Goal: Task Accomplishment & Management: Manage account settings

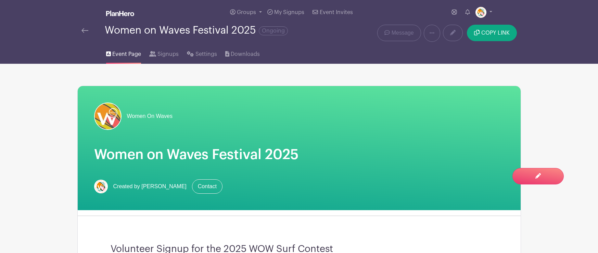
scroll to position [489, 0]
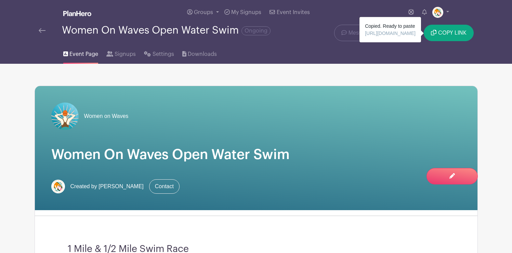
click at [43, 31] on img at bounding box center [42, 30] width 7 height 5
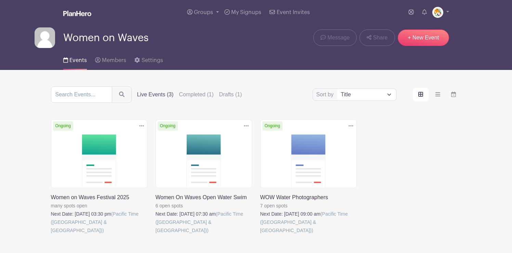
click at [144, 125] on link at bounding box center [142, 125] width 10 height 11
click at [126, 140] on link "Duplicate" at bounding box center [119, 141] width 54 height 11
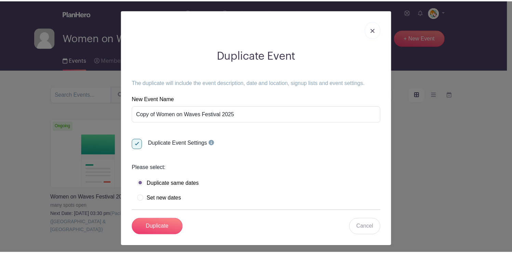
scroll to position [3, 0]
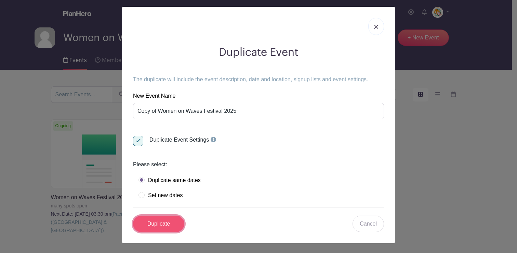
click at [154, 227] on input "Duplicate" at bounding box center [158, 223] width 51 height 16
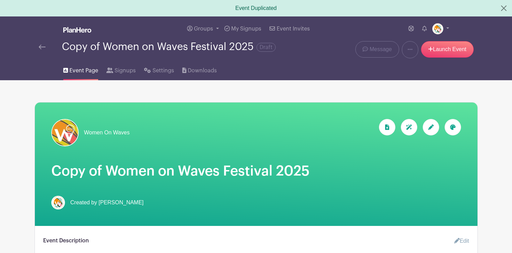
click at [42, 48] on img at bounding box center [42, 46] width 7 height 5
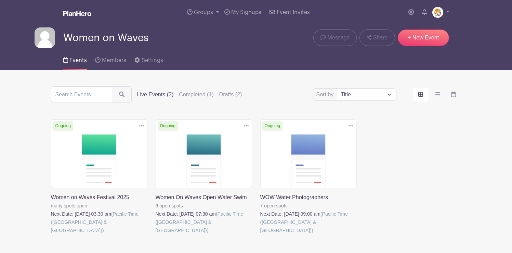
click at [246, 125] on icon at bounding box center [246, 125] width 5 height 5
click at [227, 140] on link "Duplicate" at bounding box center [224, 141] width 54 height 11
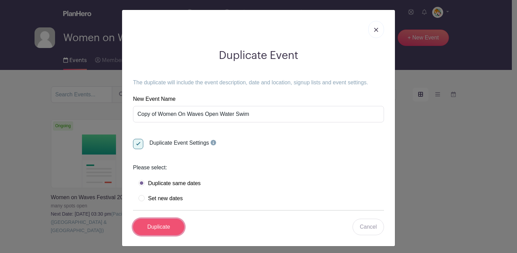
click at [164, 227] on input "Duplicate" at bounding box center [158, 226] width 51 height 16
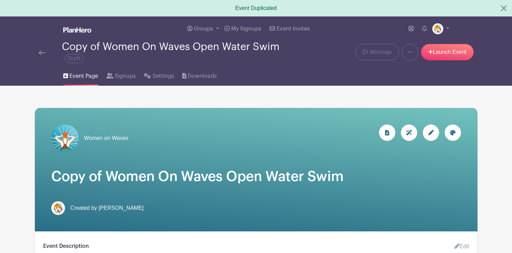
click at [43, 53] on img at bounding box center [42, 52] width 7 height 5
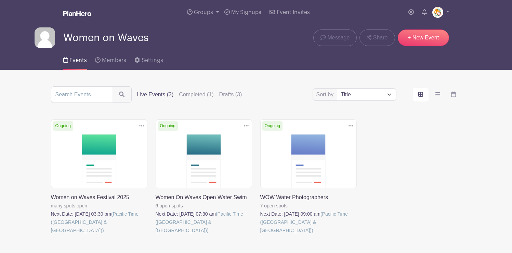
click at [351, 124] on icon at bounding box center [351, 125] width 5 height 5
click at [323, 142] on link "Duplicate" at bounding box center [329, 141] width 54 height 11
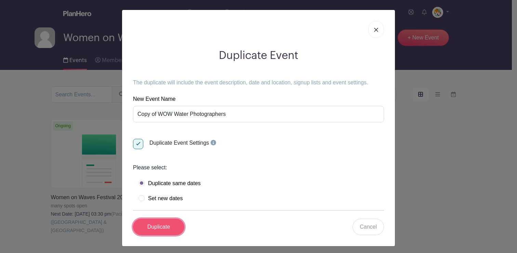
click at [165, 226] on input "Duplicate" at bounding box center [158, 226] width 51 height 16
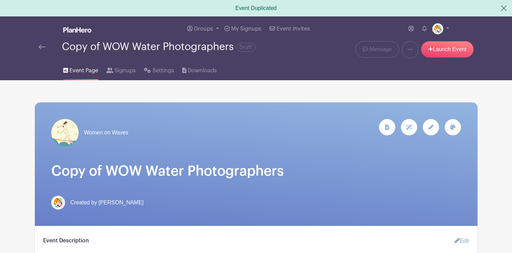
click at [40, 47] on img at bounding box center [42, 46] width 7 height 5
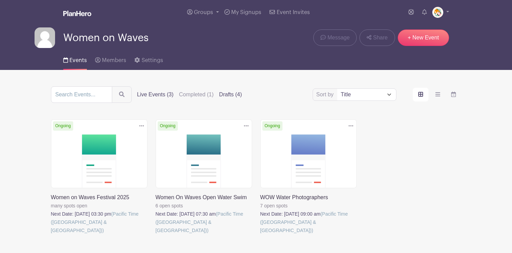
click at [222, 94] on label "Drafts (4)" at bounding box center [230, 94] width 23 height 8
click at [0, 0] on input "Drafts (4)" at bounding box center [0, 0] width 0 height 0
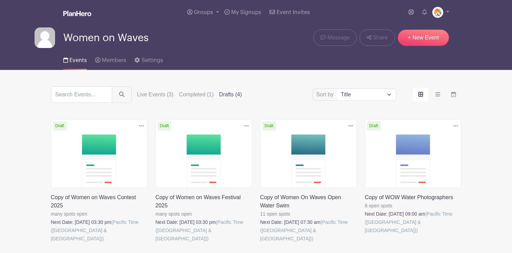
click at [51, 242] on link at bounding box center [51, 242] width 0 height 0
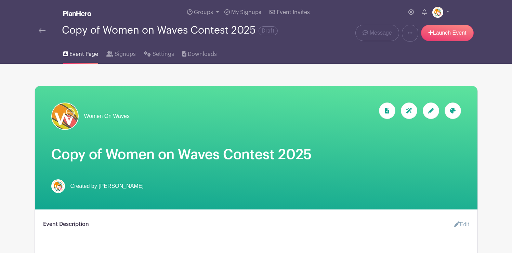
click at [41, 31] on img at bounding box center [42, 30] width 7 height 5
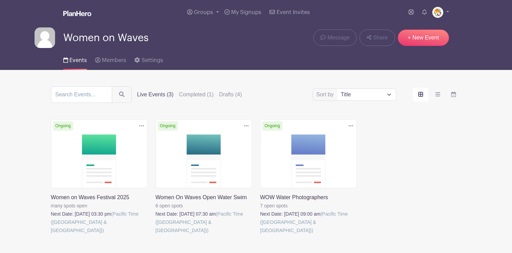
click at [141, 124] on icon at bounding box center [141, 125] width 5 height 5
click at [219, 94] on label "Drafts (4)" at bounding box center [230, 94] width 23 height 8
click at [0, 0] on input "Drafts (4)" at bounding box center [0, 0] width 0 height 0
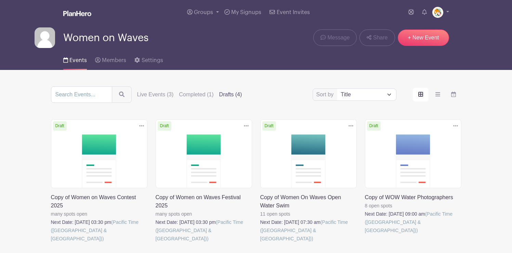
click at [141, 126] on icon at bounding box center [141, 125] width 5 height 5
click at [108, 153] on link "Delete" at bounding box center [119, 151] width 54 height 11
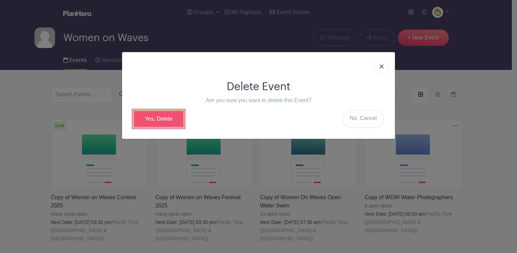
click at [163, 118] on link "Yes, Delete" at bounding box center [158, 119] width 51 height 18
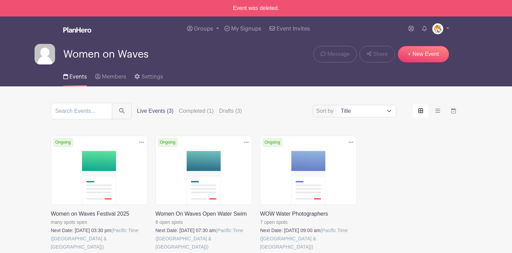
click at [351, 141] on icon at bounding box center [351, 141] width 5 height 5
click at [330, 156] on link "Duplicate" at bounding box center [329, 157] width 54 height 11
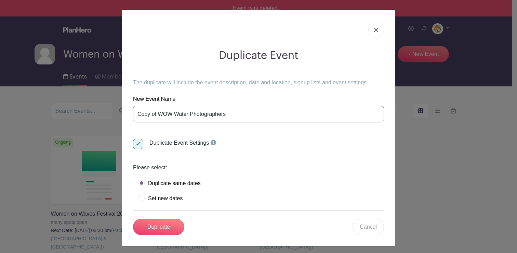
drag, startPoint x: 227, startPoint y: 114, endPoint x: 132, endPoint y: 116, distance: 95.5
click at [133, 112] on input "Copy of WOW Water Photographers" at bounding box center [258, 114] width 251 height 16
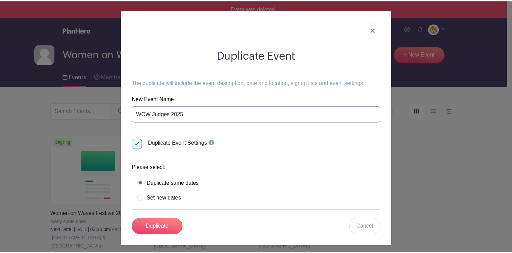
scroll to position [3, 0]
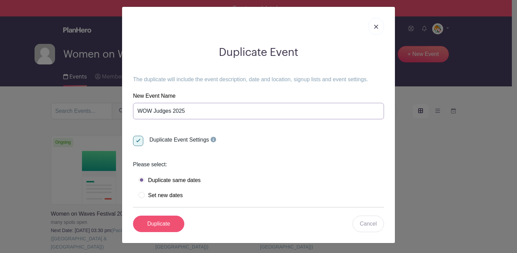
type input "WOW Judges 2025"
click at [158, 224] on input "Duplicate" at bounding box center [158, 223] width 51 height 16
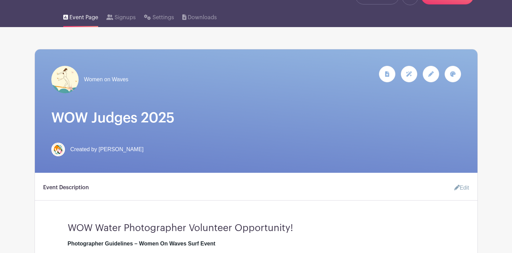
scroll to position [56, 0]
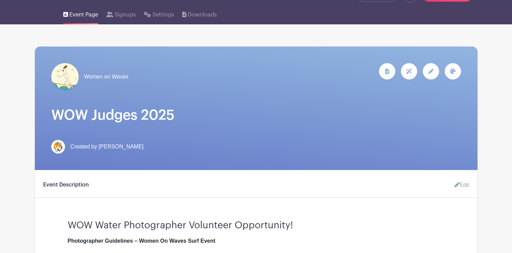
click at [430, 73] on icon at bounding box center [430, 70] width 5 height 5
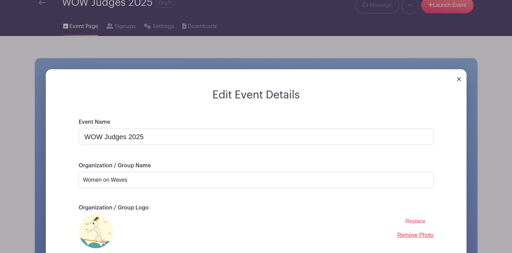
scroll to position [3, 0]
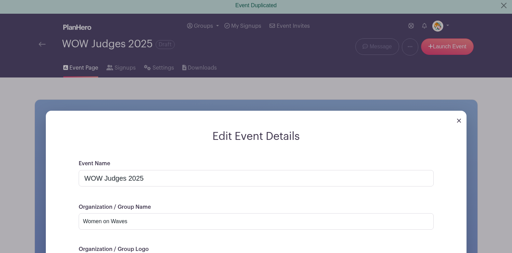
click at [458, 120] on img at bounding box center [459, 120] width 4 height 4
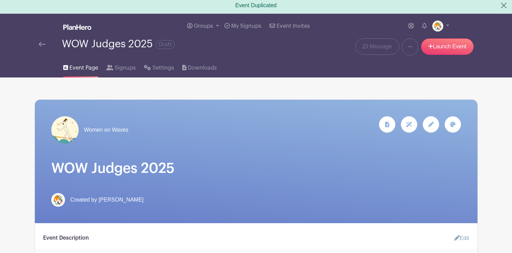
click at [454, 123] on icon at bounding box center [452, 123] width 5 height 5
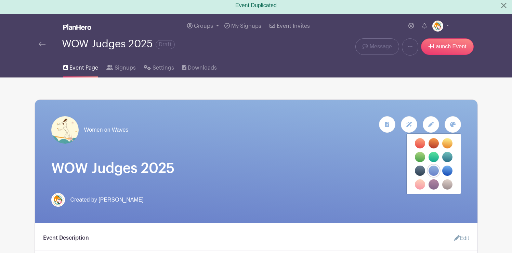
click at [434, 183] on label "filters" at bounding box center [434, 184] width 10 height 10
click at [0, 0] on input "filters" at bounding box center [0, 0] width 0 height 0
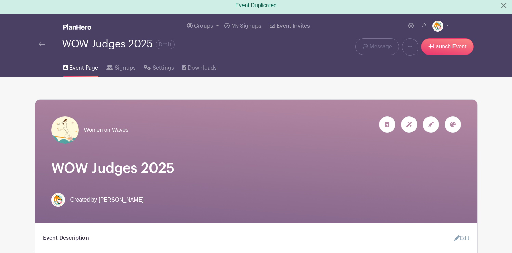
click at [450, 124] on icon at bounding box center [452, 123] width 5 height 5
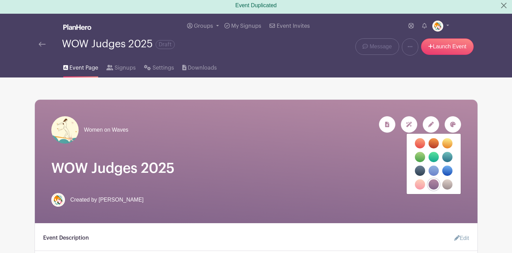
click at [446, 143] on label "filters" at bounding box center [447, 143] width 10 height 10
click at [0, 0] on input "filters" at bounding box center [0, 0] width 0 height 0
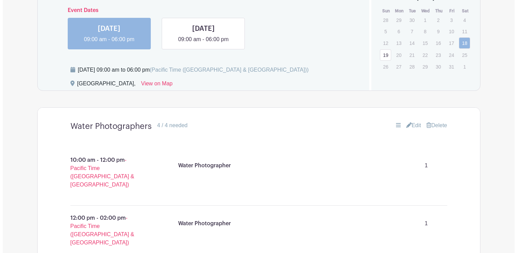
scroll to position [465, 0]
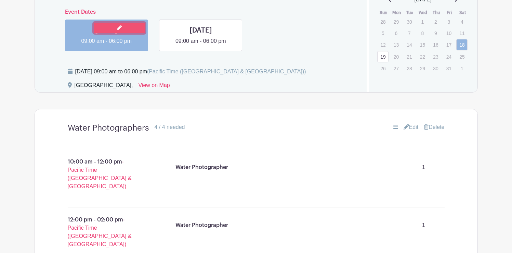
click at [114, 28] on link at bounding box center [119, 28] width 51 height 11
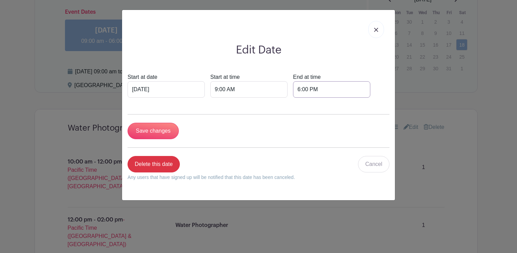
click at [293, 90] on input "6:00 PM" at bounding box center [331, 89] width 77 height 16
click at [334, 129] on div at bounding box center [334, 134] width 22 height 13
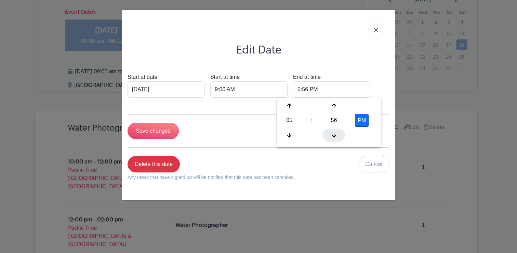
click at [334, 129] on div at bounding box center [334, 134] width 22 height 13
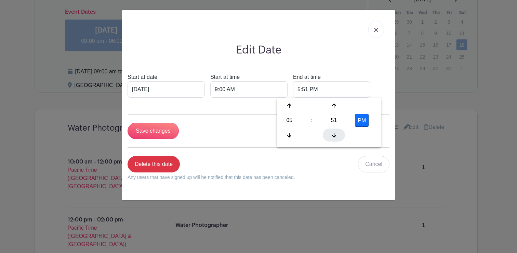
click at [334, 129] on div at bounding box center [334, 134] width 22 height 13
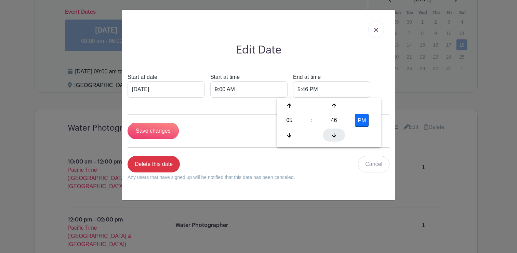
click at [334, 129] on div at bounding box center [334, 134] width 22 height 13
click at [293, 105] on div at bounding box center [290, 105] width 22 height 13
type input "6:45 PM"
click at [336, 164] on div "Delete this date Any users that have signed up will be notified that this date …" at bounding box center [259, 171] width 262 height 30
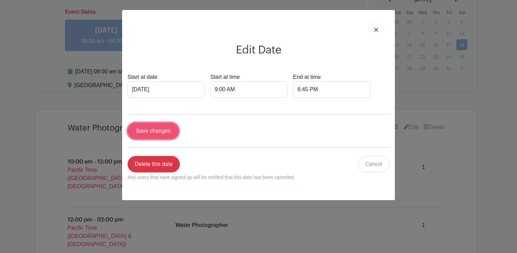
click at [165, 130] on input "Save changes" at bounding box center [153, 131] width 51 height 16
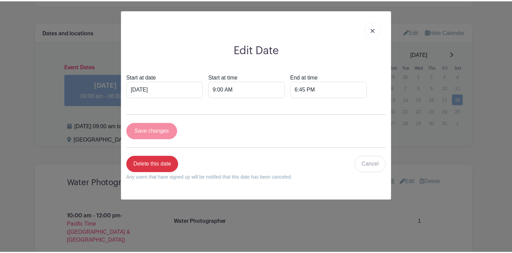
scroll to position [519, 0]
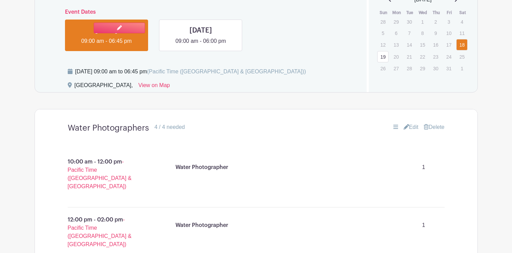
click at [106, 45] on link at bounding box center [106, 45] width 0 height 0
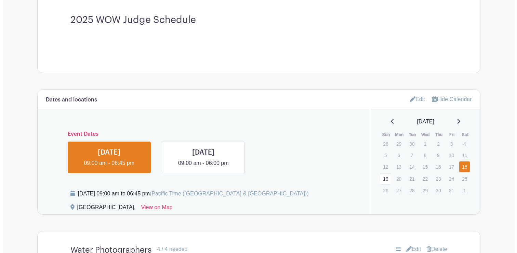
scroll to position [262, 0]
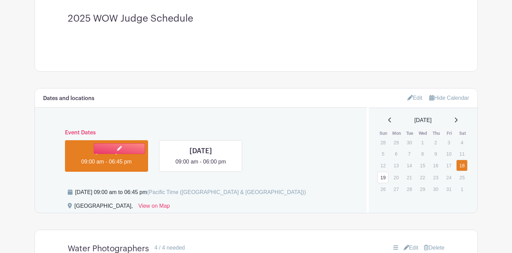
click at [106, 166] on link at bounding box center [106, 166] width 0 height 0
click at [119, 150] on icon at bounding box center [119, 148] width 5 height 5
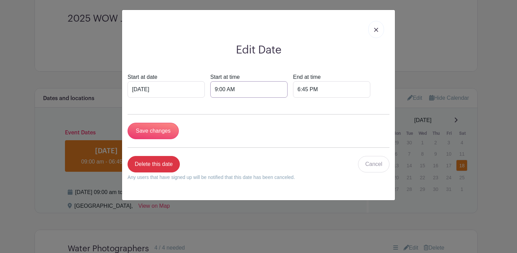
click at [210, 89] on input "9:00 AM" at bounding box center [248, 89] width 77 height 16
click at [213, 105] on div at bounding box center [215, 105] width 22 height 13
click at [259, 105] on icon at bounding box center [259, 105] width 4 height 5
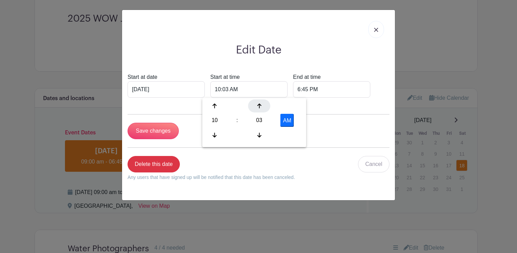
click at [259, 105] on icon at bounding box center [259, 105] width 4 height 5
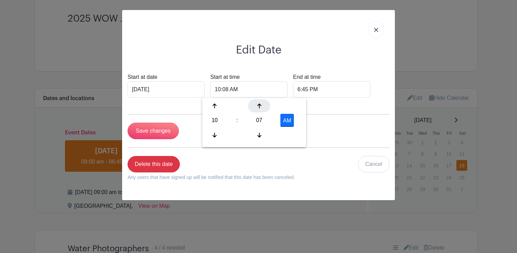
click at [259, 105] on icon at bounding box center [259, 105] width 4 height 5
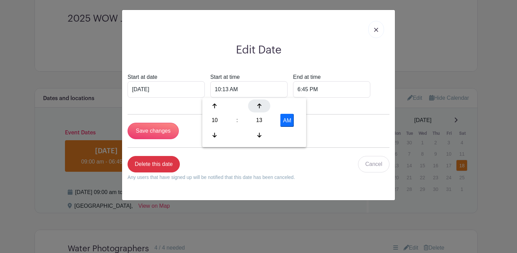
click at [259, 105] on icon at bounding box center [259, 105] width 4 height 5
type input "10:15 AM"
click at [328, 133] on div "Save changes" at bounding box center [259, 131] width 262 height 16
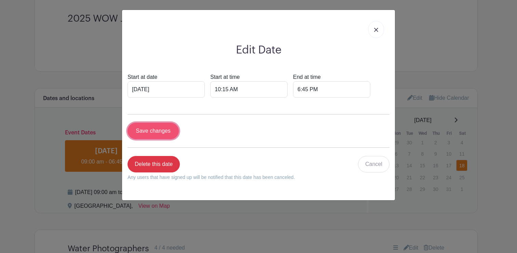
click at [156, 131] on input "Save changes" at bounding box center [153, 131] width 51 height 16
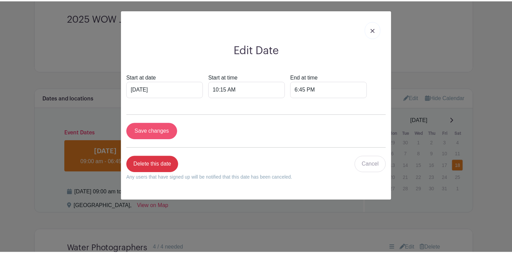
scroll to position [317, 0]
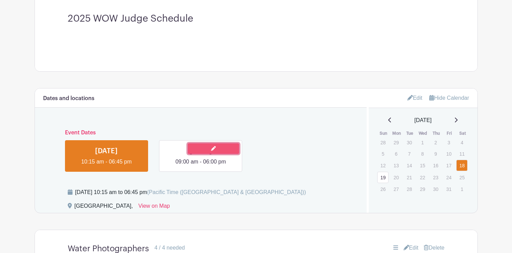
click at [200, 149] on link at bounding box center [213, 148] width 51 height 11
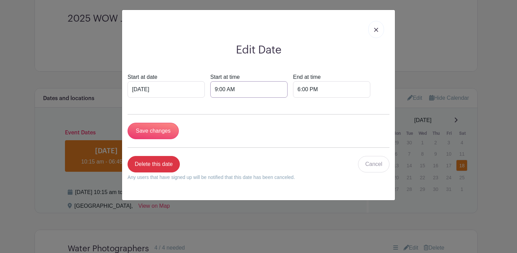
click at [211, 89] on input "9:00 AM" at bounding box center [248, 89] width 77 height 16
click at [212, 104] on div at bounding box center [215, 105] width 22 height 13
click at [253, 106] on div at bounding box center [259, 105] width 22 height 13
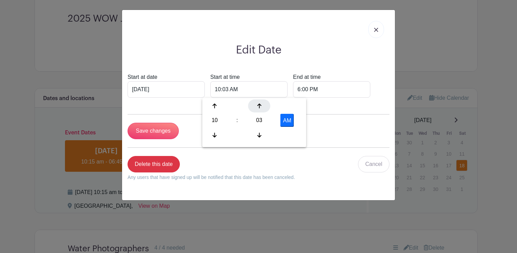
click at [253, 106] on div at bounding box center [259, 105] width 22 height 13
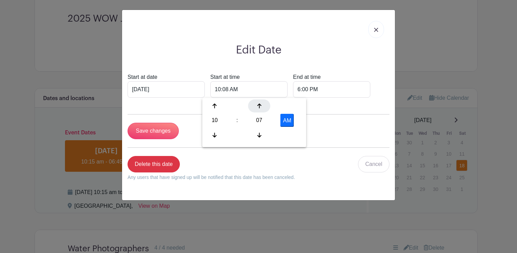
click at [253, 106] on div at bounding box center [259, 105] width 22 height 13
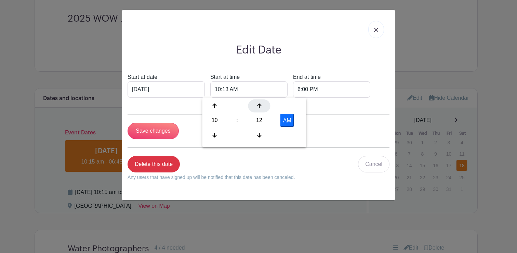
click at [253, 106] on div at bounding box center [259, 105] width 22 height 13
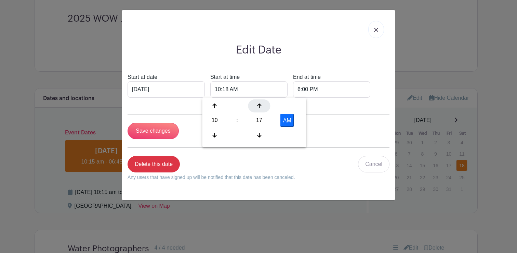
click at [253, 106] on div at bounding box center [259, 105] width 22 height 13
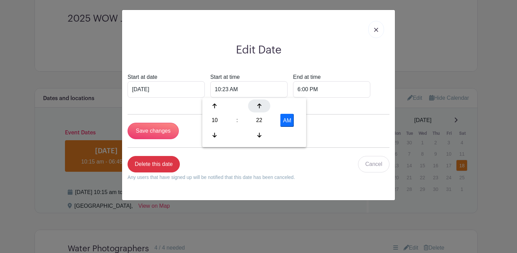
click at [253, 106] on div at bounding box center [259, 105] width 22 height 13
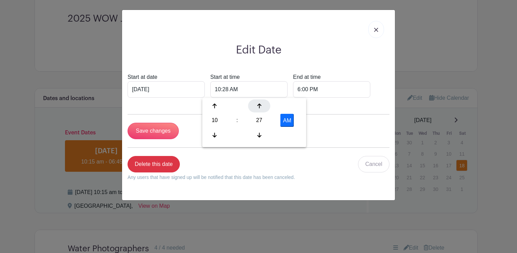
click at [253, 106] on div at bounding box center [259, 105] width 22 height 13
click at [214, 133] on icon at bounding box center [215, 134] width 4 height 5
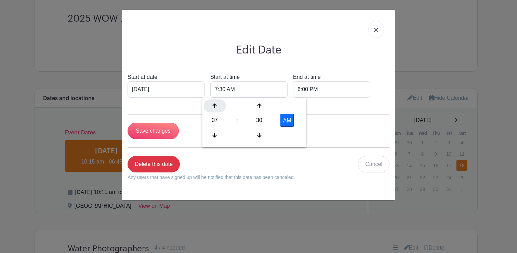
click at [214, 103] on icon at bounding box center [215, 105] width 4 height 5
type input "10:30 AM"
click at [306, 90] on input "6:00 PM" at bounding box center [331, 89] width 77 height 16
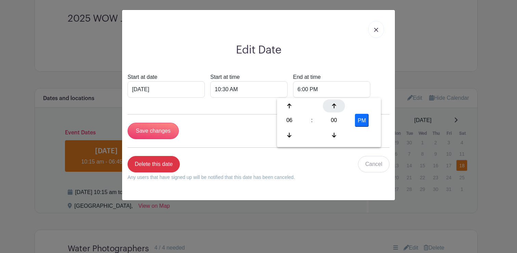
click at [334, 104] on icon at bounding box center [334, 105] width 4 height 5
click at [334, 131] on div at bounding box center [334, 134] width 22 height 13
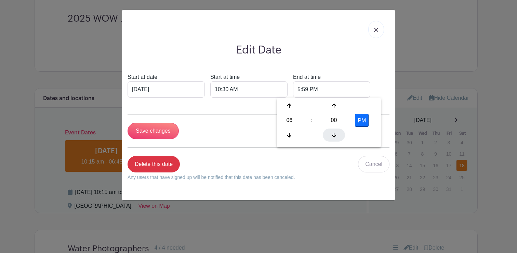
click at [334, 131] on div at bounding box center [334, 134] width 22 height 13
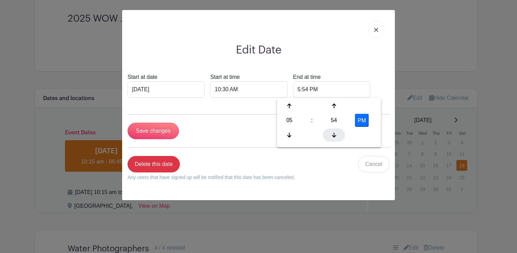
click at [334, 131] on div at bounding box center [334, 134] width 22 height 13
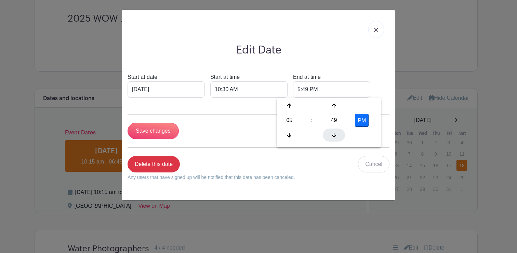
click at [334, 131] on div at bounding box center [334, 134] width 22 height 13
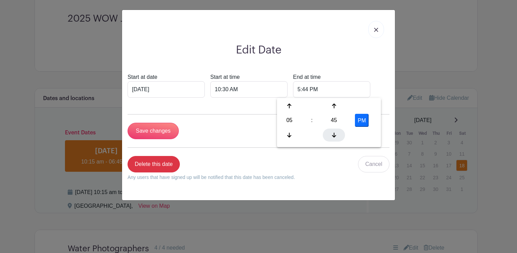
click at [334, 131] on div at bounding box center [334, 134] width 22 height 13
type input "5:40 PM"
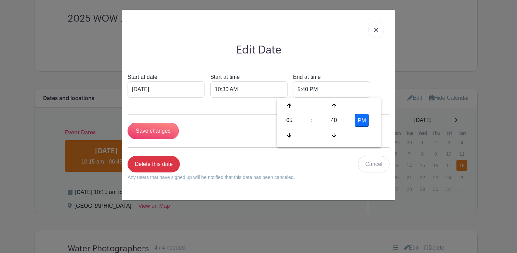
click at [359, 84] on div "Start at date Oct 19 2025 Start at time 10:30 AM End at time 5:40 PM" at bounding box center [259, 85] width 262 height 25
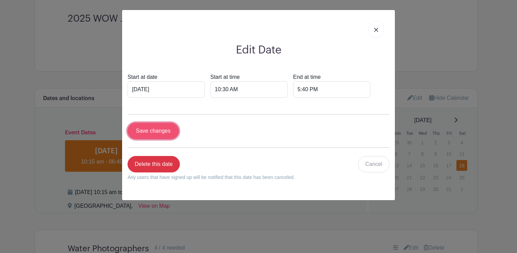
click at [154, 128] on input "Save changes" at bounding box center [153, 131] width 51 height 16
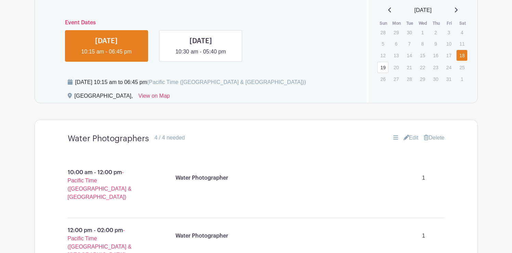
scroll to position [435, 0]
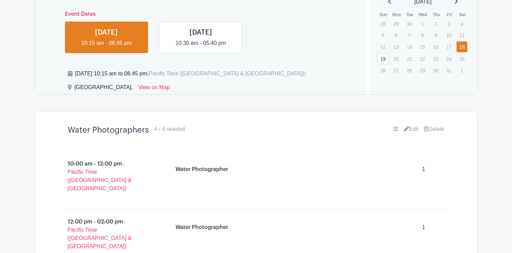
click at [409, 128] on link "Edit" at bounding box center [411, 129] width 15 height 8
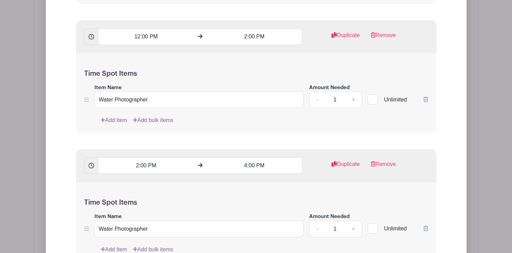
scroll to position [804, 0]
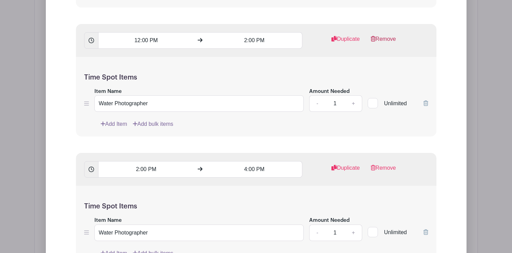
click at [387, 40] on link "Remove" at bounding box center [383, 42] width 25 height 14
click at [388, 38] on link "Remove" at bounding box center [383, 42] width 25 height 14
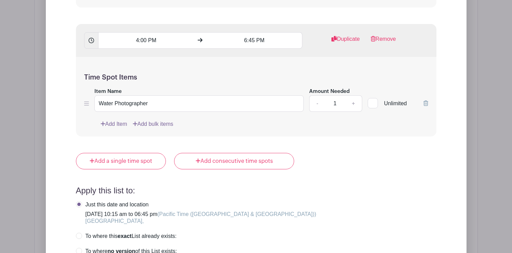
click at [388, 38] on link "Remove" at bounding box center [383, 42] width 25 height 14
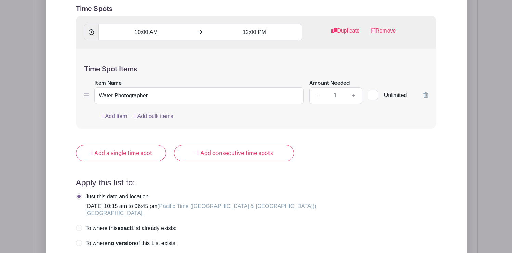
scroll to position [681, 0]
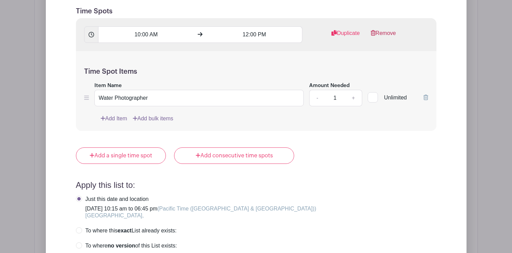
click at [389, 34] on link "Remove" at bounding box center [383, 36] width 25 height 14
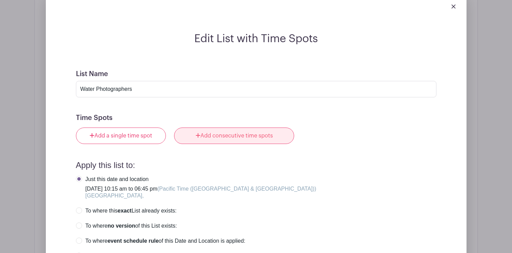
scroll to position [570, 0]
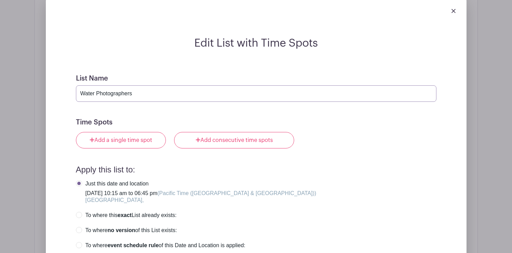
click at [116, 95] on input "Water Photographers" at bounding box center [256, 93] width 361 height 16
type input "Judges"
click at [180, 109] on form "List Name Judges Time Spots 10:00 AM 12:00 PM Duplicate Remove Time Spot Items …" at bounding box center [256, 210] width 377 height 288
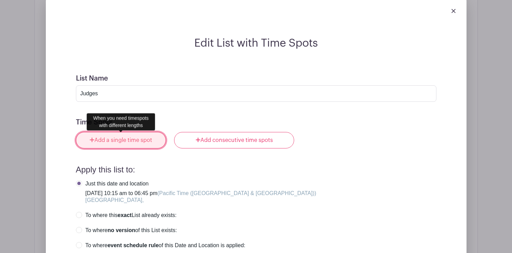
click at [115, 136] on link "Add a single time spot" at bounding box center [121, 140] width 90 height 16
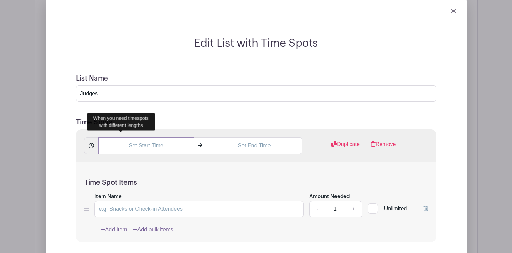
click at [150, 147] on input "text" at bounding box center [146, 145] width 96 height 16
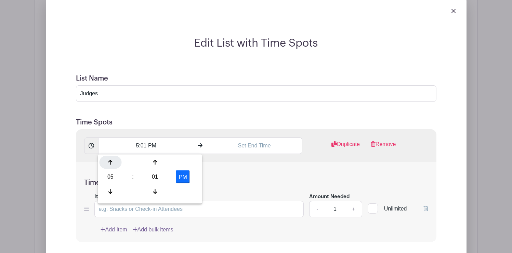
click at [109, 162] on icon at bounding box center [110, 161] width 4 height 5
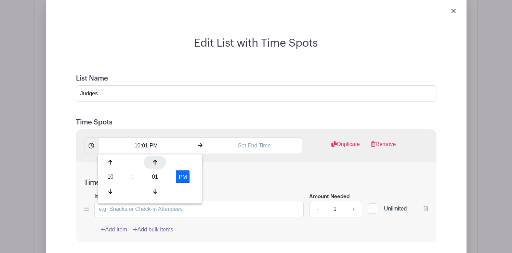
click at [155, 164] on icon at bounding box center [155, 161] width 4 height 5
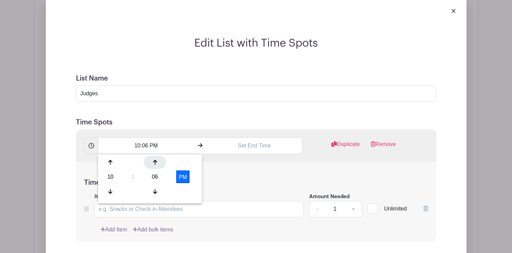
click at [155, 164] on icon at bounding box center [155, 161] width 4 height 5
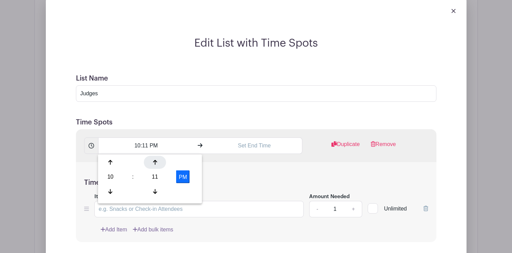
click at [155, 164] on icon at bounding box center [155, 161] width 4 height 5
click at [188, 172] on button "PM" at bounding box center [183, 176] width 14 height 13
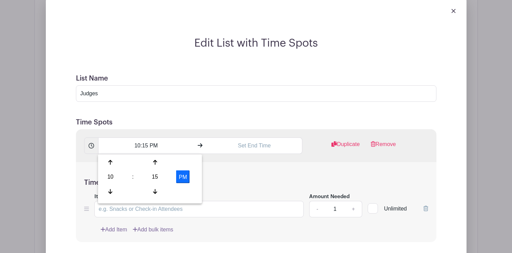
type input "10:15 AM"
click at [241, 146] on input "text" at bounding box center [255, 145] width 96 height 16
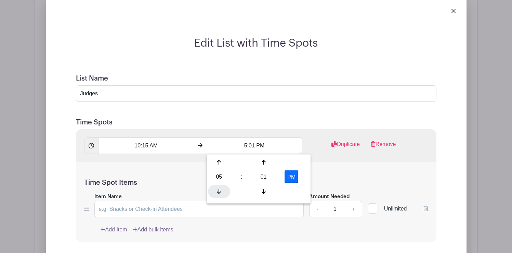
click at [220, 192] on icon at bounding box center [219, 191] width 4 height 5
click at [263, 192] on icon at bounding box center [264, 191] width 4 height 5
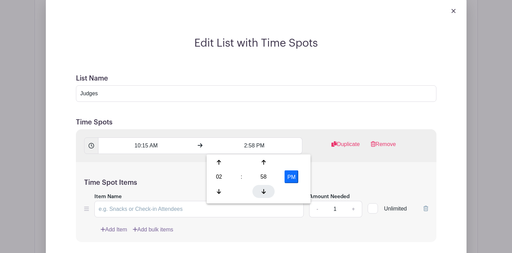
click at [263, 192] on icon at bounding box center [264, 191] width 4 height 5
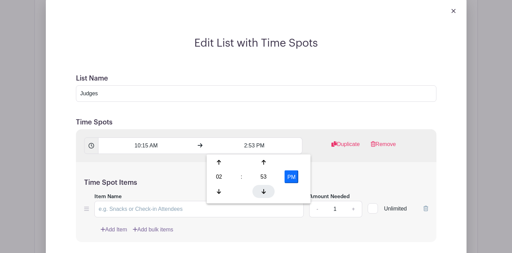
click at [263, 192] on icon at bounding box center [264, 191] width 4 height 5
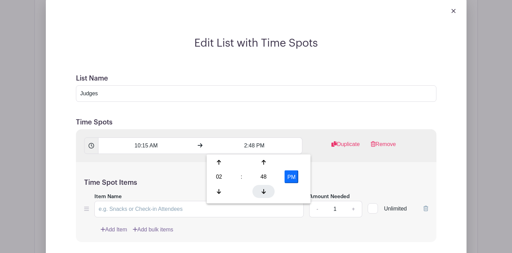
click at [263, 192] on icon at bounding box center [264, 191] width 4 height 5
click at [265, 163] on icon at bounding box center [264, 161] width 4 height 5
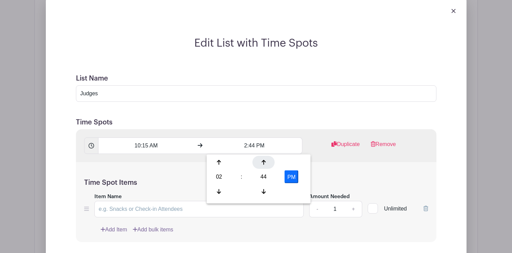
type input "2:45 PM"
click at [319, 175] on div "Time Spot Items Item Name Amount Needed - 1 + Unlimited Add Item Add bulk items" at bounding box center [256, 202] width 361 height 80
click at [165, 206] on input "Item Name" at bounding box center [199, 209] width 210 height 16
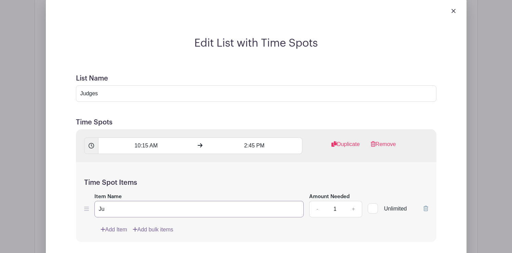
type input "J"
paste input "Judge Women On Waves"
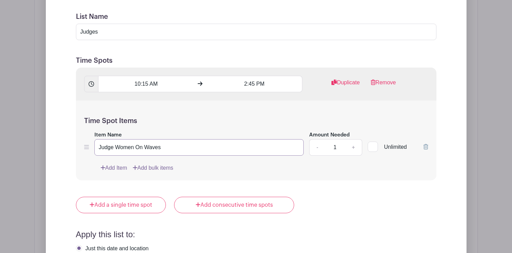
scroll to position [585, 0]
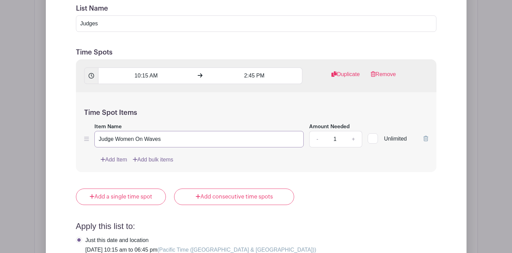
type input "Judge Women On Waves"
click at [354, 138] on link "+" at bounding box center [353, 139] width 17 height 16
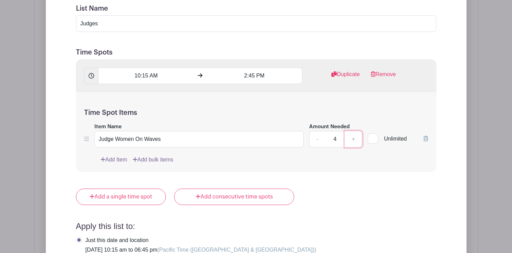
type input "5"
click at [306, 159] on div "Add Item Add bulk items" at bounding box center [265, 159] width 328 height 8
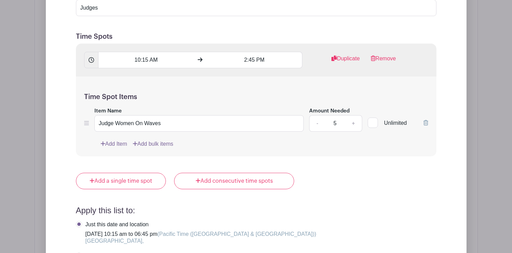
scroll to position [606, 0]
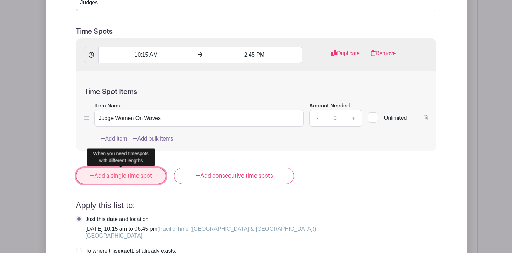
click at [145, 175] on link "Add a single time spot" at bounding box center [121, 175] width 90 height 16
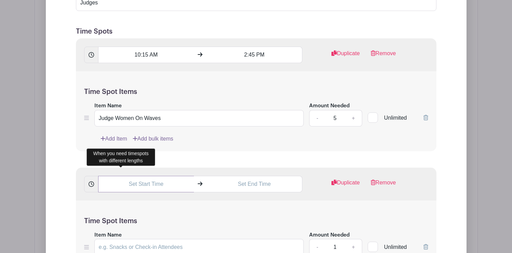
click at [151, 182] on input "text" at bounding box center [146, 184] width 96 height 16
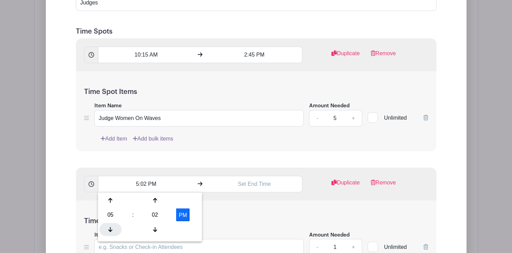
click at [108, 227] on icon at bounding box center [110, 228] width 4 height 5
click at [154, 224] on div at bounding box center [155, 228] width 22 height 13
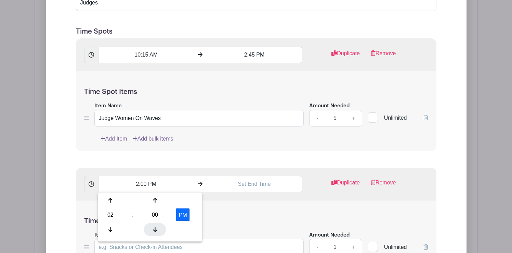
click at [154, 224] on div at bounding box center [155, 228] width 22 height 13
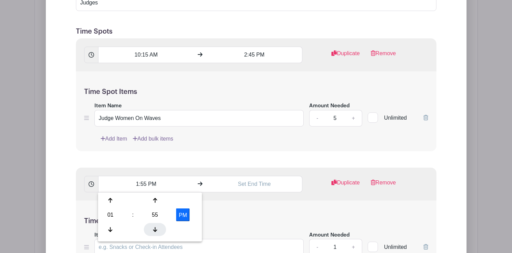
click at [154, 224] on div at bounding box center [155, 228] width 22 height 13
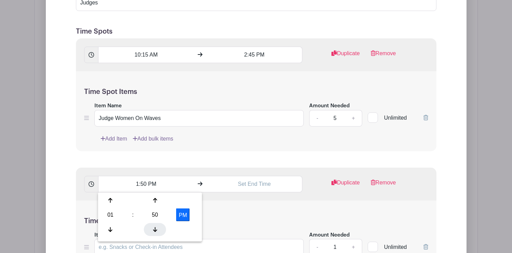
click at [154, 224] on div at bounding box center [155, 228] width 22 height 13
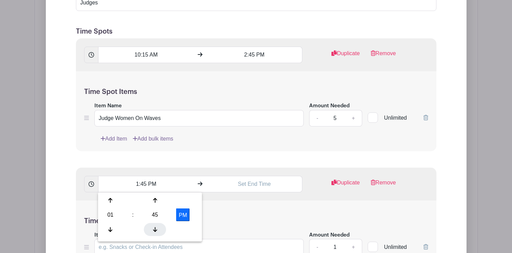
click at [154, 224] on div at bounding box center [155, 228] width 22 height 13
click at [156, 198] on icon at bounding box center [155, 199] width 4 height 5
click at [110, 199] on icon at bounding box center [110, 200] width 4 height 5
type input "2:45 PM"
click at [252, 181] on input "text" at bounding box center [255, 184] width 96 height 16
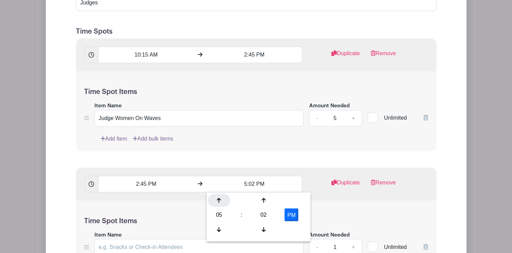
click at [221, 197] on icon at bounding box center [219, 199] width 4 height 5
click at [262, 201] on icon at bounding box center [264, 199] width 4 height 5
click at [263, 227] on icon at bounding box center [264, 229] width 4 height 5
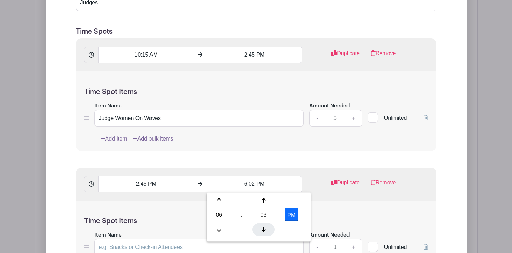
click at [263, 227] on icon at bounding box center [264, 229] width 4 height 5
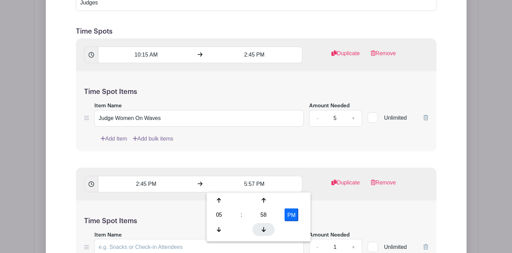
click at [263, 227] on icon at bounding box center [264, 229] width 4 height 5
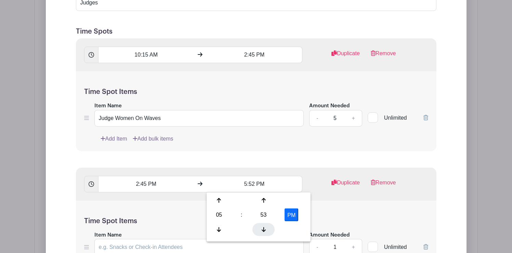
click at [263, 227] on icon at bounding box center [264, 229] width 4 height 5
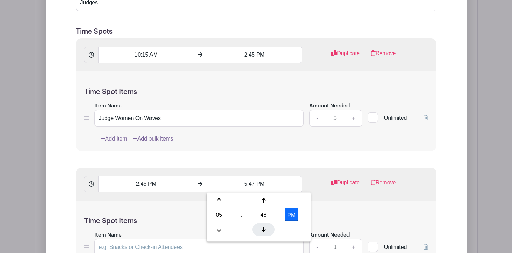
click at [263, 227] on icon at bounding box center [264, 229] width 4 height 5
click at [263, 203] on div at bounding box center [264, 200] width 22 height 13
click at [218, 203] on div at bounding box center [219, 200] width 22 height 13
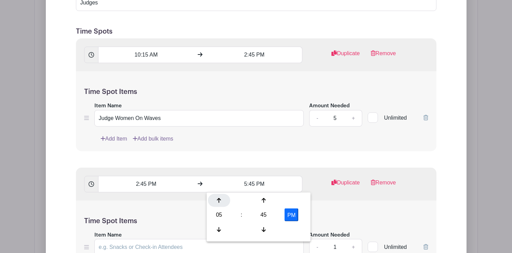
type input "6:45 PM"
click at [327, 215] on div "Time Spot Items Item Name Amount Needed - 1 + Unlimited Add Item Add bulk items" at bounding box center [256, 240] width 361 height 80
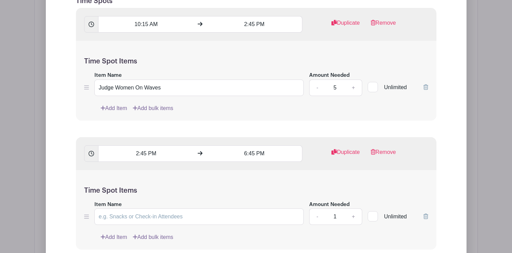
scroll to position [637, 0]
click at [203, 212] on input "Item Name" at bounding box center [199, 216] width 210 height 16
paste input "Judge Women On Waves"
type input "Judge Women On Waves"
click at [353, 215] on link "+" at bounding box center [353, 216] width 17 height 16
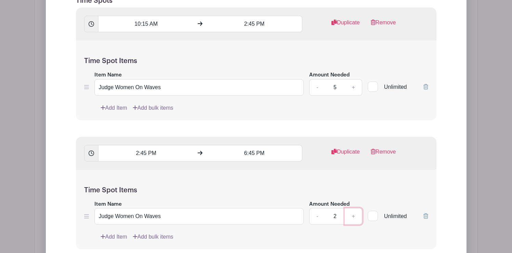
click at [353, 215] on link "+" at bounding box center [353, 216] width 17 height 16
type input "5"
click at [295, 180] on div "Time Spot Items Item Name Judge Women On Waves Amount Needed - 5 + Unlimited Ad…" at bounding box center [256, 209] width 361 height 80
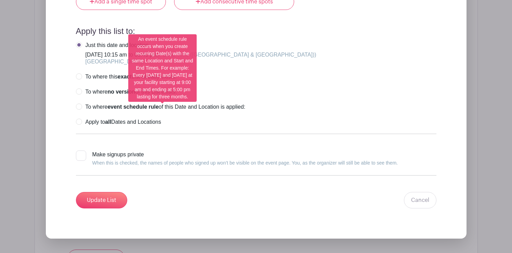
scroll to position [924, 0]
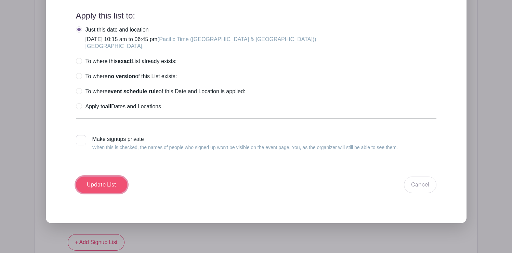
click at [106, 182] on input "Update List" at bounding box center [101, 184] width 51 height 16
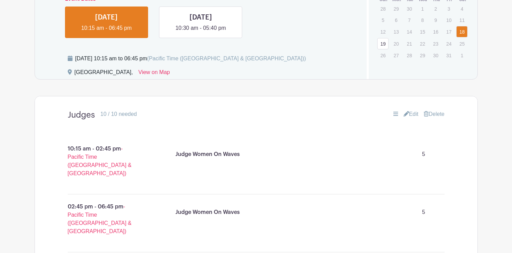
scroll to position [389, 0]
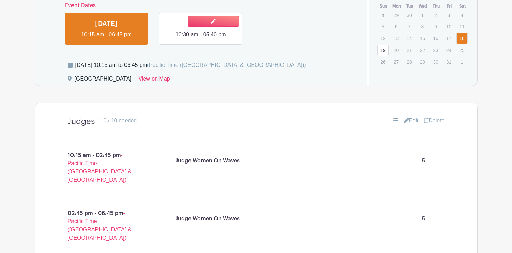
click at [201, 39] on link at bounding box center [201, 39] width 0 height 0
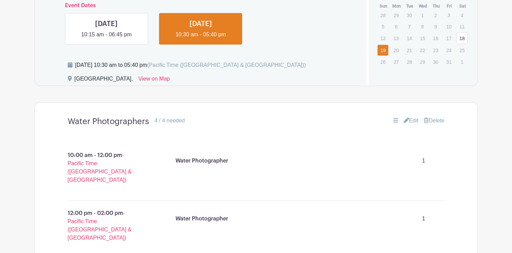
click at [410, 120] on link "Edit" at bounding box center [411, 120] width 15 height 8
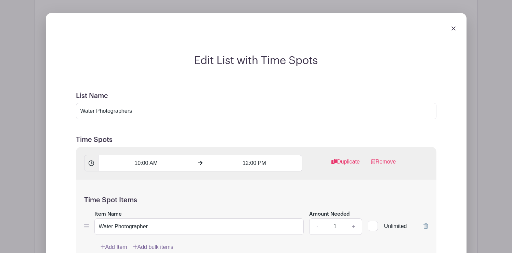
scroll to position [503, 0]
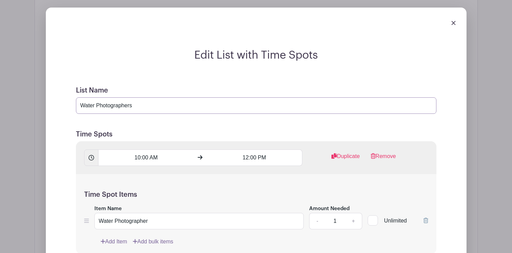
drag, startPoint x: 136, startPoint y: 107, endPoint x: 58, endPoint y: 100, distance: 78.3
type input "Judges"
click at [147, 158] on input "10:00 AM" at bounding box center [146, 157] width 96 height 16
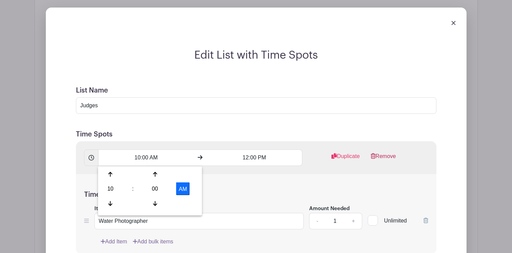
click at [384, 156] on link "Remove" at bounding box center [383, 159] width 25 height 14
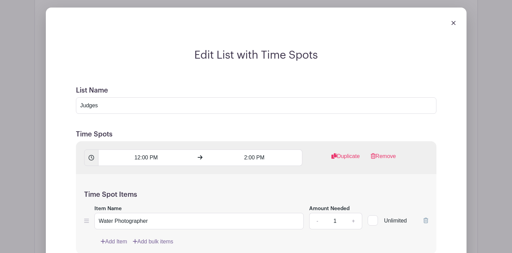
click at [384, 156] on link "Remove" at bounding box center [383, 159] width 25 height 14
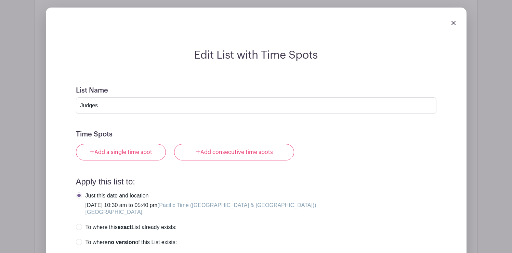
click at [384, 156] on div "Add a single time spot Add consecutive time spots" at bounding box center [256, 152] width 361 height 16
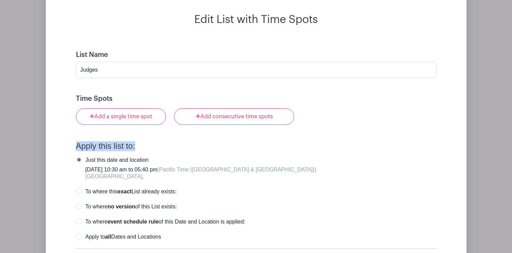
scroll to position [533, 0]
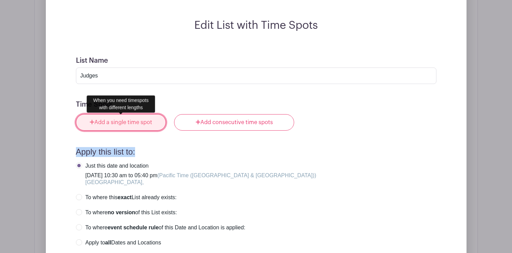
click at [142, 121] on link "Add a single time spot" at bounding box center [121, 122] width 90 height 16
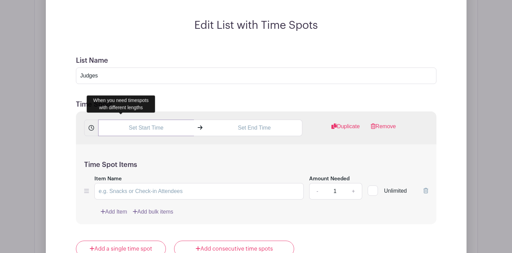
click at [129, 131] on input "text" at bounding box center [146, 127] width 96 height 16
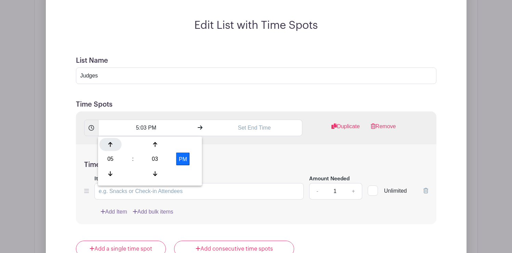
click at [114, 144] on div at bounding box center [111, 144] width 22 height 13
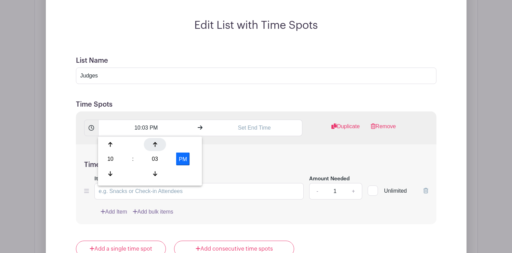
click at [159, 144] on div at bounding box center [155, 144] width 22 height 13
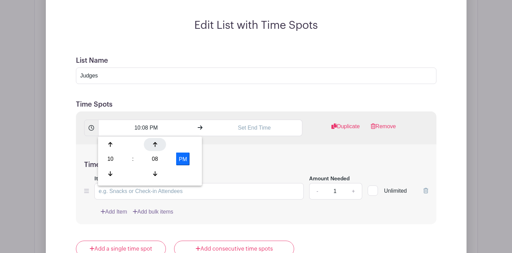
click at [159, 144] on div at bounding box center [155, 144] width 22 height 13
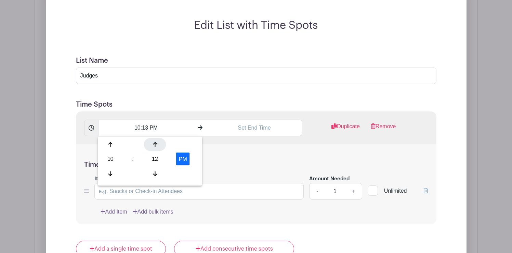
click at [159, 144] on div at bounding box center [155, 144] width 22 height 13
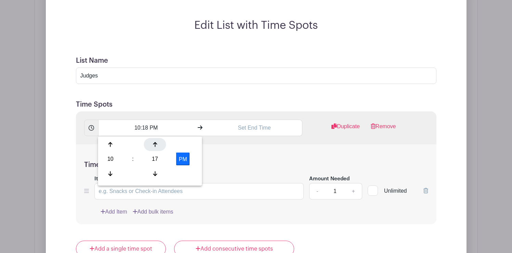
click at [159, 144] on div at bounding box center [155, 144] width 22 height 13
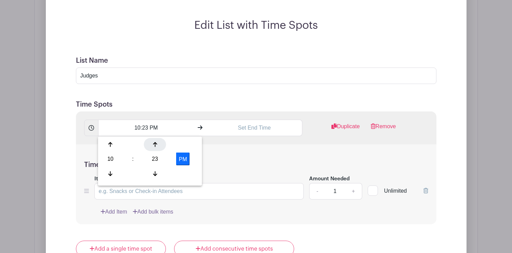
click at [159, 144] on div at bounding box center [155, 144] width 22 height 13
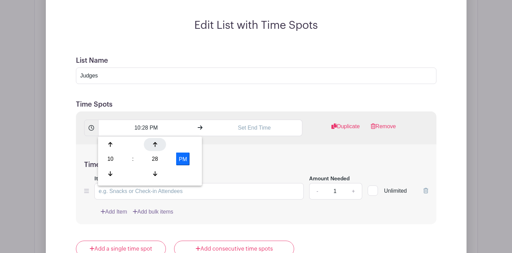
click at [159, 144] on div at bounding box center [155, 144] width 22 height 13
type input "10:30 PM"
click at [244, 128] on input "text" at bounding box center [255, 127] width 96 height 16
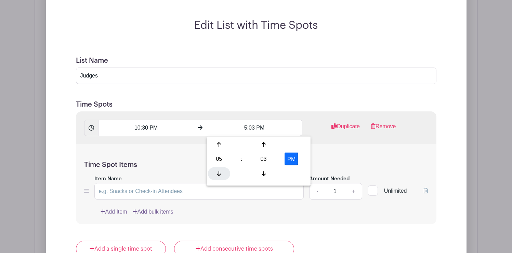
click at [218, 169] on div at bounding box center [219, 173] width 22 height 13
click at [263, 145] on icon at bounding box center [264, 144] width 4 height 5
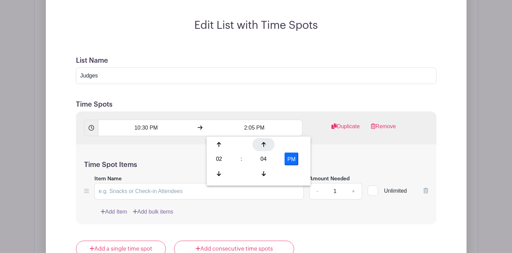
click at [263, 145] on icon at bounding box center [264, 144] width 4 height 5
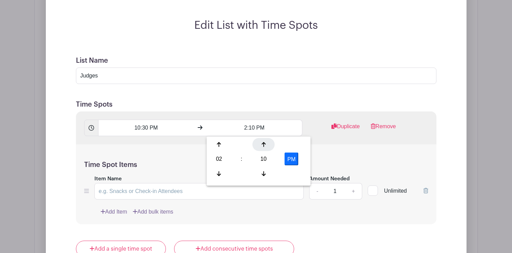
click at [263, 145] on icon at bounding box center [264, 144] width 4 height 5
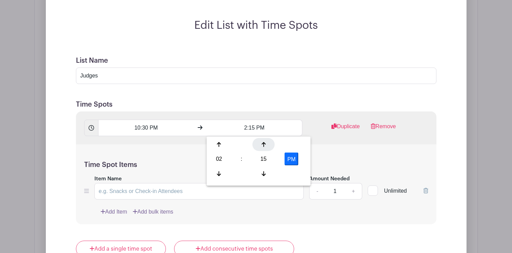
click at [263, 145] on icon at bounding box center [264, 144] width 4 height 5
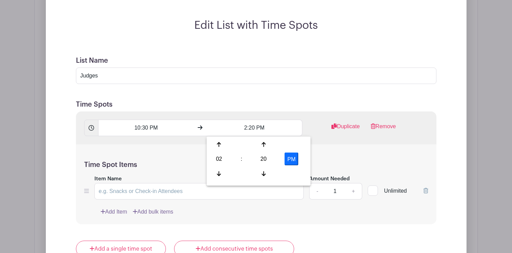
click at [326, 154] on div "Time Spot Items Item Name Amount Needed - 1 + Unlimited Add Item Add bulk items" at bounding box center [256, 184] width 361 height 80
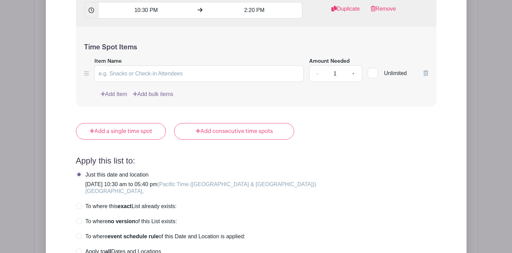
scroll to position [631, 0]
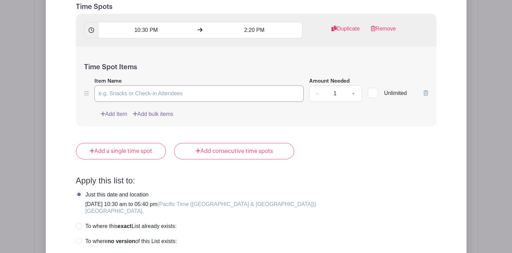
click at [178, 95] on input "Item Name" at bounding box center [199, 93] width 210 height 16
click at [246, 31] on input "2:20 PM" at bounding box center [255, 30] width 96 height 16
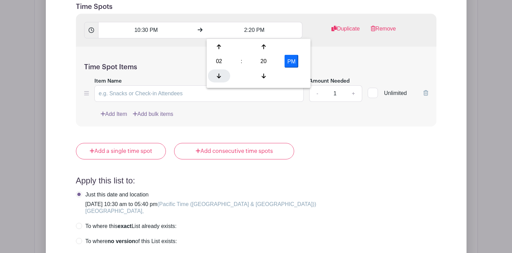
click at [219, 70] on div at bounding box center [219, 75] width 22 height 13
click at [264, 46] on icon at bounding box center [264, 46] width 4 height 5
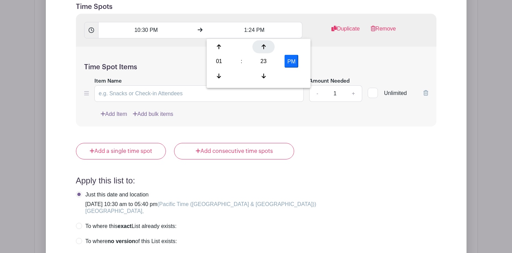
click at [264, 46] on icon at bounding box center [264, 46] width 4 height 5
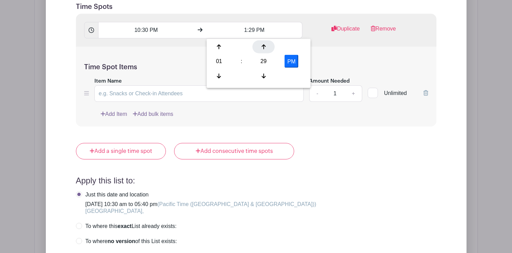
click at [264, 46] on icon at bounding box center [264, 46] width 4 height 5
click at [261, 71] on div at bounding box center [264, 75] width 22 height 13
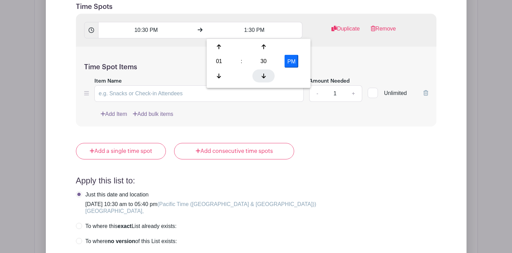
click at [261, 71] on div at bounding box center [264, 75] width 22 height 13
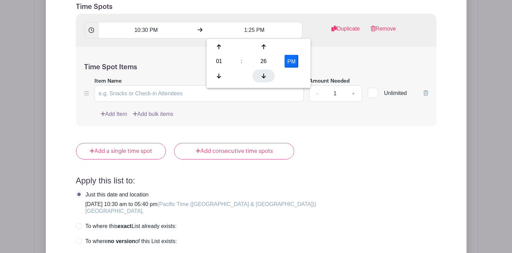
click at [261, 71] on div at bounding box center [264, 75] width 22 height 13
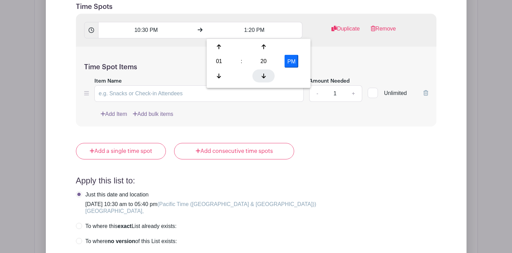
click at [261, 71] on div at bounding box center [264, 75] width 22 height 13
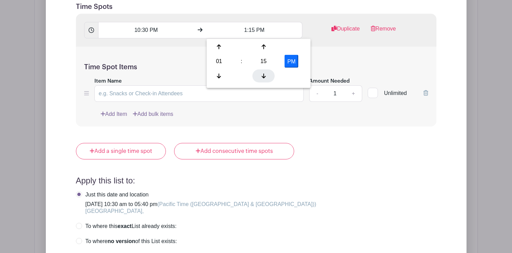
click at [261, 71] on div at bounding box center [264, 75] width 22 height 13
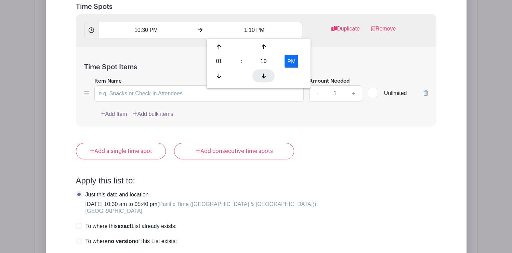
click at [261, 71] on div at bounding box center [264, 75] width 22 height 13
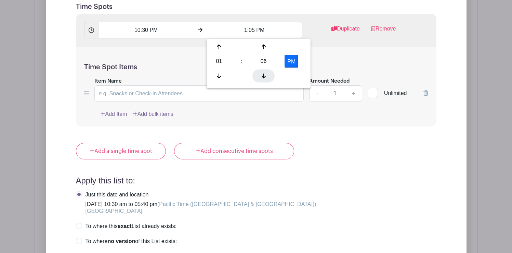
click at [261, 71] on div at bounding box center [264, 75] width 22 height 13
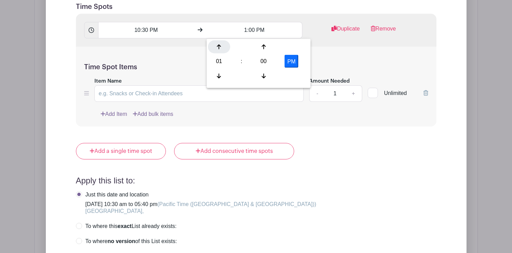
click at [218, 45] on icon at bounding box center [219, 46] width 4 height 5
type input "2:00 PM"
click at [134, 93] on input "Item Name" at bounding box center [199, 93] width 210 height 16
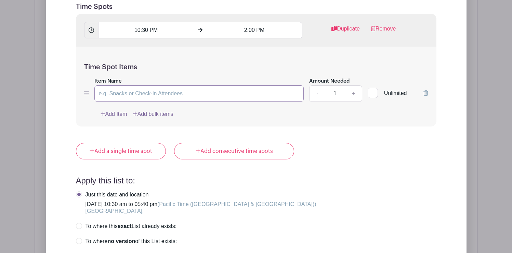
paste input "Judge Women On Waves"
type input "Judge Women On Waves"
click at [354, 93] on link "+" at bounding box center [353, 93] width 17 height 16
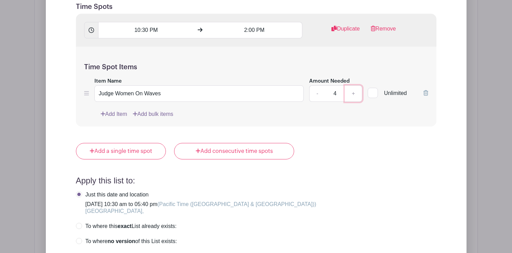
click at [354, 93] on link "+" at bounding box center [353, 93] width 17 height 16
type input "5"
click at [323, 150] on div "Add a single time spot Add consecutive time spots" at bounding box center [256, 151] width 361 height 16
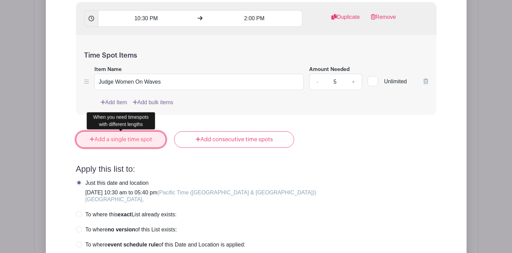
click at [139, 138] on link "Add a single time spot" at bounding box center [121, 139] width 90 height 16
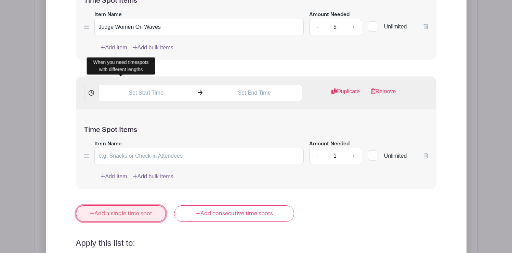
scroll to position [642, 0]
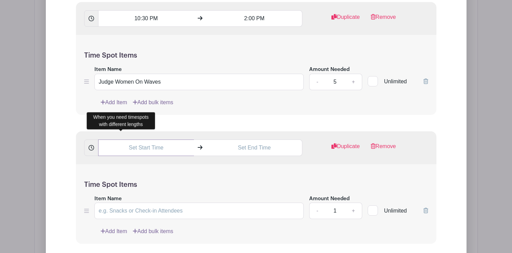
click at [151, 150] on input "text" at bounding box center [146, 147] width 96 height 16
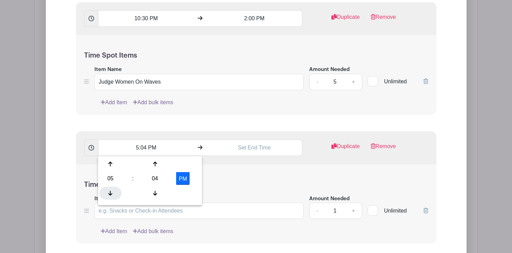
click at [109, 189] on div at bounding box center [111, 192] width 22 height 13
type input "2:04 PM"
click at [243, 147] on input "text" at bounding box center [255, 147] width 96 height 16
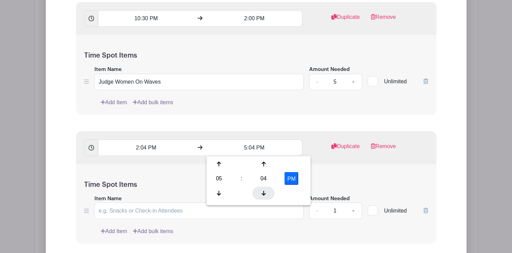
click at [263, 195] on icon at bounding box center [264, 192] width 4 height 5
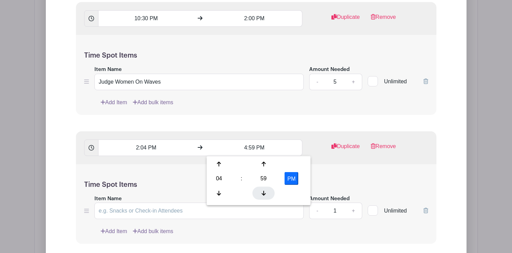
click at [263, 195] on icon at bounding box center [264, 192] width 4 height 5
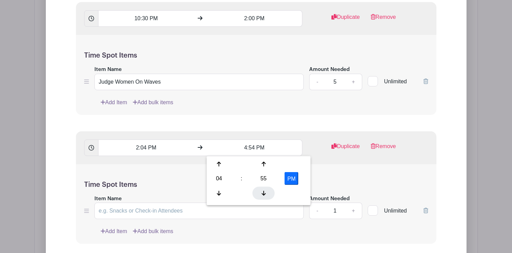
click at [263, 195] on icon at bounding box center [264, 192] width 4 height 5
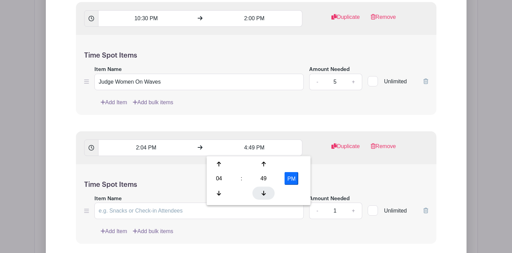
click at [263, 195] on icon at bounding box center [264, 192] width 4 height 5
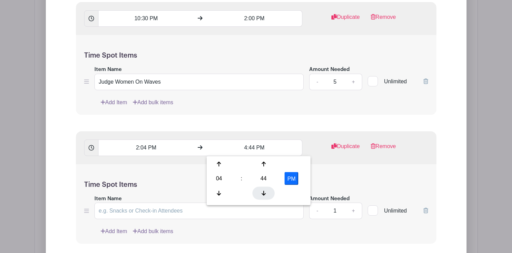
click at [263, 195] on icon at bounding box center [264, 192] width 4 height 5
click at [219, 163] on icon at bounding box center [219, 164] width 4 height 5
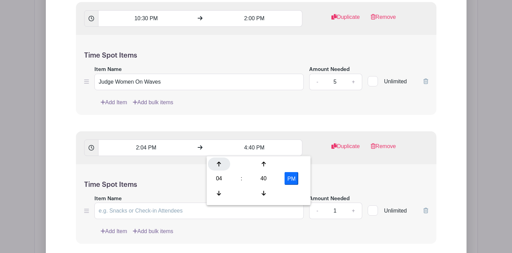
type input "5:40 PM"
click at [326, 183] on h5 "Time Spot Items" at bounding box center [256, 184] width 344 height 8
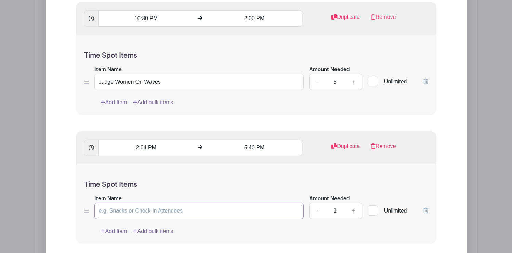
click at [163, 211] on input "Item Name" at bounding box center [199, 210] width 210 height 16
paste input "Judge Women On Waves"
type input "Judge Women On Waves"
click at [353, 207] on link "+" at bounding box center [353, 210] width 17 height 16
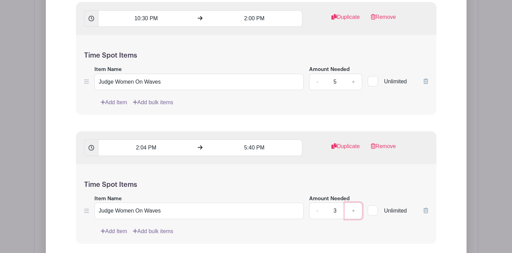
click at [353, 207] on link "+" at bounding box center [353, 210] width 17 height 16
click at [318, 208] on link "-" at bounding box center [317, 210] width 16 height 16
type input "5"
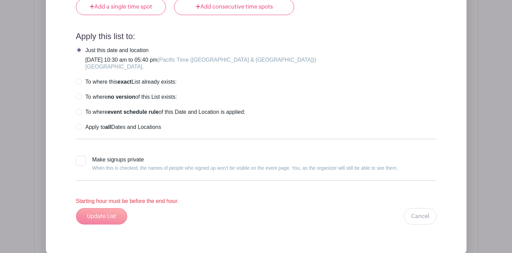
scroll to position [910, 0]
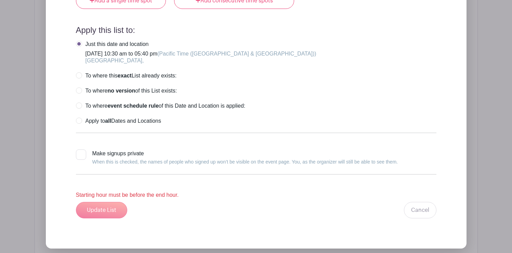
click at [110, 208] on div "Update List Cancel" at bounding box center [256, 210] width 361 height 16
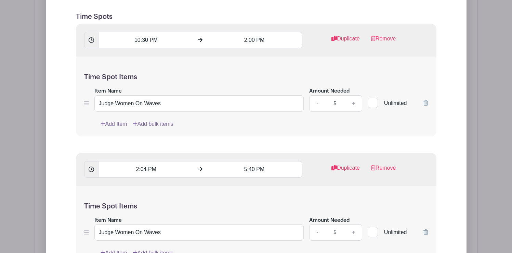
scroll to position [614, 0]
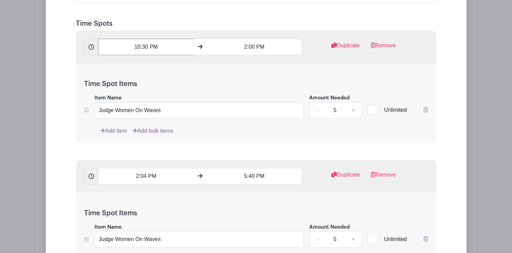
click at [160, 47] on input "10:30 PM" at bounding box center [146, 47] width 96 height 16
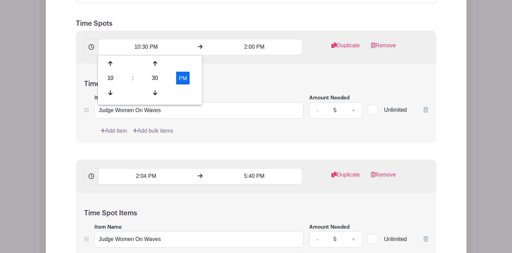
click at [187, 78] on button "PM" at bounding box center [183, 78] width 14 height 13
type input "10:30 AM"
click at [230, 81] on h5 "Time Spot Items" at bounding box center [256, 84] width 344 height 8
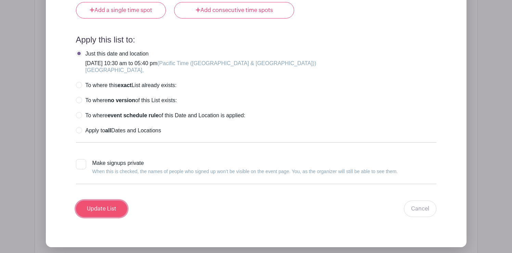
click at [117, 210] on input "Update List" at bounding box center [101, 208] width 51 height 16
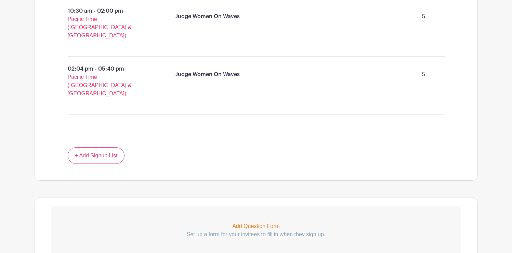
scroll to position [535, 0]
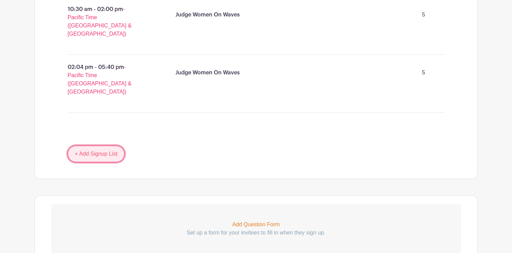
click at [100, 145] on link "+ Add Signup List" at bounding box center [96, 153] width 57 height 16
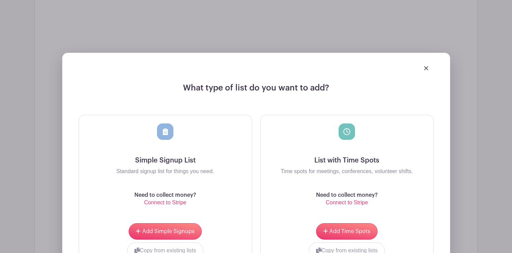
scroll to position [670, 0]
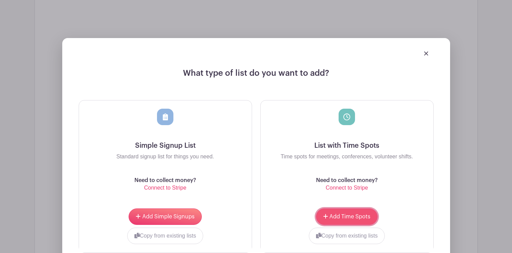
click at [351, 214] on span "Add Time Spots" at bounding box center [350, 216] width 41 height 5
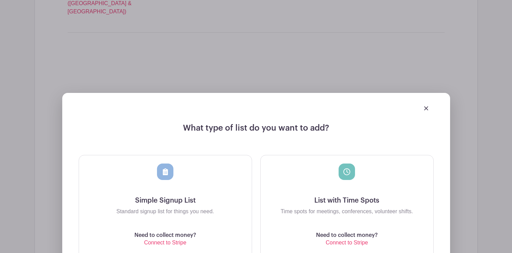
scroll to position [724, 0]
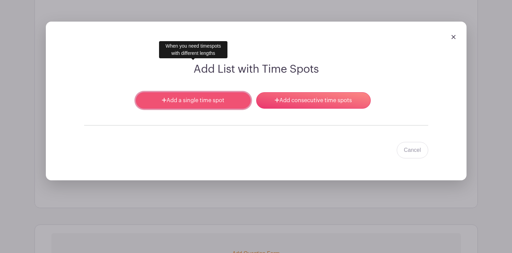
click at [207, 92] on link "Add a single time spot" at bounding box center [193, 100] width 115 height 16
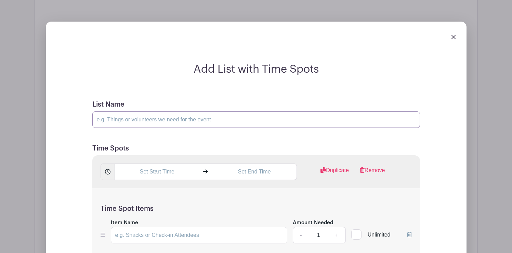
click at [153, 111] on input "List Name" at bounding box center [256, 119] width 328 height 16
type input "Spotter"
click at [169, 163] on input "text" at bounding box center [157, 171] width 85 height 16
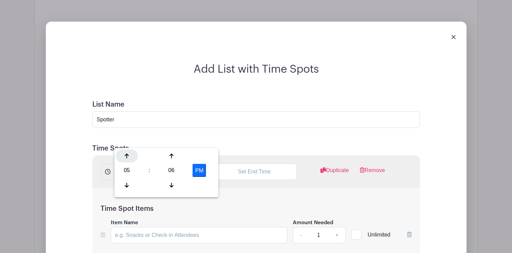
click at [125, 155] on icon at bounding box center [127, 155] width 4 height 5
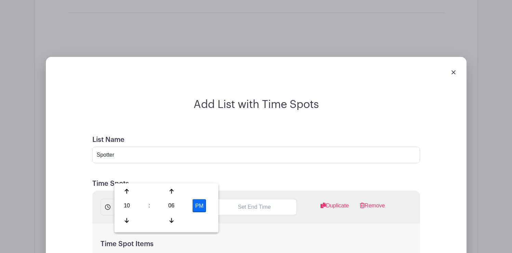
scroll to position [710, 0]
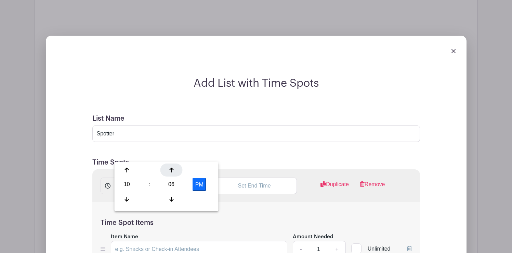
click at [169, 170] on div at bounding box center [171, 169] width 22 height 13
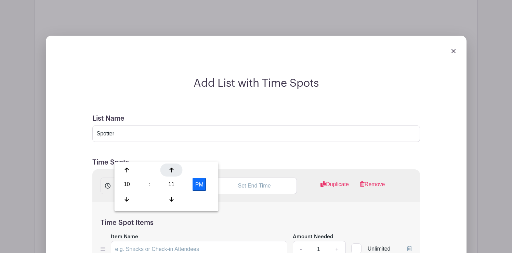
click at [169, 170] on div at bounding box center [171, 169] width 22 height 13
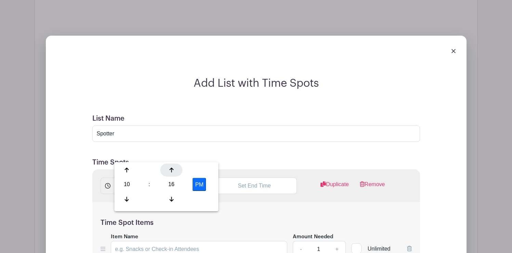
click at [169, 170] on div at bounding box center [171, 169] width 22 height 13
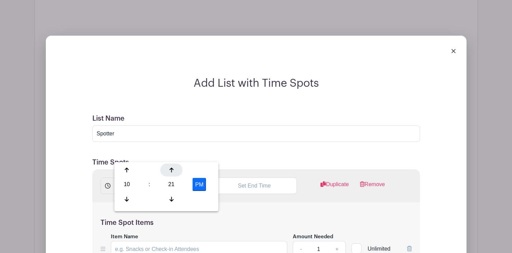
click at [169, 170] on div at bounding box center [171, 169] width 22 height 13
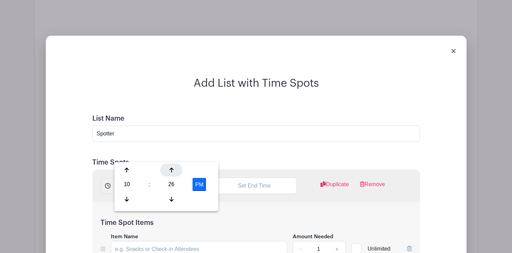
click at [169, 170] on div at bounding box center [171, 169] width 22 height 13
click at [195, 184] on button "PM" at bounding box center [200, 184] width 14 height 13
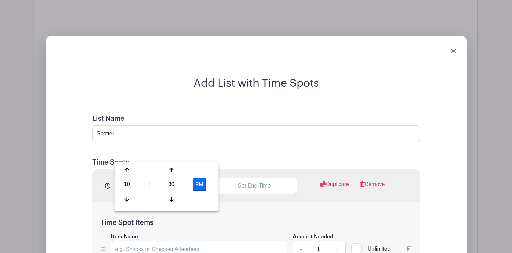
type input "10:30 AM"
click at [259, 177] on input "text" at bounding box center [254, 185] width 85 height 16
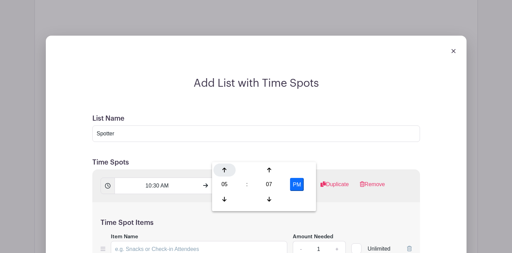
click at [226, 170] on icon at bounding box center [224, 169] width 4 height 5
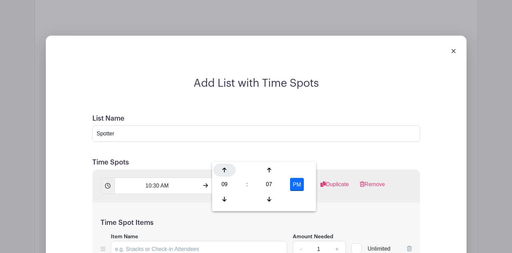
click at [226, 170] on icon at bounding box center [224, 169] width 4 height 5
click at [225, 168] on icon at bounding box center [224, 169] width 4 height 5
click at [224, 195] on div at bounding box center [225, 198] width 22 height 13
click at [270, 171] on icon at bounding box center [269, 169] width 4 height 5
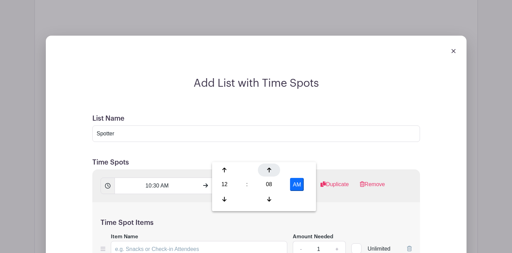
click at [270, 171] on icon at bounding box center [269, 169] width 4 height 5
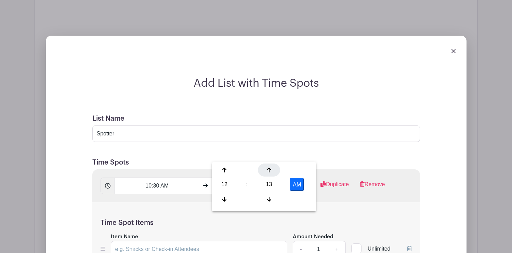
click at [270, 171] on icon at bounding box center [269, 169] width 4 height 5
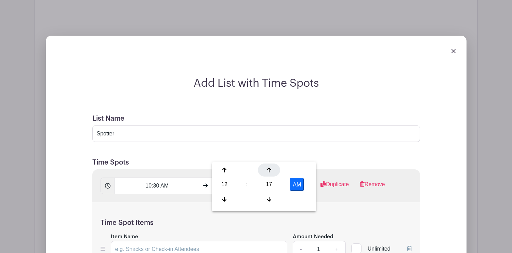
click at [270, 171] on icon at bounding box center [269, 169] width 4 height 5
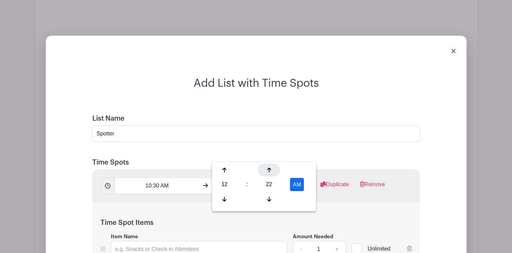
click at [270, 171] on icon at bounding box center [269, 169] width 4 height 5
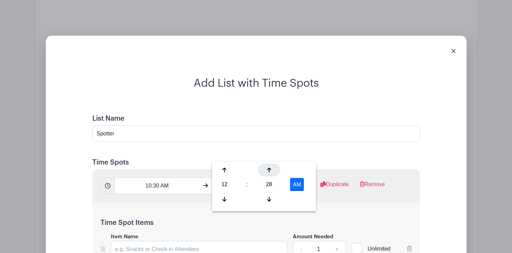
click at [270, 171] on icon at bounding box center [269, 169] width 4 height 5
click at [333, 218] on h5 "Time Spot Items" at bounding box center [256, 222] width 311 height 8
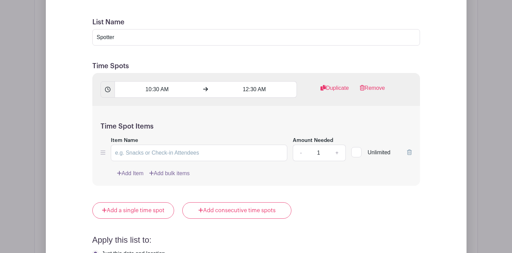
scroll to position [805, 0]
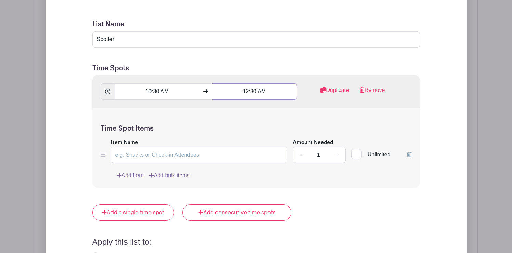
click at [259, 83] on input "12:30 AM" at bounding box center [254, 91] width 85 height 16
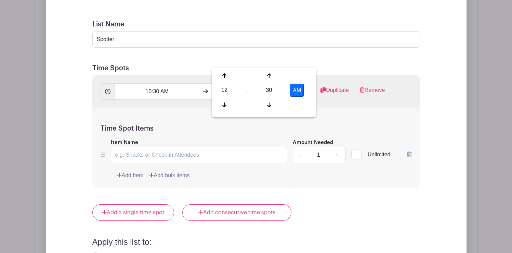
click at [298, 89] on button "AM" at bounding box center [297, 89] width 14 height 13
type input "12:30 PM"
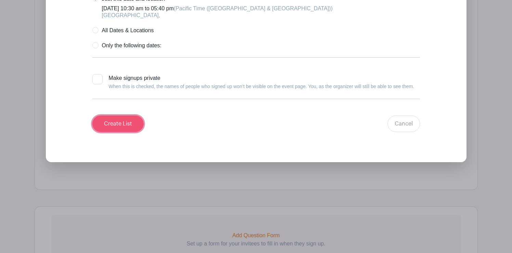
click at [129, 115] on input "Create List" at bounding box center [117, 123] width 51 height 16
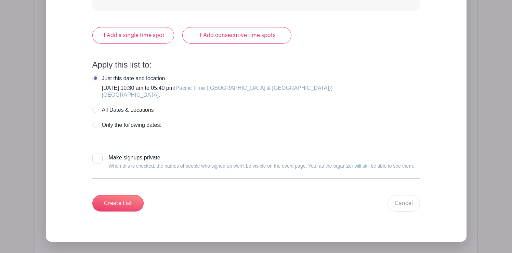
scroll to position [981, 0]
click at [123, 195] on input "Create List" at bounding box center [117, 203] width 51 height 16
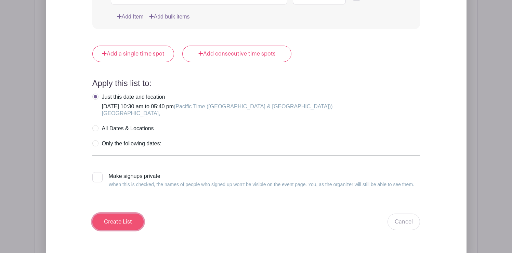
click at [125, 213] on input "Create List" at bounding box center [117, 221] width 51 height 16
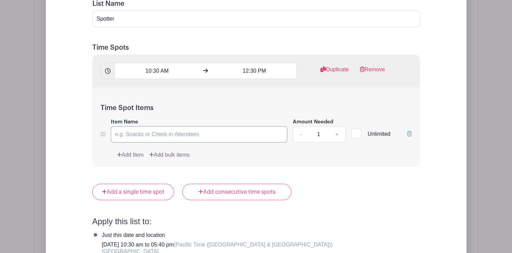
scroll to position [801, 0]
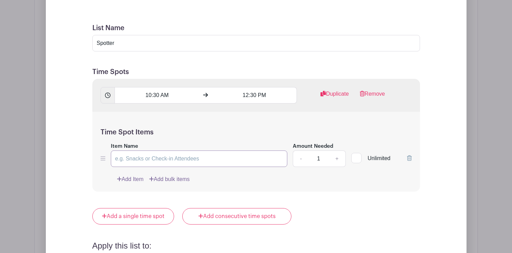
click at [166, 150] on input "Item Name" at bounding box center [199, 158] width 177 height 16
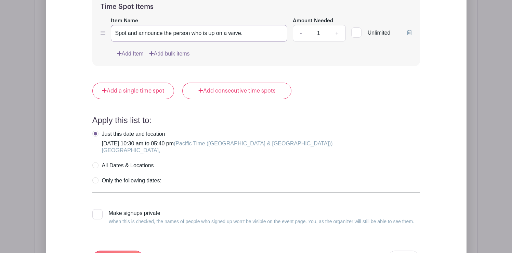
scroll to position [926, 0]
type input "Spot and announce the person who is up on a wave."
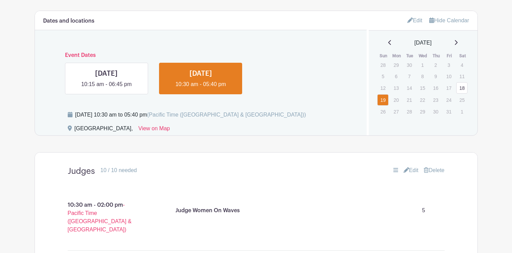
scroll to position [344, 0]
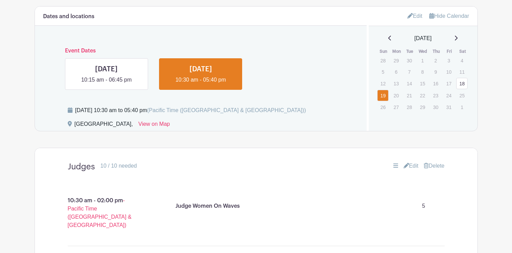
click at [412, 166] on link "Edit" at bounding box center [411, 166] width 15 height 8
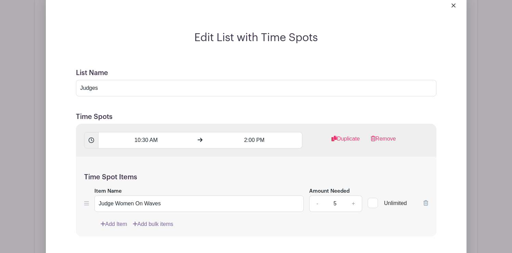
scroll to position [522, 0]
click at [120, 90] on input "Judges" at bounding box center [256, 87] width 361 height 16
paste input "Surf contest judges watch each heat and score surfers’ rides based on performan…"
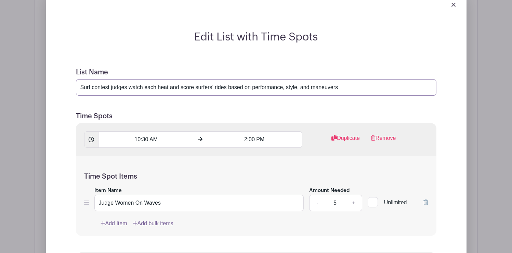
click at [80, 87] on input "Surf contest judges watch each heat and score surfers’ rides based on performan…" at bounding box center [256, 87] width 361 height 16
drag, startPoint x: 150, startPoint y: 88, endPoint x: 101, endPoint y: 86, distance: 49.0
click at [101, 86] on input "Judge - Surf contest judges watch each heat and score surfers’ rides based on p…" at bounding box center [256, 87] width 361 height 16
click at [312, 88] on input "Judge - watch each heat and score surfers’ rides based on performance, style, a…" at bounding box center [256, 87] width 361 height 16
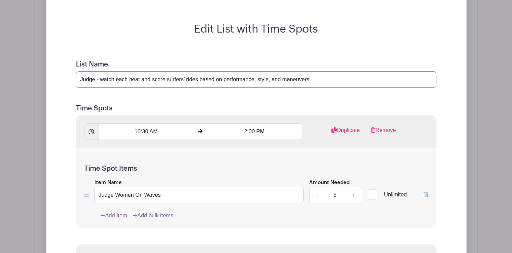
scroll to position [532, 0]
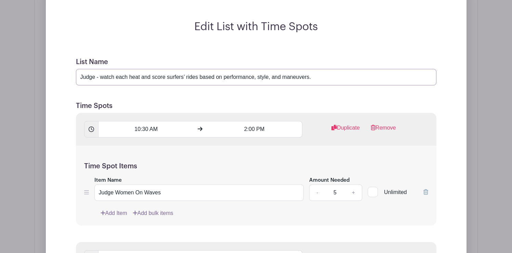
click at [171, 80] on input "Judge - watch each heat and score surfers’ rides based on performance, style, a…" at bounding box center [256, 77] width 361 height 16
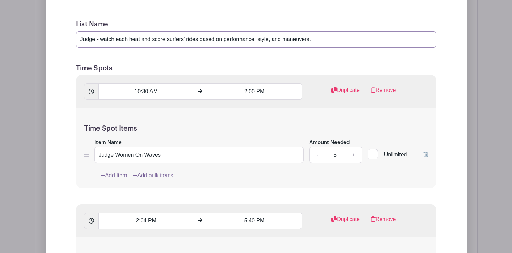
scroll to position [575, 0]
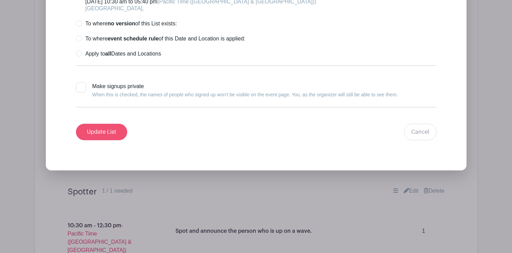
type input "Judge - watch each heat and score surfers’ rides based on performance, style, a…"
click at [107, 129] on input "Update List" at bounding box center [101, 132] width 51 height 16
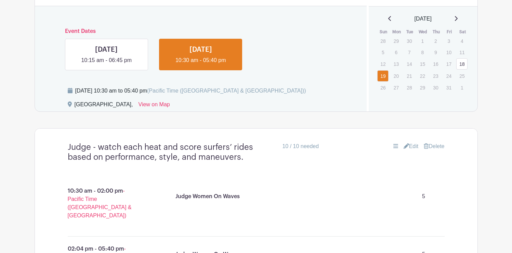
scroll to position [360, 0]
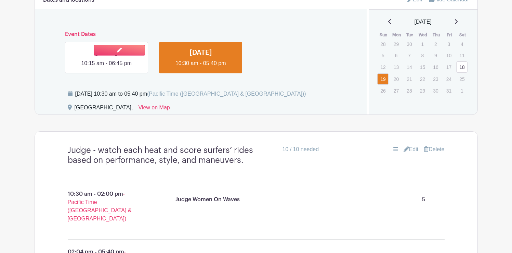
click at [106, 67] on link at bounding box center [106, 67] width 0 height 0
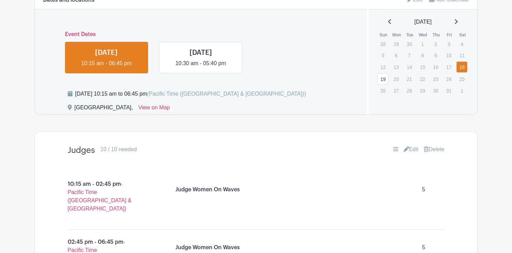
click at [414, 150] on link "Edit" at bounding box center [411, 149] width 15 height 8
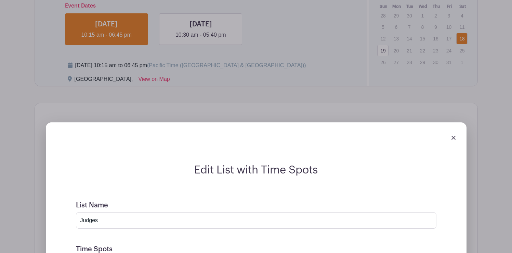
scroll to position [397, 0]
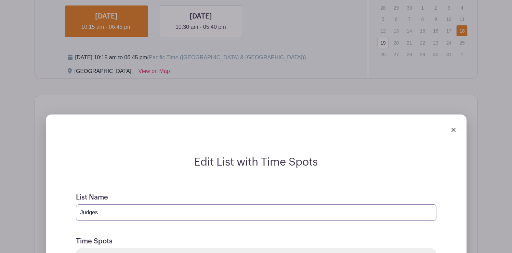
click at [97, 209] on input "Judges" at bounding box center [256, 212] width 361 height 16
paste input "- watch each heat and score surfers’ rides based on performance, style, and man…"
click at [95, 213] on input "Judge - watch each heat and score surfers’ rides based on performance, style, a…" at bounding box center [256, 212] width 361 height 16
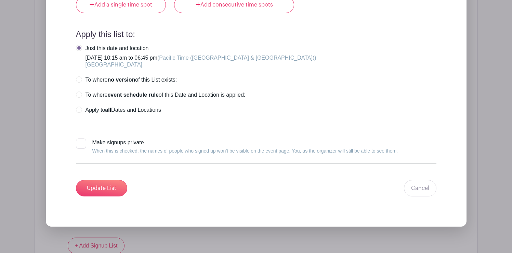
scroll to position [906, 0]
type input "Judges - watch each heat and score surfers’ rides based on performance, style, …"
click at [105, 184] on input "Update List" at bounding box center [101, 187] width 51 height 16
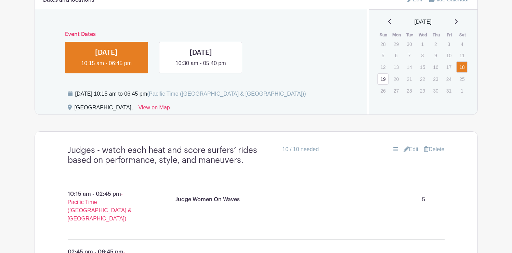
scroll to position [348, 0]
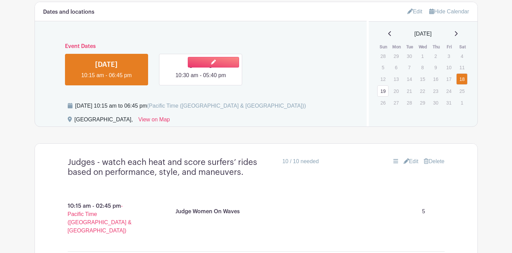
click at [201, 79] on link at bounding box center [201, 79] width 0 height 0
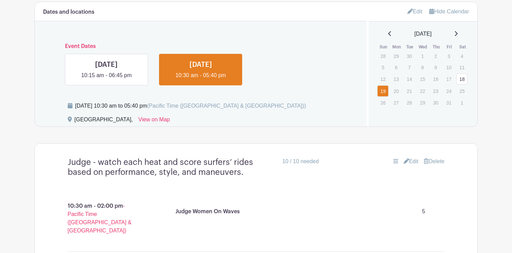
click at [413, 162] on link "Edit" at bounding box center [411, 161] width 15 height 8
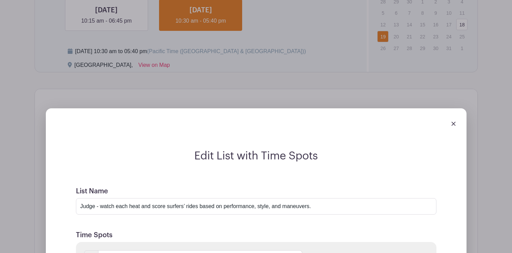
scroll to position [438, 0]
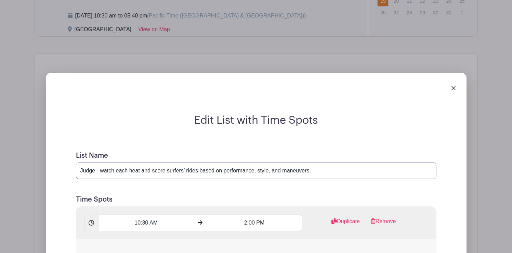
click at [95, 171] on input "Judge - watch each heat and score surfers’ rides based on performance, style, a…" at bounding box center [256, 170] width 361 height 16
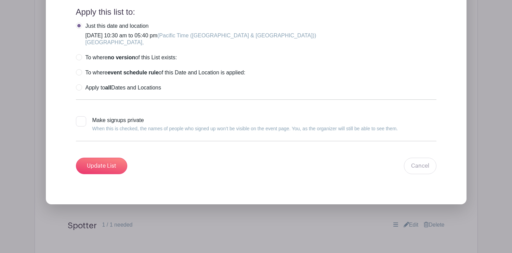
scroll to position [935, 0]
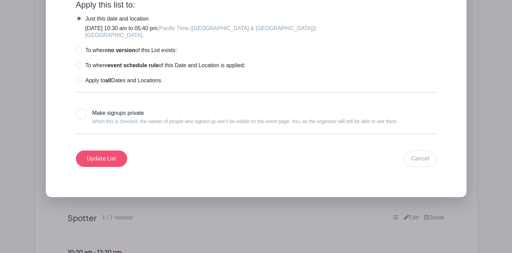
type input "Judges - watch each heat and score surfers’ rides based on performance, style, …"
click at [103, 166] on input "Update List" at bounding box center [101, 158] width 51 height 16
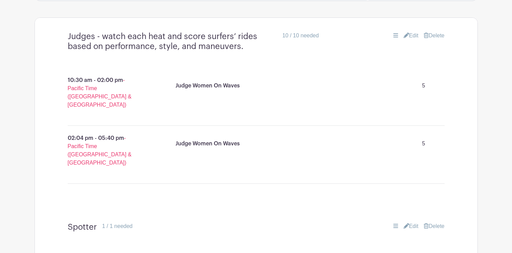
scroll to position [477, 0]
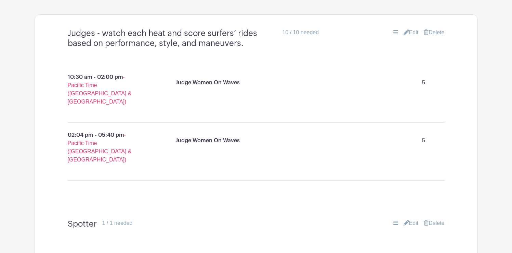
click at [409, 34] on link "Edit" at bounding box center [411, 32] width 15 height 8
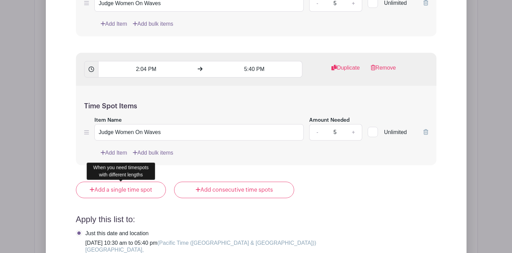
scroll to position [712, 0]
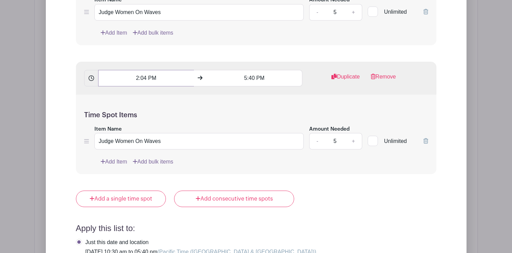
click at [155, 77] on input "2:04 PM" at bounding box center [146, 78] width 96 height 16
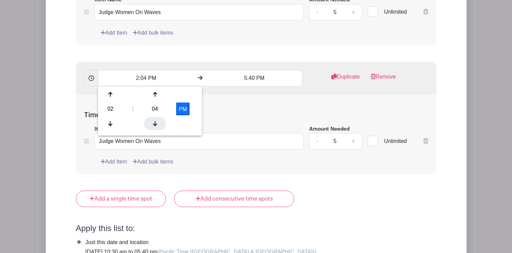
click at [157, 117] on div at bounding box center [155, 123] width 22 height 13
type input "2:00 PM"
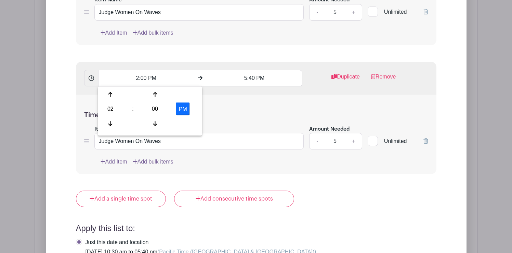
click at [234, 120] on div "Time Spot Items Item Name Judge Women On Waves Amount Needed - 5 + Unlimited Ad…" at bounding box center [256, 134] width 361 height 80
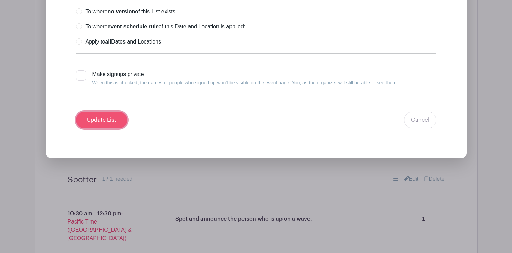
click at [112, 120] on input "Update List" at bounding box center [101, 120] width 51 height 16
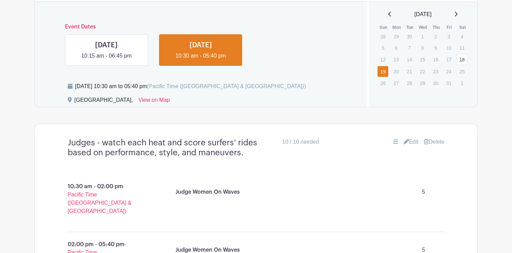
scroll to position [368, 0]
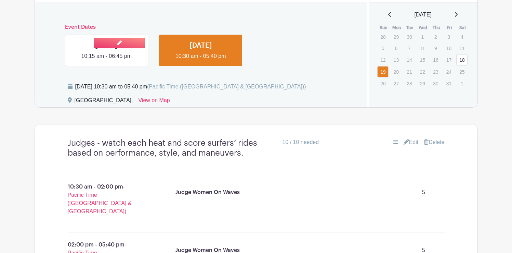
click at [106, 60] on link at bounding box center [106, 60] width 0 height 0
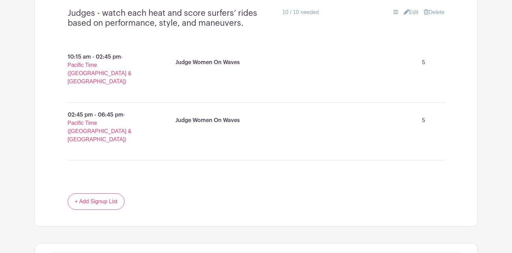
scroll to position [500, 0]
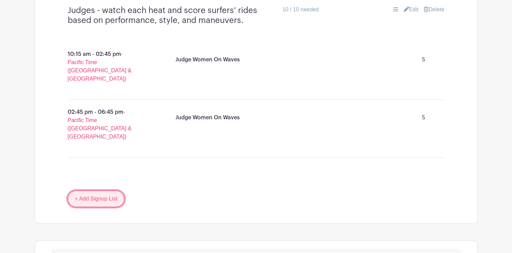
click at [111, 190] on link "+ Add Signup List" at bounding box center [96, 198] width 57 height 16
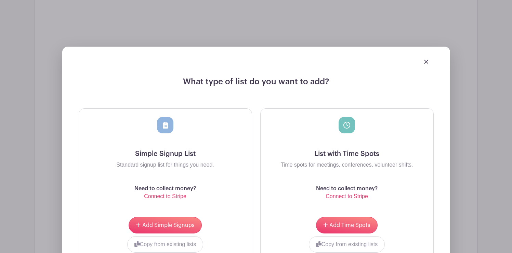
scroll to position [705, 0]
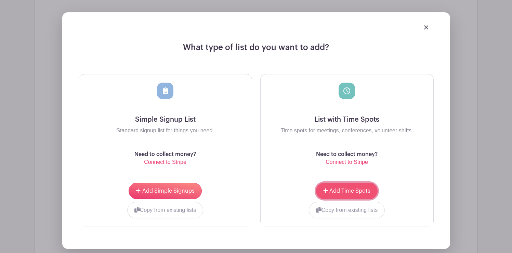
click at [344, 188] on span "Add Time Spots" at bounding box center [350, 190] width 41 height 5
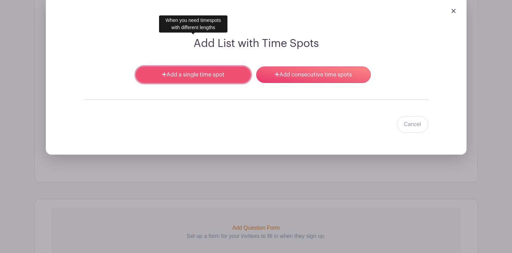
click at [202, 66] on link "Add a single time spot" at bounding box center [193, 74] width 115 height 16
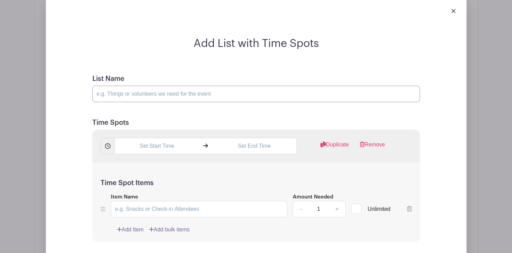
click at [134, 86] on input "List Name" at bounding box center [256, 94] width 328 height 16
type input "Spotter"
click at [142, 138] on input "text" at bounding box center [157, 146] width 85 height 16
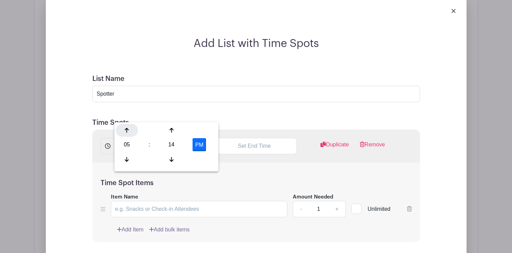
click at [128, 130] on icon at bounding box center [127, 129] width 4 height 5
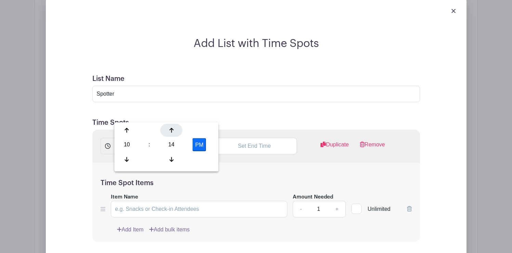
click at [171, 132] on div at bounding box center [171, 130] width 22 height 13
type input "10:15 PM"
click at [244, 138] on input "text" at bounding box center [254, 146] width 85 height 16
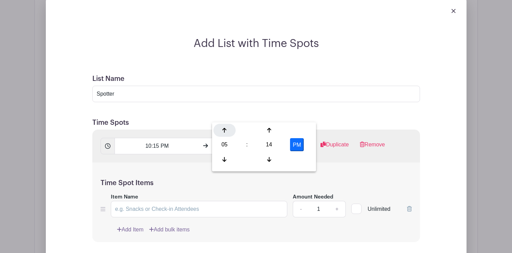
click at [225, 129] on icon at bounding box center [224, 129] width 4 height 5
click at [225, 153] on div at bounding box center [225, 159] width 22 height 13
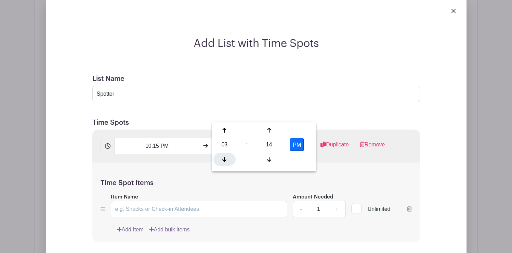
click at [225, 153] on div at bounding box center [225, 159] width 22 height 13
click at [224, 130] on icon at bounding box center [224, 129] width 4 height 5
click at [268, 129] on icon at bounding box center [269, 130] width 4 height 5
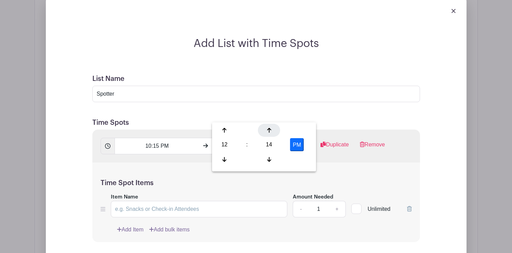
type input "12:15 PM"
click at [166, 138] on input "10:15 PM" at bounding box center [157, 146] width 85 height 16
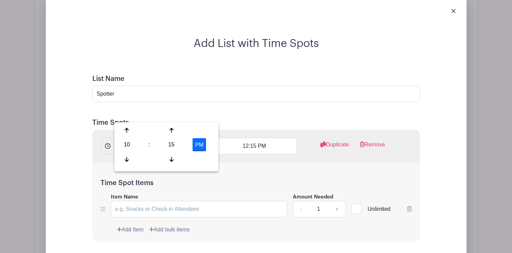
click at [200, 144] on button "PM" at bounding box center [200, 144] width 14 height 13
type input "10:15 AM"
click at [223, 201] on input "Item Name" at bounding box center [199, 209] width 177 height 16
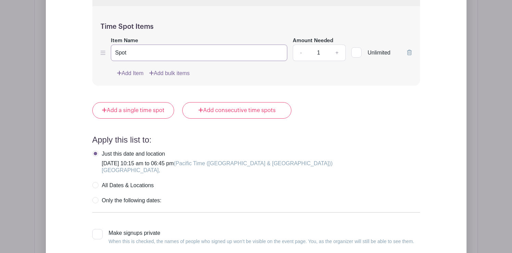
scroll to position [918, 0]
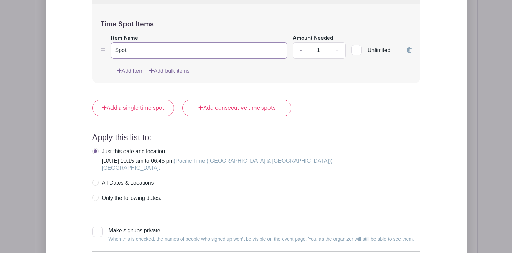
type input "Spot"
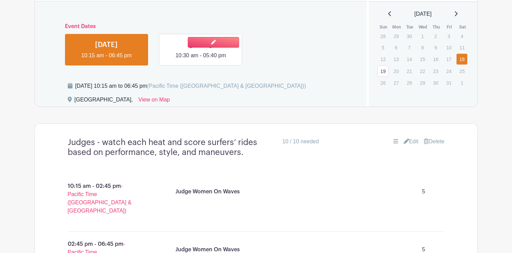
scroll to position [367, 0]
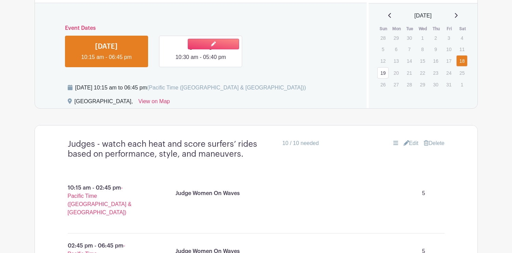
click at [201, 61] on link at bounding box center [201, 61] width 0 height 0
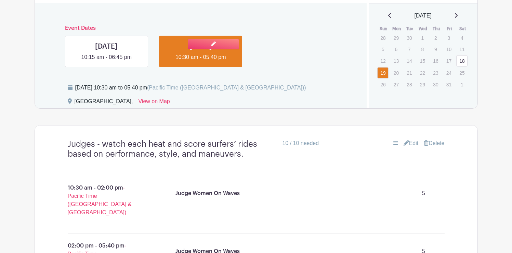
click at [201, 61] on link at bounding box center [201, 61] width 0 height 0
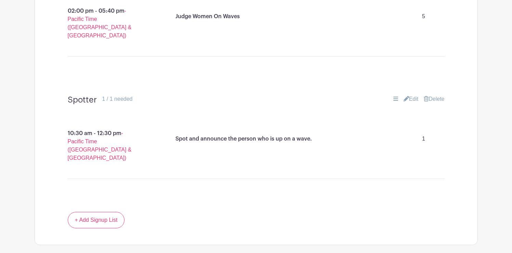
scroll to position [603, 0]
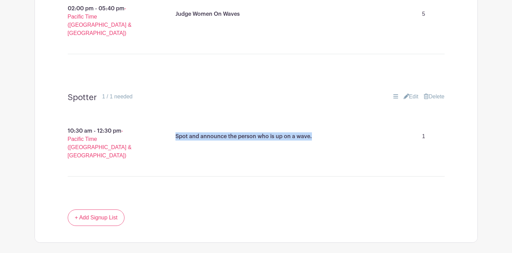
drag, startPoint x: 311, startPoint y: 105, endPoint x: 184, endPoint y: 103, distance: 127.3
click at [174, 127] on div "Spot and announce the person who is up on a wave. 1" at bounding box center [307, 136] width 269 height 19
copy p "Spot and announce the person who is up on a wave."
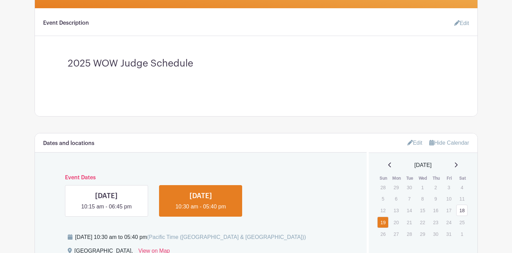
scroll to position [220, 0]
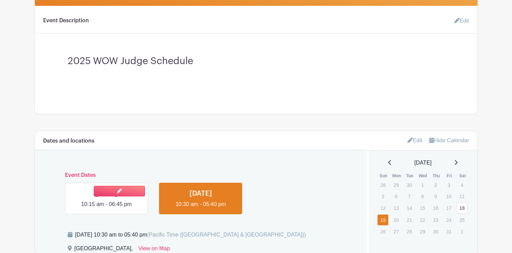
click at [106, 208] on link at bounding box center [106, 208] width 0 height 0
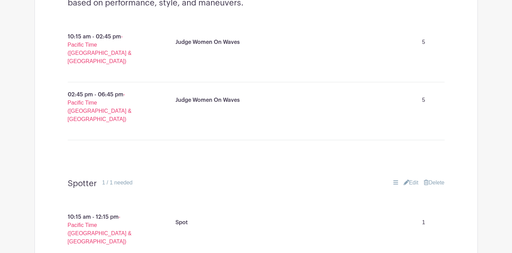
scroll to position [522, 0]
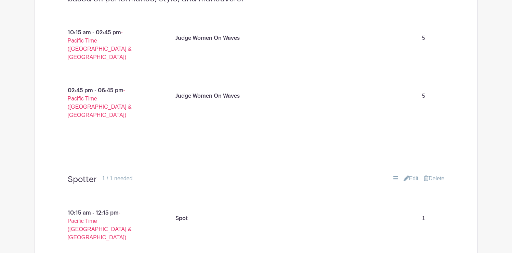
click at [410, 174] on link "Edit" at bounding box center [411, 178] width 15 height 8
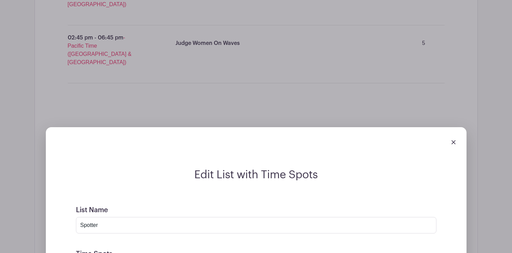
scroll to position [581, 0]
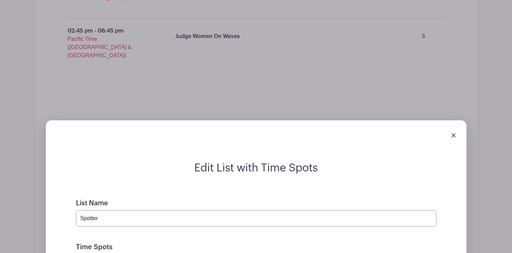
drag, startPoint x: 80, startPoint y: 184, endPoint x: 67, endPoint y: 182, distance: 13.1
paste input "and announce the person who is up on a wave."
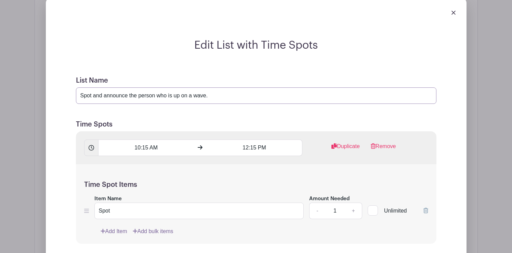
scroll to position [703, 0]
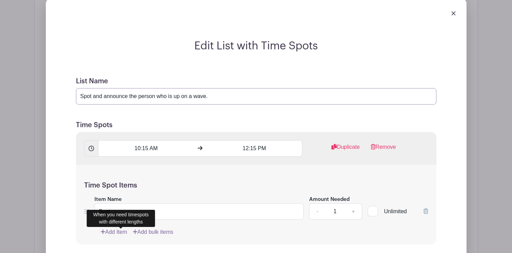
type input "Spot and announce the person who is up on a wave."
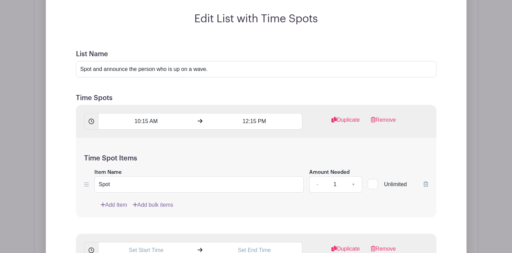
scroll to position [726, 0]
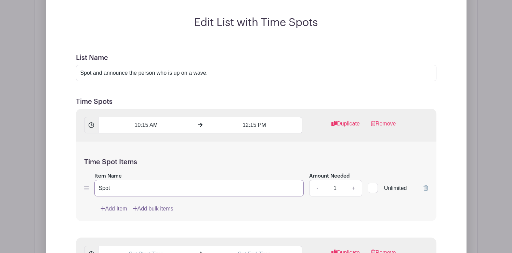
click at [112, 180] on input "Spot" at bounding box center [199, 188] width 210 height 16
paste input "and announce the person who is up on a wave."
type input "Spot and announce the person who is up on a wave."
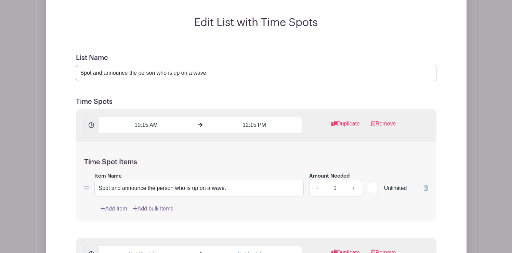
drag, startPoint x: 212, startPoint y: 42, endPoint x: 63, endPoint y: 41, distance: 149.2
type input "Spotter"
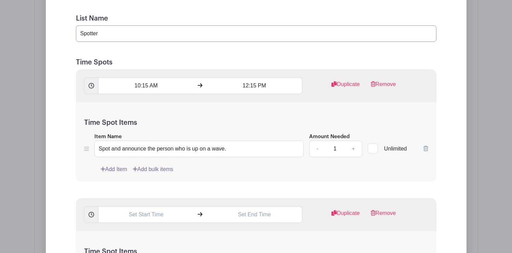
scroll to position [768, 0]
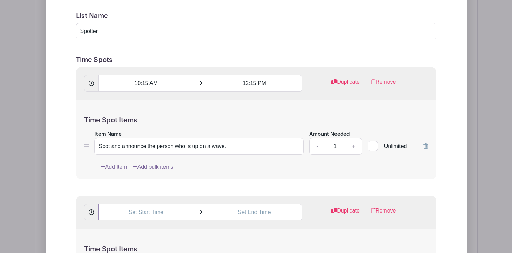
click at [141, 204] on input "text" at bounding box center [146, 212] width 96 height 16
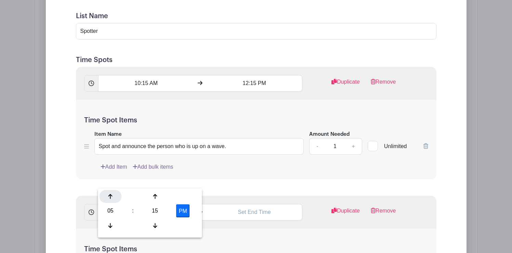
click at [112, 194] on icon at bounding box center [110, 195] width 4 height 5
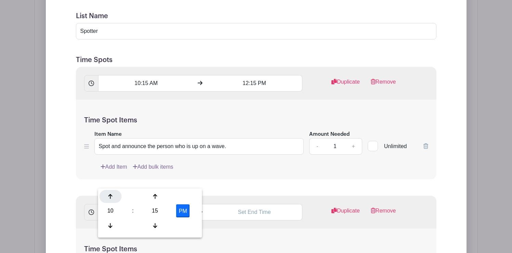
click at [112, 194] on icon at bounding box center [110, 195] width 4 height 5
type input "12:15 AM"
click at [253, 204] on input "text" at bounding box center [255, 212] width 96 height 16
type input "5:15 PM"
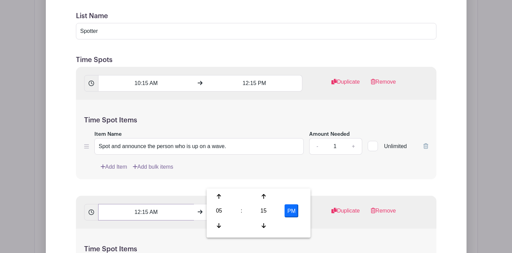
click at [154, 204] on input "12:15 AM" at bounding box center [146, 212] width 96 height 16
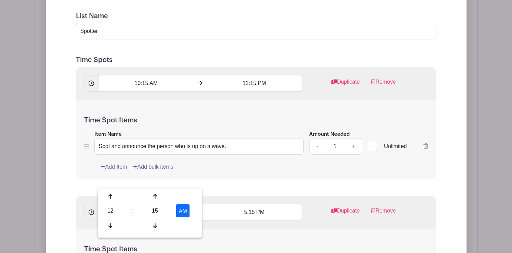
click at [183, 213] on button "AM" at bounding box center [183, 210] width 14 height 13
type input "12:15 PM"
click at [256, 204] on input "5:15 PM" at bounding box center [255, 212] width 96 height 16
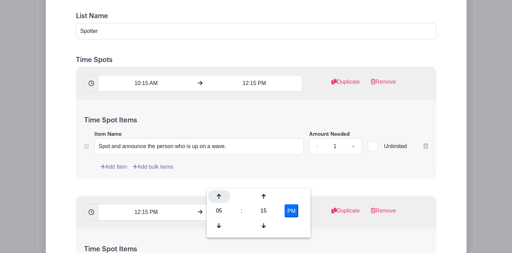
click at [221, 195] on div at bounding box center [219, 196] width 22 height 13
click at [263, 196] on icon at bounding box center [264, 196] width 4 height 5
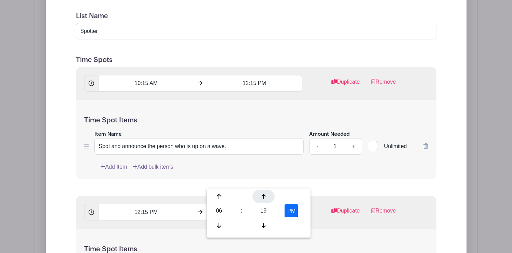
click at [263, 196] on icon at bounding box center [264, 196] width 4 height 5
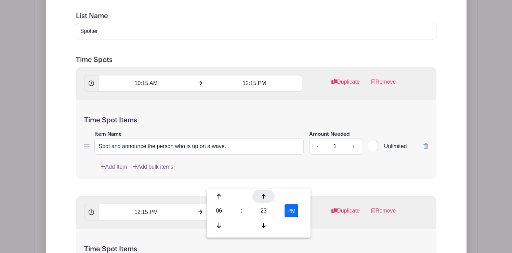
click at [263, 196] on icon at bounding box center [264, 196] width 4 height 5
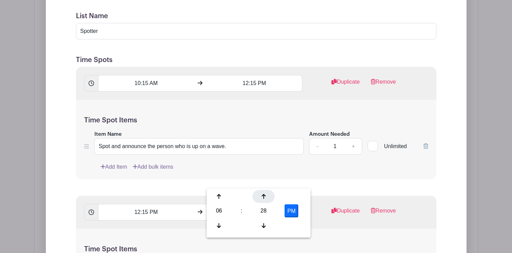
click at [263, 196] on icon at bounding box center [264, 196] width 4 height 5
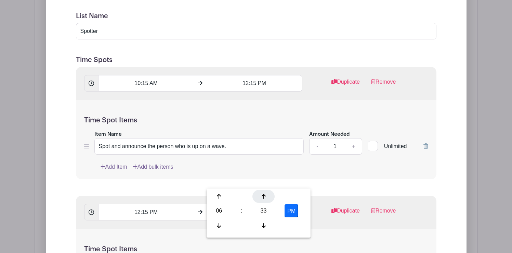
click at [263, 196] on icon at bounding box center [264, 196] width 4 height 5
click at [222, 225] on div at bounding box center [219, 225] width 22 height 13
click at [219, 227] on icon at bounding box center [219, 224] width 4 height 5
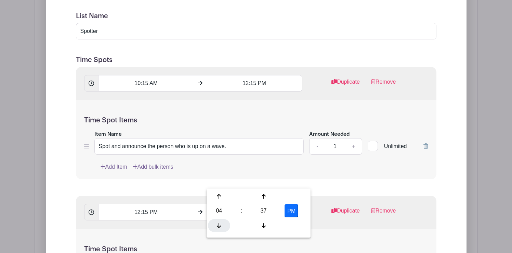
click at [219, 227] on icon at bounding box center [219, 224] width 4 height 5
click at [262, 225] on icon at bounding box center [264, 224] width 4 height 5
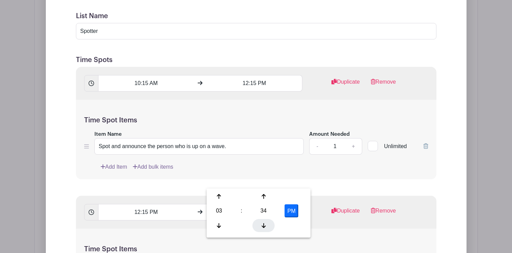
click at [262, 225] on icon at bounding box center [264, 224] width 4 height 5
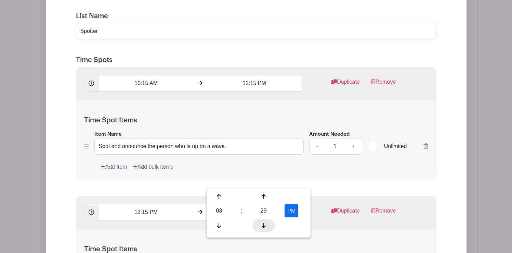
click at [262, 225] on icon at bounding box center [264, 224] width 4 height 5
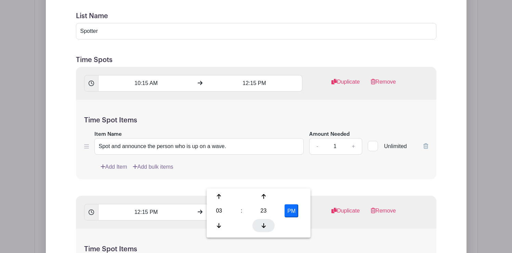
click at [262, 225] on icon at bounding box center [264, 224] width 4 height 5
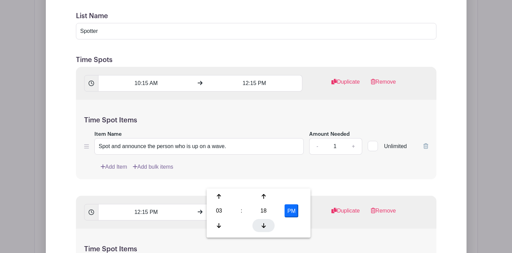
click at [262, 225] on icon at bounding box center [264, 224] width 4 height 5
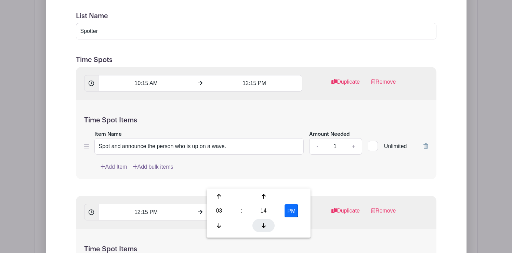
click at [262, 225] on icon at bounding box center [264, 224] width 4 height 5
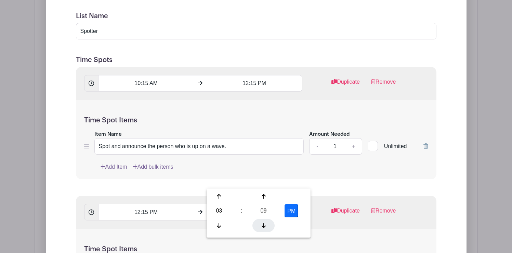
click at [262, 225] on icon at bounding box center [264, 224] width 4 height 5
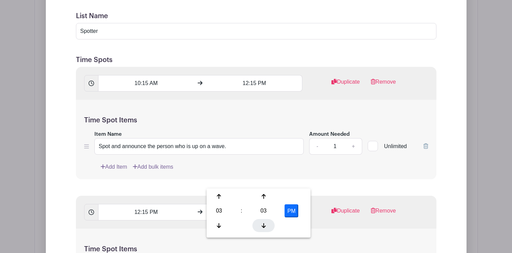
click at [262, 225] on icon at bounding box center [264, 224] width 4 height 5
click at [263, 197] on icon at bounding box center [264, 196] width 4 height 5
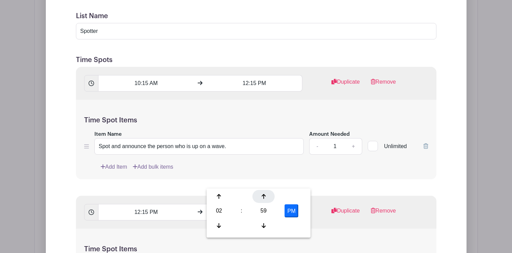
type input "3:00 PM"
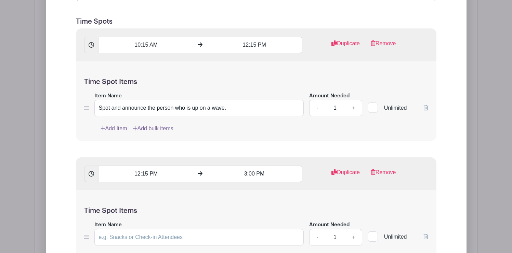
scroll to position [809, 0]
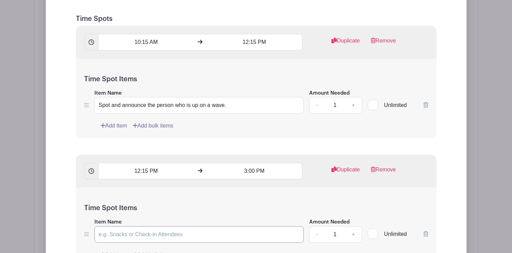
click at [128, 226] on input "Item Name" at bounding box center [199, 234] width 210 height 16
paste input "Spot and announce the person who is up on a wave."
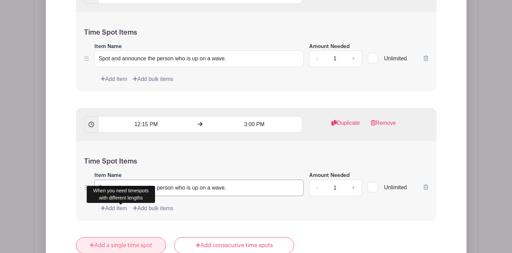
type input "Spot and announce the person who is up on a wave."
click at [134, 237] on link "Add a single time spot" at bounding box center [121, 245] width 90 height 16
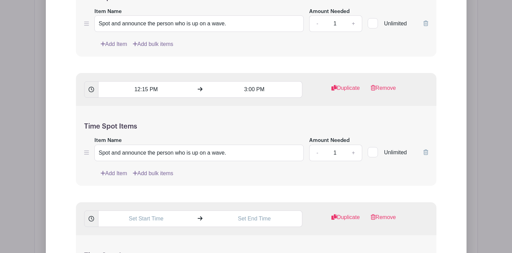
scroll to position [891, 0]
click at [153, 209] on input "text" at bounding box center [146, 217] width 96 height 16
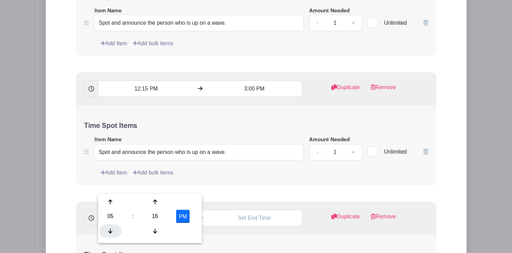
click at [111, 228] on icon at bounding box center [110, 230] width 4 height 5
click at [157, 230] on div at bounding box center [155, 230] width 22 height 13
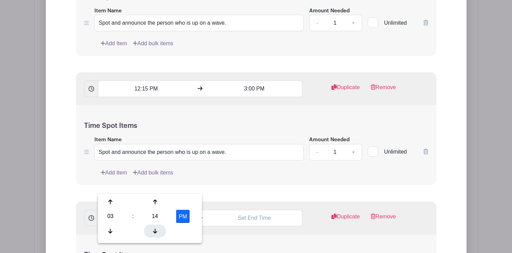
click at [157, 230] on div at bounding box center [155, 230] width 22 height 13
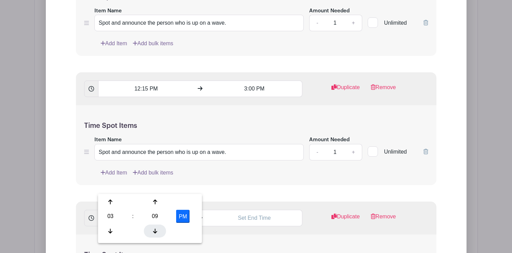
click at [157, 230] on div at bounding box center [155, 230] width 22 height 13
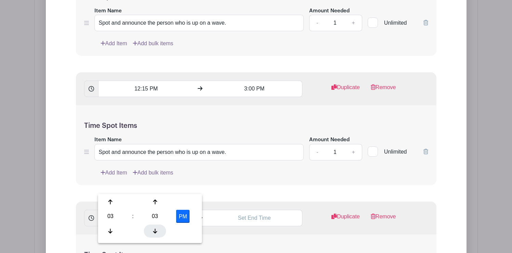
click at [157, 230] on div at bounding box center [155, 230] width 22 height 13
type input "3:00 PM"
click at [245, 209] on input "text" at bounding box center [255, 217] width 96 height 16
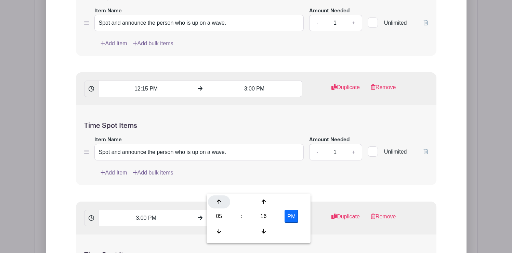
click at [221, 198] on div at bounding box center [219, 201] width 22 height 13
click at [265, 200] on icon at bounding box center [264, 201] width 4 height 5
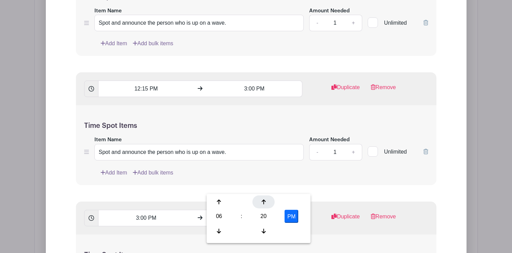
click at [265, 200] on icon at bounding box center [264, 201] width 4 height 5
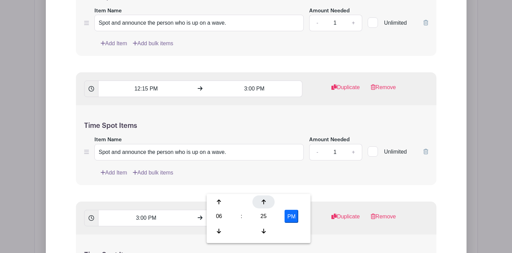
click at [265, 200] on icon at bounding box center [264, 201] width 4 height 5
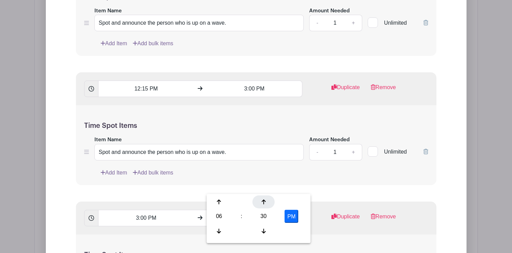
click at [265, 200] on icon at bounding box center [264, 201] width 4 height 5
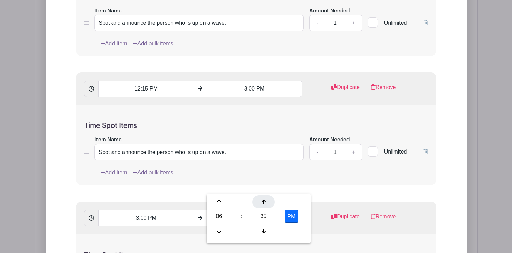
click at [265, 200] on icon at bounding box center [264, 201] width 4 height 5
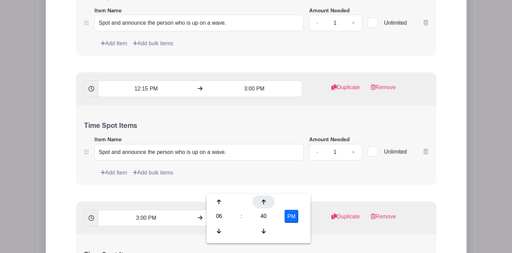
click at [265, 200] on icon at bounding box center [264, 201] width 4 height 5
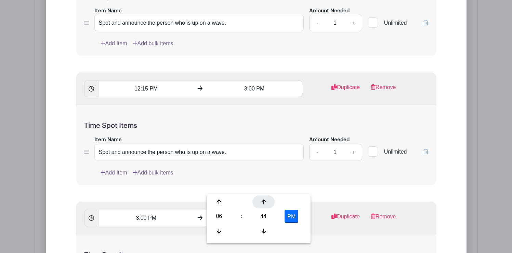
type input "6:45 PM"
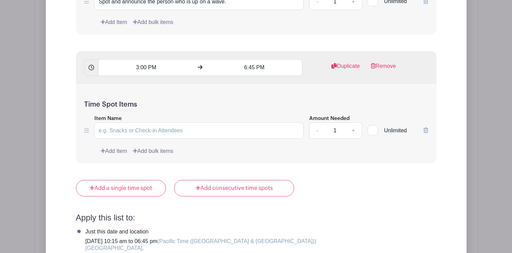
scroll to position [1042, 0]
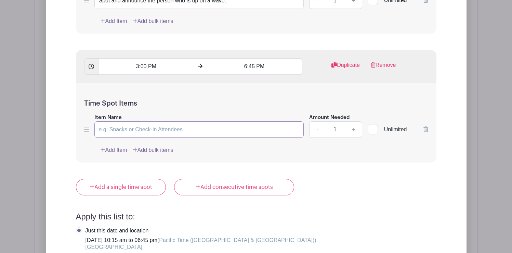
click at [121, 121] on input "Item Name" at bounding box center [199, 129] width 210 height 16
paste input "Spot and announce the person who is up on a wave."
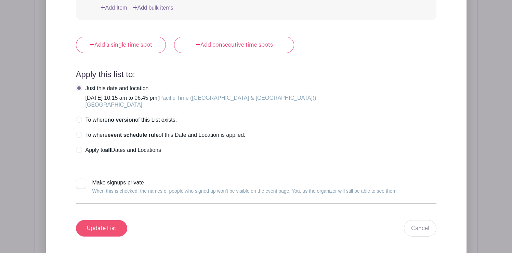
type input "Spot and announce the person who is up on a wave."
click at [111, 220] on input "Update List" at bounding box center [101, 228] width 51 height 16
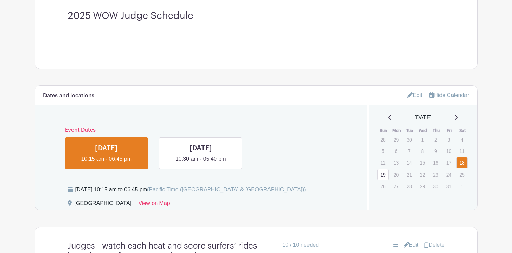
scroll to position [274, 0]
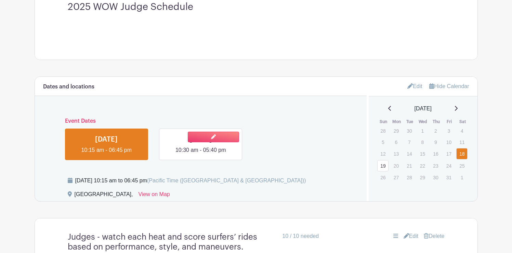
click at [201, 154] on link at bounding box center [201, 154] width 0 height 0
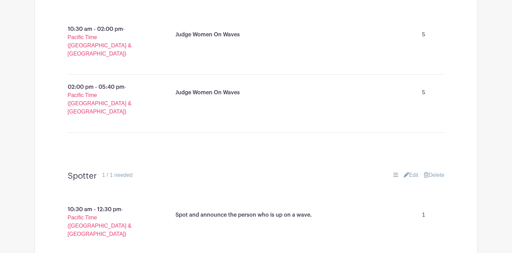
scroll to position [527, 0]
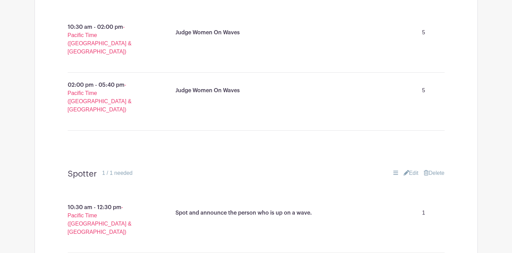
click at [414, 169] on link "Edit" at bounding box center [411, 173] width 15 height 8
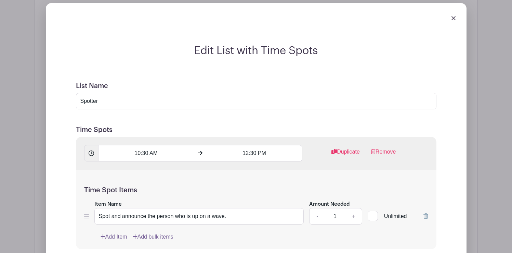
scroll to position [736, 0]
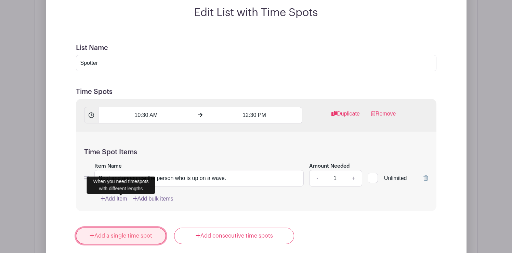
click at [131, 227] on link "Add a single time spot" at bounding box center [121, 235] width 90 height 16
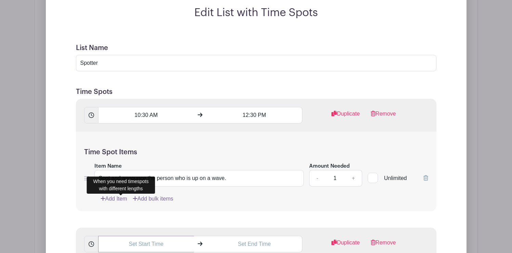
click at [151, 235] on input "text" at bounding box center [146, 243] width 96 height 16
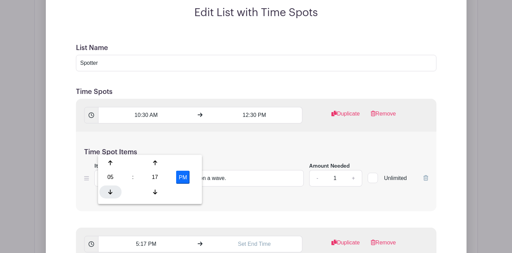
click at [111, 189] on icon at bounding box center [110, 191] width 4 height 5
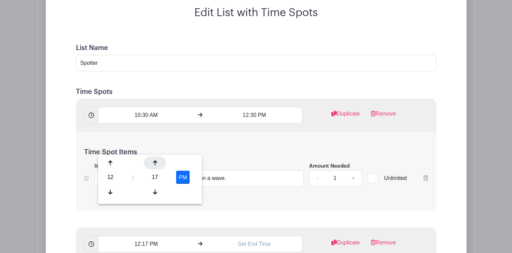
click at [157, 166] on div at bounding box center [155, 162] width 22 height 13
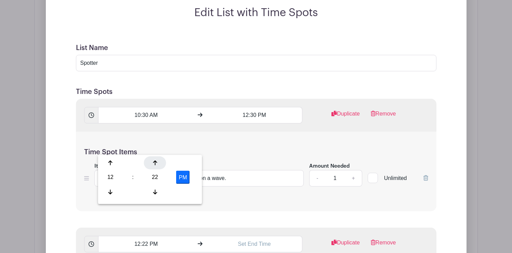
click at [157, 166] on div at bounding box center [155, 162] width 22 height 13
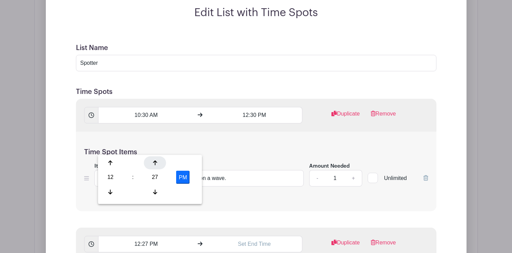
click at [157, 166] on div at bounding box center [155, 162] width 22 height 13
type input "12:30 PM"
click at [246, 235] on input "text" at bounding box center [255, 243] width 96 height 16
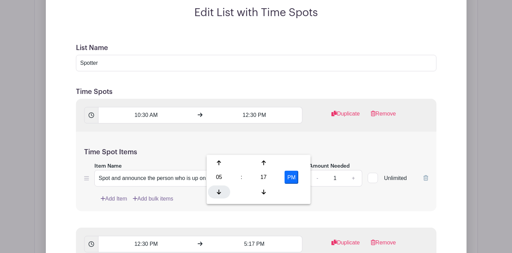
click at [223, 190] on div at bounding box center [219, 191] width 22 height 13
click at [221, 162] on icon at bounding box center [219, 162] width 4 height 5
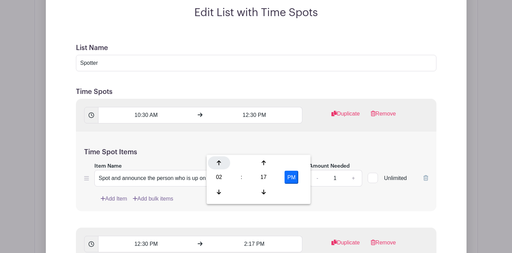
click at [221, 162] on icon at bounding box center [219, 162] width 4 height 5
click at [265, 161] on icon at bounding box center [264, 162] width 4 height 5
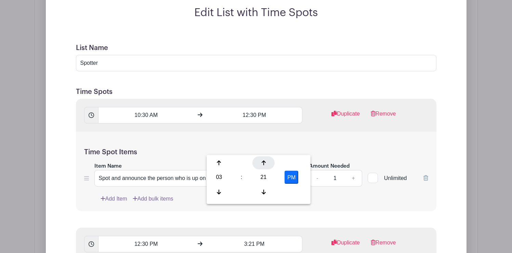
click at [265, 161] on icon at bounding box center [264, 162] width 4 height 5
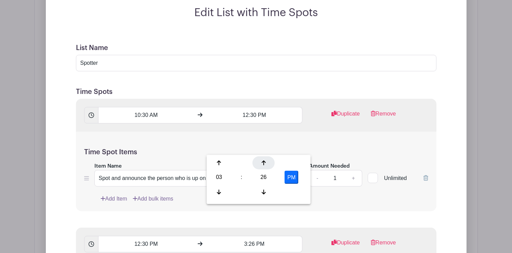
click at [265, 161] on icon at bounding box center [264, 162] width 4 height 5
type input "3:30 PM"
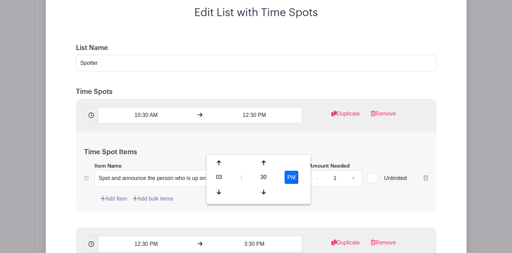
click at [323, 173] on div "Time Spot Items Item Name Spot and announce the person who is up on a wave. Amo…" at bounding box center [256, 171] width 361 height 80
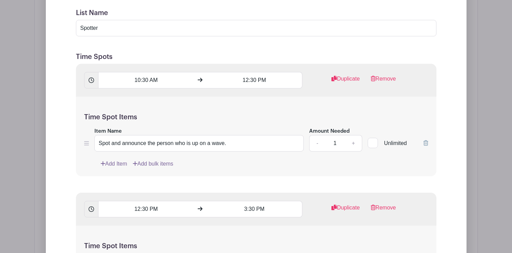
scroll to position [773, 0]
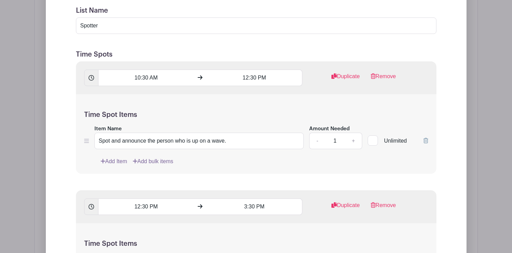
paste input "Spot and announce the person who is up on a wave."
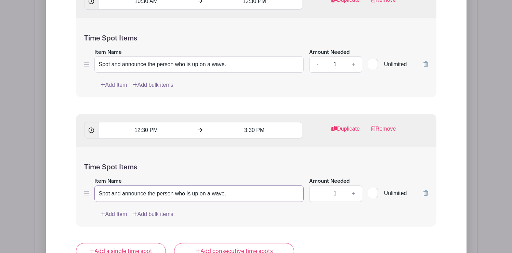
scroll to position [859, 0]
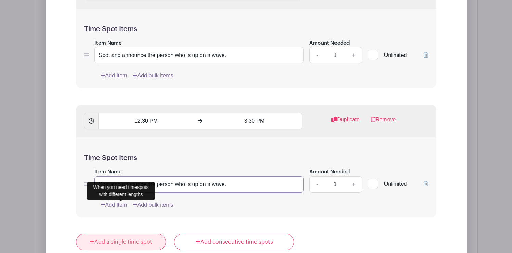
type input "Spot and announce the person who is up on a wave."
click at [127, 233] on link "Add a single time spot" at bounding box center [121, 241] width 90 height 16
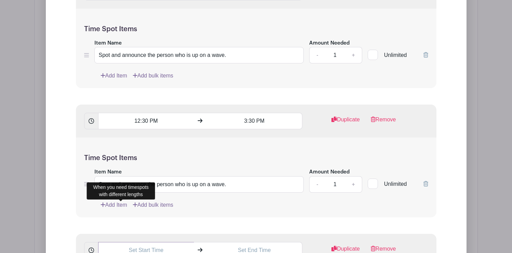
click at [141, 242] on input "text" at bounding box center [146, 250] width 96 height 16
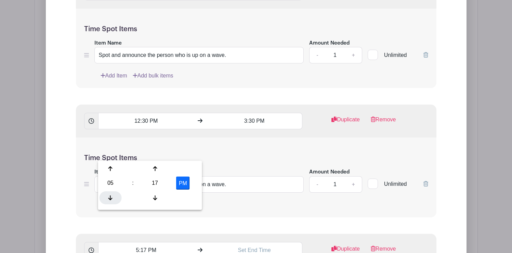
click at [108, 195] on div at bounding box center [111, 197] width 22 height 13
click at [154, 167] on icon at bounding box center [155, 168] width 4 height 5
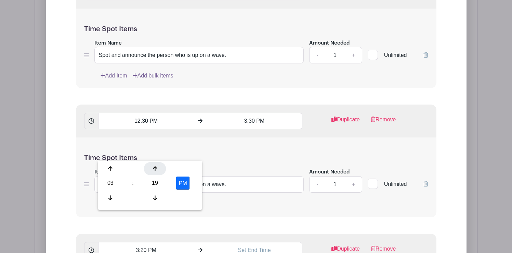
click
type input "3:30 PM"
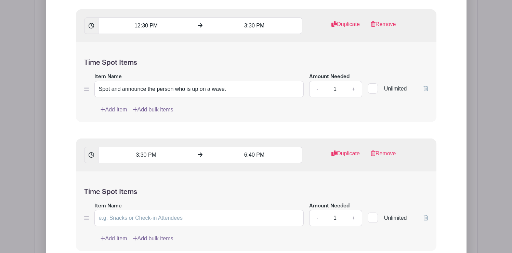
scroll to position [954, 0]
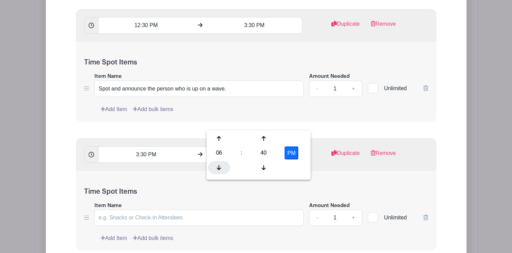
type input "5:40 PM"
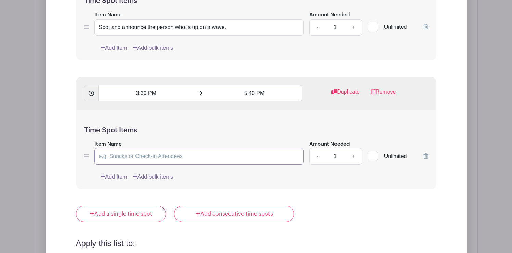
scroll to position [1013, 0]
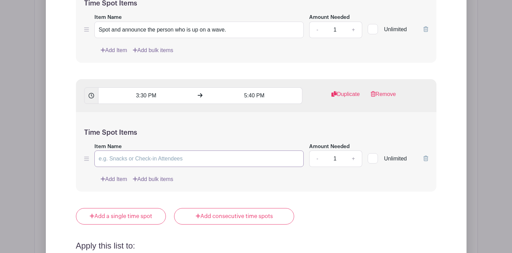
paste input "Spot and announce the person who is up on a wave."
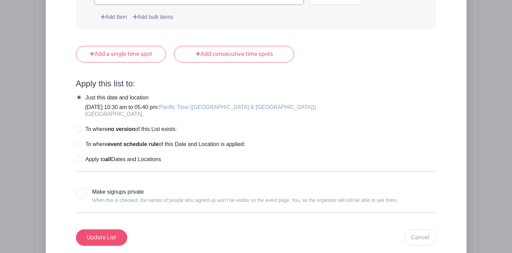
type input "Spot and announce the person who is up on a wave."
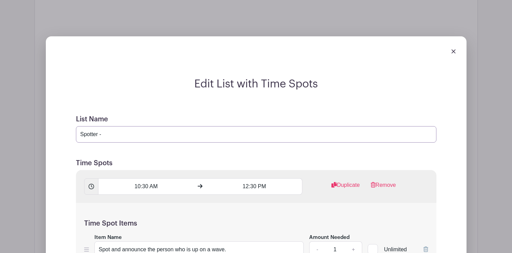
scroll to position [667, 0]
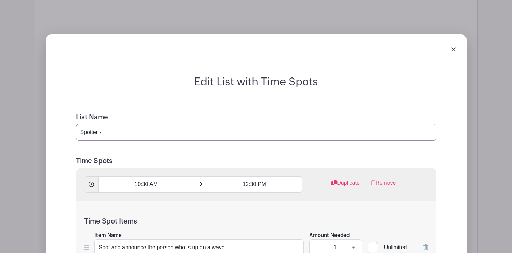
paste input "spotter works alongside the surf judges to help them correctly identify which s…"
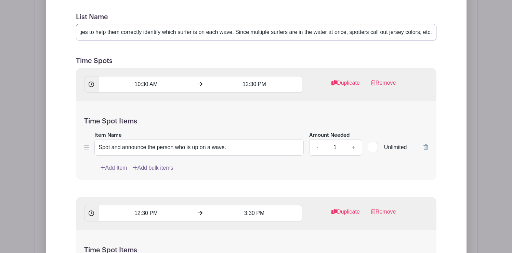
scroll to position [768, 0]
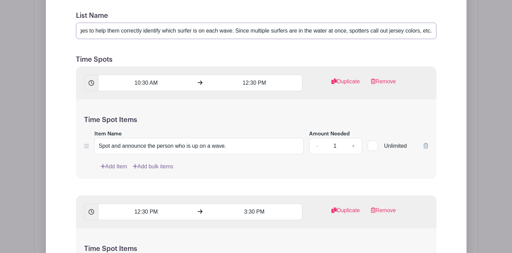
type input "Spotter - spotter works alongside the surf judges to help them correctly identi…"
drag, startPoint x: 187, startPoint y: 115, endPoint x: 158, endPoint y: 114, distance: 28.8
drag, startPoint x: 196, startPoint y: 115, endPoint x: 190, endPoint y: 114, distance: 6.2
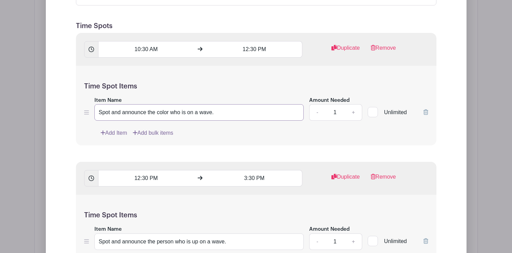
scroll to position [801, 0]
type input "Spot and announce the color who is on a wave."
paste input "color who is"
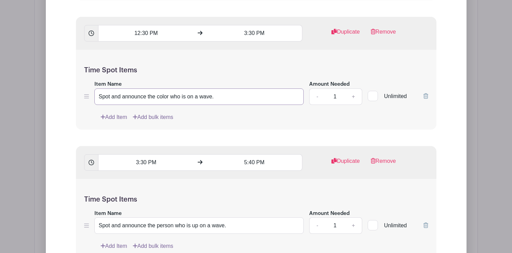
scroll to position [947, 0]
type input "Spot and announce the color who is on a wave."
paste input "color who is"
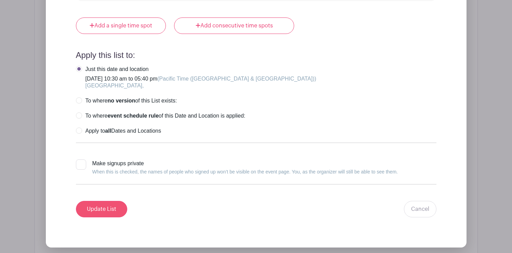
type input "Spot and announce the color who is on a wave."
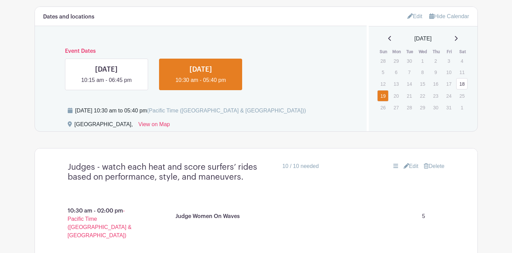
scroll to position [342, 0]
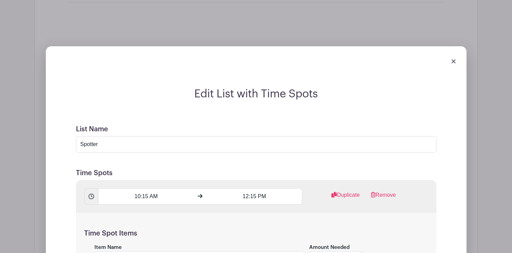
scroll to position [658, 0]
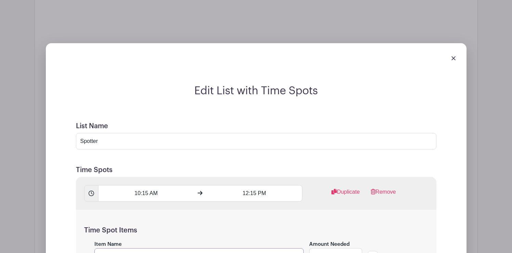
paste input "color who is"
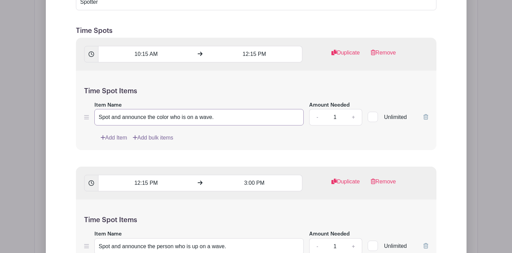
scroll to position [797, 0]
type input "Spot and announce the color who is on a wave."
paste input "color who is"
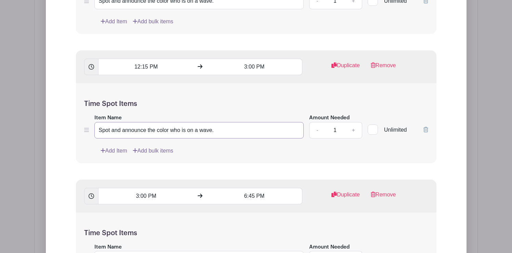
scroll to position [925, 0]
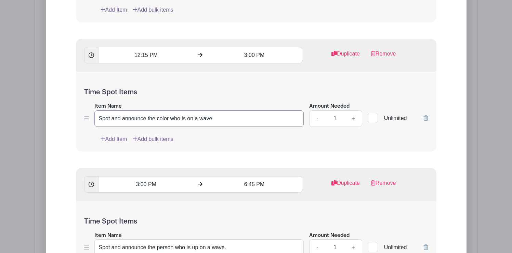
type input "Spot and announce the color who is on a wave."
paste input "color who is"
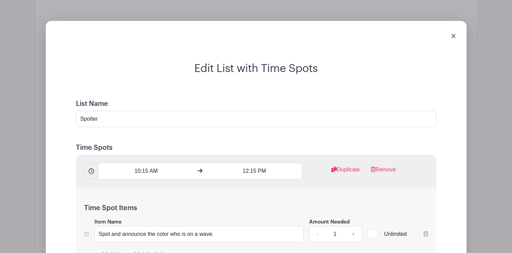
scroll to position [670, 0]
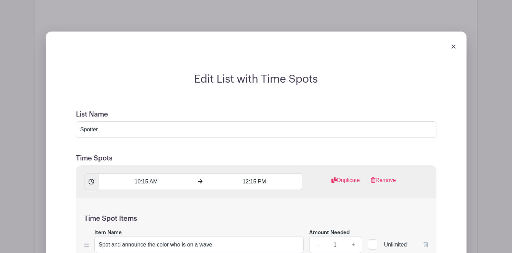
type input "Spot and announce the color who is on a wave."
paste input "spotter works alongside the surf judges to help them correctly identify which s…"
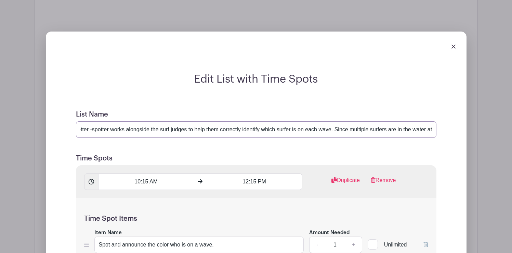
scroll to position [0, 0]
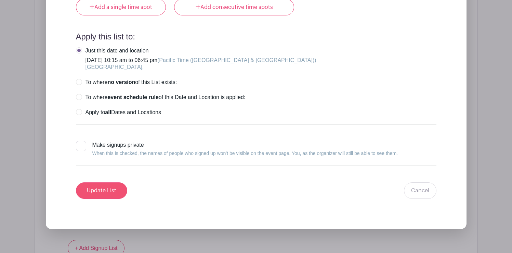
type input "Spotter - spotter works alongside the surf judges to help them correctly identi…"
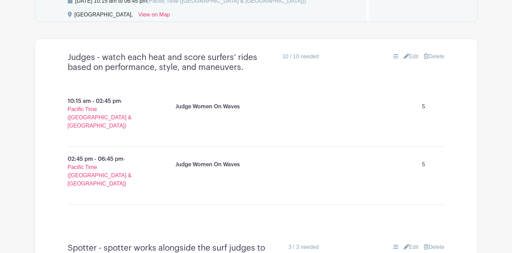
scroll to position [451, 0]
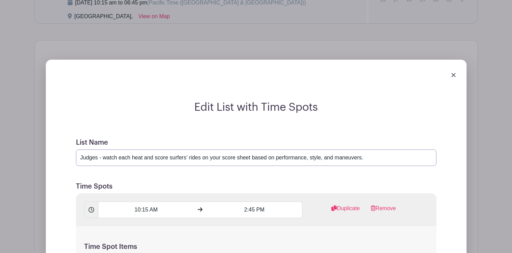
type input "Judges - watch each heat and score surfers’ rides on your score sheet based on …"
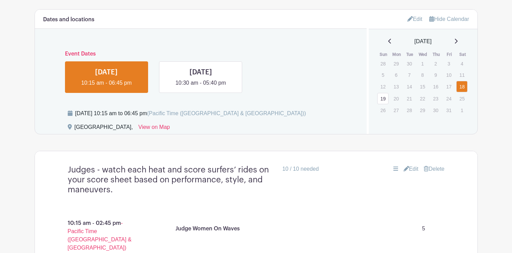
scroll to position [333, 0]
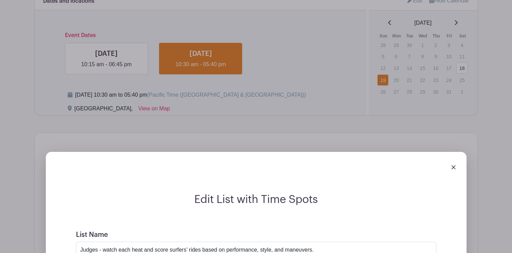
scroll to position [400, 0]
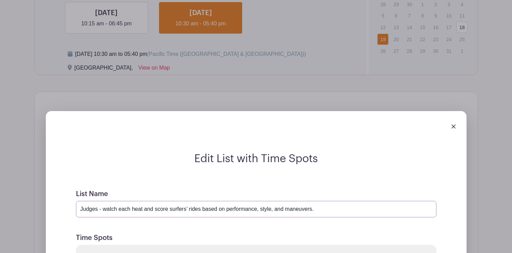
paste input "on your score sheet"
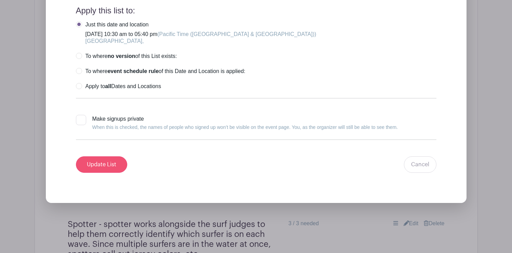
type input "Judges - watch each heat and score surfers’ rides on your score sheet based on …"
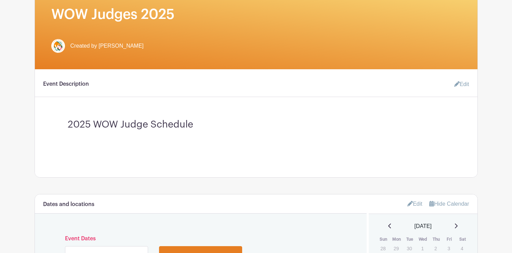
scroll to position [165, 0]
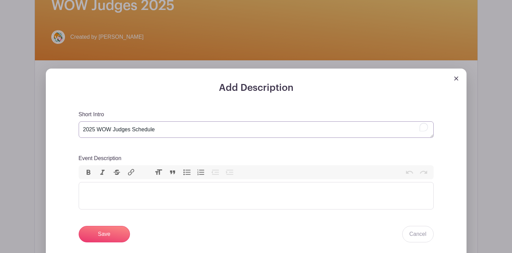
type textarea "2025 WOW Judges Schedule"
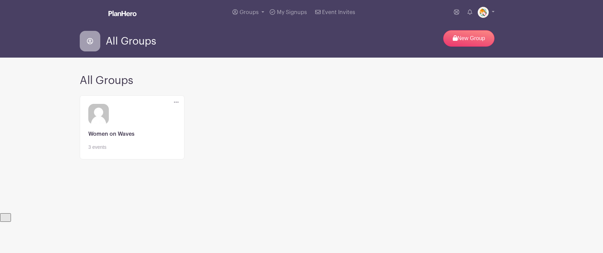
click at [105, 151] on link at bounding box center [132, 151] width 88 height 0
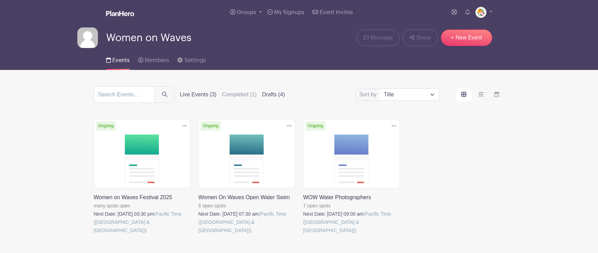
click at [263, 95] on label "Drafts (4)" at bounding box center [273, 94] width 23 height 8
click at [0, 0] on input "Drafts (4)" at bounding box center [0, 0] width 0 height 0
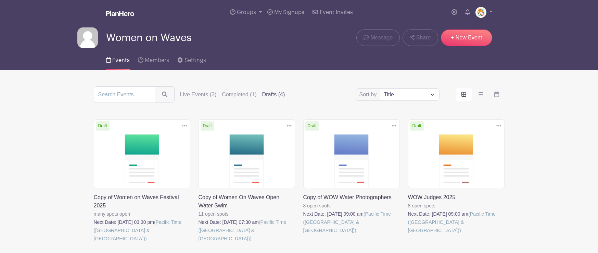
click at [408, 234] on link at bounding box center [408, 234] width 0 height 0
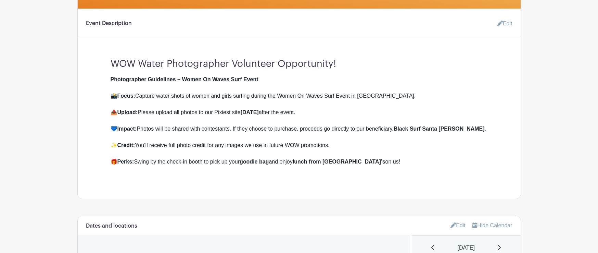
scroll to position [209, 0]
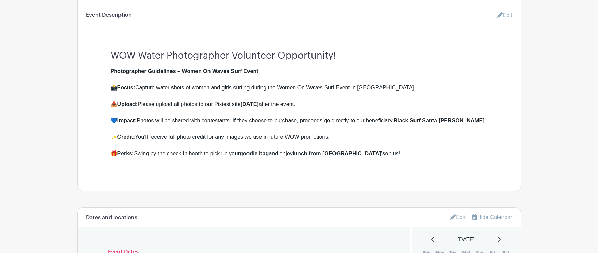
click at [505, 17] on link "Edit" at bounding box center [502, 16] width 21 height 14
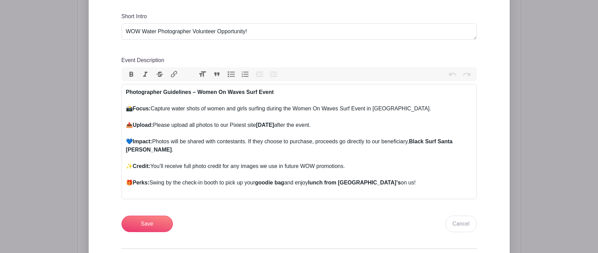
scroll to position [270, 0]
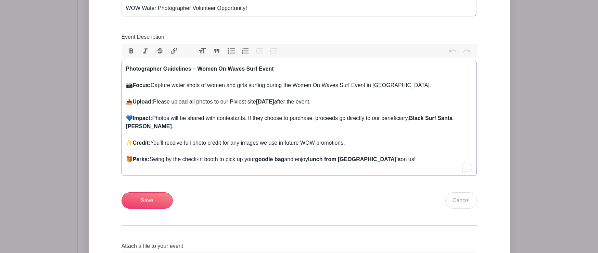
drag, startPoint x: 370, startPoint y: 159, endPoint x: 126, endPoint y: 63, distance: 261.9
click at [126, 60] on div "Event Description Bold Italic Strikethrough Link Heading Quote Code Bullets Num…" at bounding box center [298, 104] width 355 height 143
type trix-editor "<div><br><br></div>"
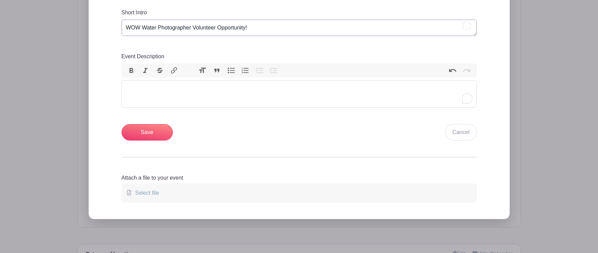
drag, startPoint x: 255, startPoint y: 9, endPoint x: 118, endPoint y: 5, distance: 136.3
click at [119, 5] on div "Add Description Short Intro WOW Water Photographer Volunteer Opportunity! Event…" at bounding box center [299, 99] width 388 height 238
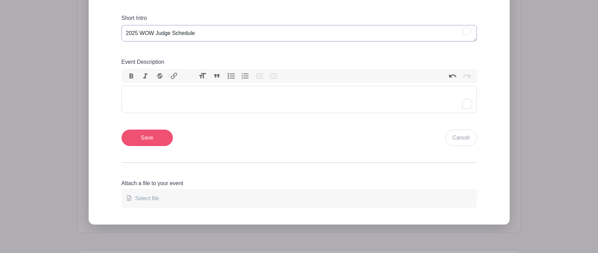
type textarea "2025 WOW Judge Schedule"
click at [153, 140] on input "Save" at bounding box center [146, 137] width 51 height 16
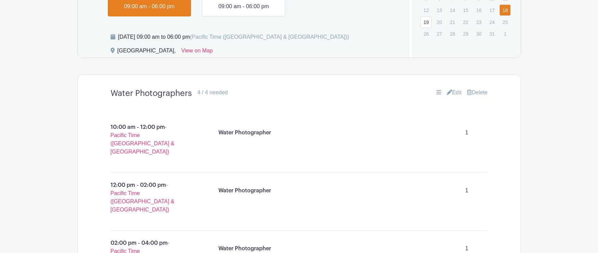
scroll to position [455, 0]
click at [454, 94] on link "Edit" at bounding box center [454, 93] width 15 height 8
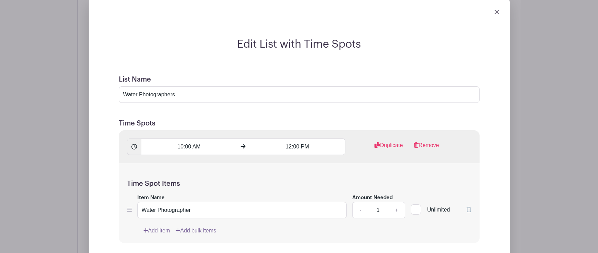
scroll to position [554, 0]
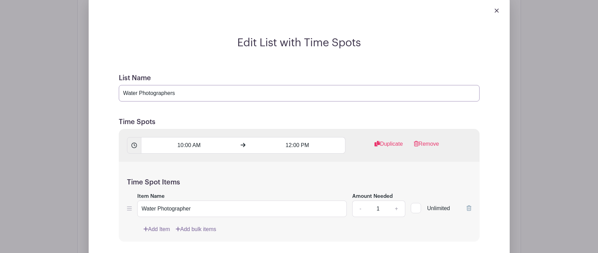
click at [181, 96] on input "Water Photographers" at bounding box center [299, 93] width 361 height 16
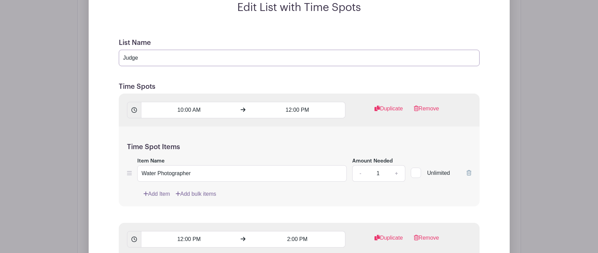
scroll to position [594, 0]
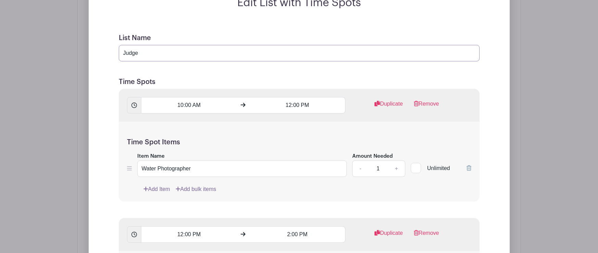
type input "Judge"
click at [399, 167] on link "+" at bounding box center [396, 168] width 17 height 16
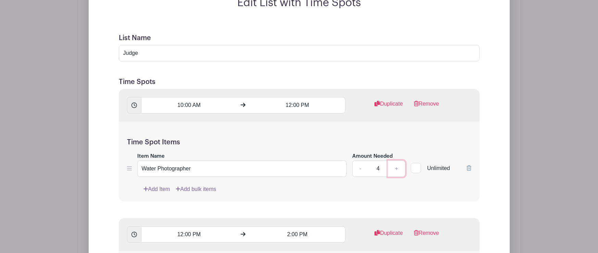
type input "5"
drag, startPoint x: 163, startPoint y: 169, endPoint x: 136, endPoint y: 169, distance: 27.0
click at [136, 169] on div "Item Name Water Photographer Amount Needed - 5 + Unlimited" at bounding box center [299, 164] width 344 height 25
type input "Judge the surfing"
click at [145, 54] on input "Judge" at bounding box center [299, 53] width 361 height 16
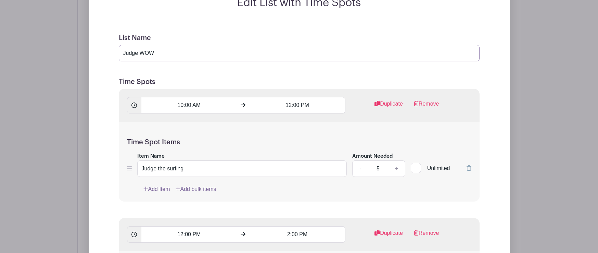
type input "Judge WOW"
click at [294, 104] on input "12:00 PM" at bounding box center [297, 105] width 96 height 16
click at [265, 123] on div at bounding box center [262, 121] width 22 height 13
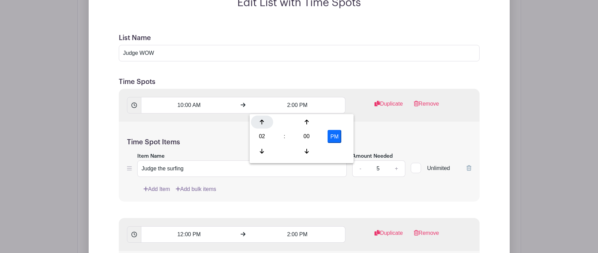
type input "3:00 PM"
click at [380, 132] on div "Time Spot Items Item Name Judge the surfing Amount Needed - 5 + Unlimited Add I…" at bounding box center [299, 161] width 361 height 80
click at [190, 105] on input "10:00 AM" at bounding box center [189, 105] width 96 height 16
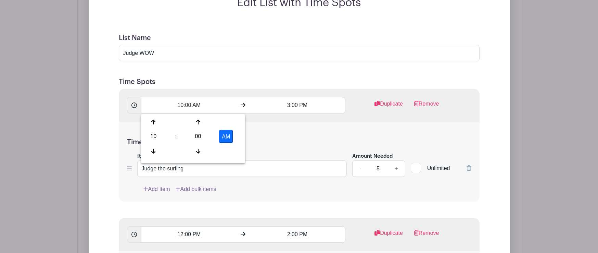
click at [302, 133] on div "Time Spot Items Item Name Judge the surfing Amount Needed - 5 + Unlimited Add I…" at bounding box center [299, 161] width 361 height 80
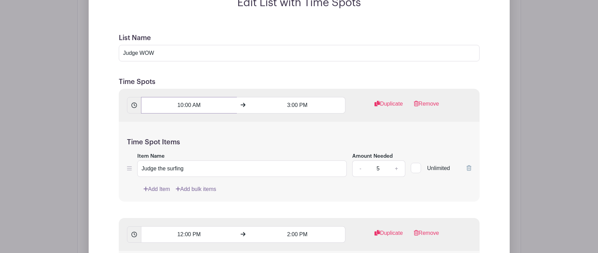
click at [200, 105] on input "10:00 AM" at bounding box center [189, 105] width 96 height 16
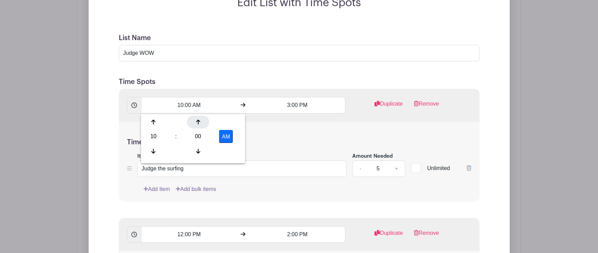
click at [198, 121] on icon at bounding box center [198, 121] width 4 height 5
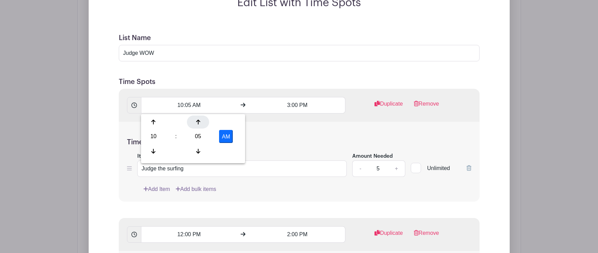
click at [198, 121] on icon at bounding box center [198, 121] width 4 height 5
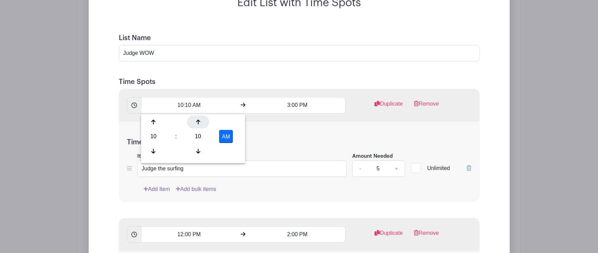
click at [198, 121] on icon at bounding box center [198, 121] width 4 height 5
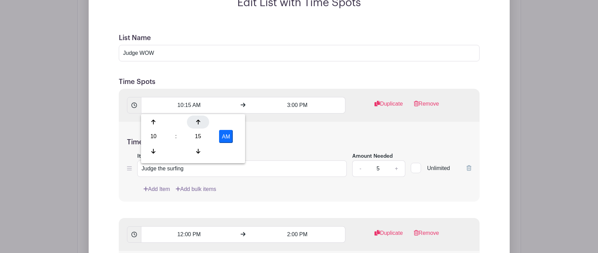
click at [198, 121] on icon at bounding box center [198, 121] width 4 height 5
click at [198, 151] on icon at bounding box center [198, 150] width 4 height 5
type input "10:15 AM"
click at [254, 138] on div "Time Spot Items Item Name Judge the surfing Amount Needed - 5 + Unlimited Add I…" at bounding box center [299, 161] width 361 height 80
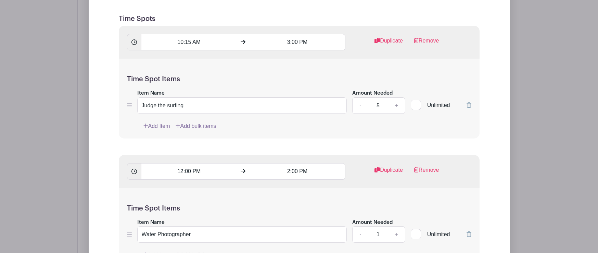
scroll to position [655, 0]
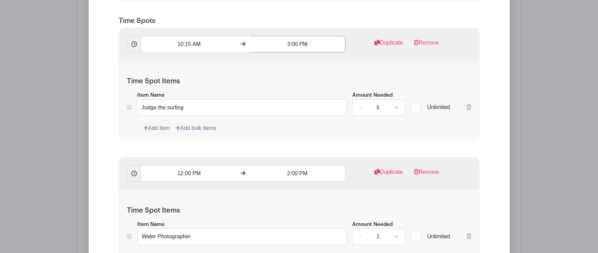
click at [292, 43] on input "3:00 PM" at bounding box center [297, 44] width 96 height 16
click at [263, 89] on icon at bounding box center [262, 89] width 4 height 5
click at [261, 61] on icon at bounding box center [262, 61] width 4 height 5
type input "3:00 PM"
click at [291, 128] on div "Add Item Add bulk items" at bounding box center [307, 128] width 328 height 8
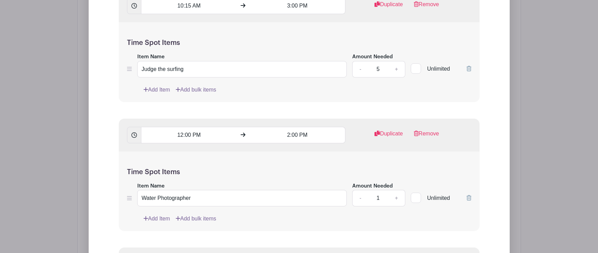
scroll to position [694, 0]
click at [199, 134] on input "12:00 PM" at bounding box center [189, 134] width 96 height 16
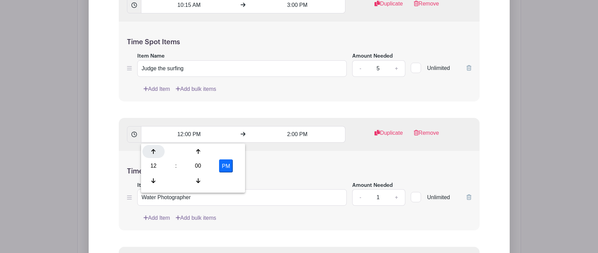
click at [152, 150] on icon at bounding box center [153, 151] width 4 height 5
type input "3:00 PM"
click at [294, 136] on input "2:00 PM" at bounding box center [297, 134] width 96 height 16
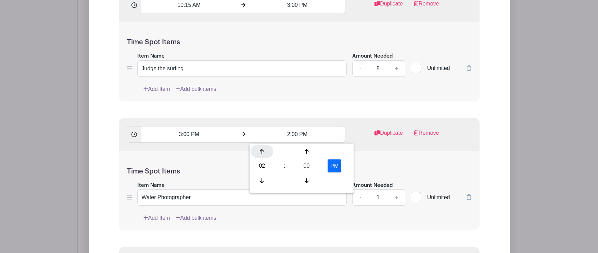
click at [263, 150] on icon at bounding box center [262, 151] width 4 height 5
click at [309, 179] on div at bounding box center [306, 180] width 22 height 13
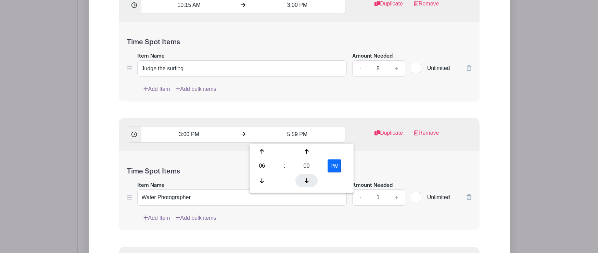
click at [309, 179] on div at bounding box center [306, 180] width 22 height 13
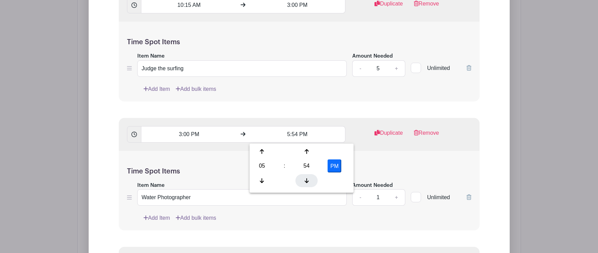
click at [309, 179] on div at bounding box center [306, 180] width 22 height 13
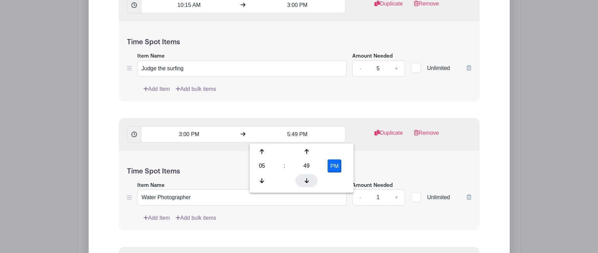
click at [309, 179] on div at bounding box center [306, 180] width 22 height 13
click at [260, 150] on icon at bounding box center [262, 151] width 4 height 5
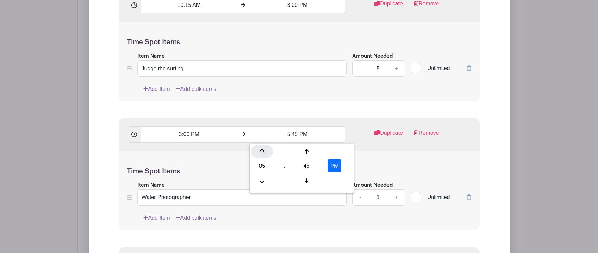
type input "6:45 PM"
click at [359, 163] on div "Time Spot Items Item Name Water Photographer Amount Needed - 1 + Unlimited Add …" at bounding box center [299, 191] width 361 height 80
click at [297, 5] on input "3:00 PM" at bounding box center [297, 5] width 96 height 16
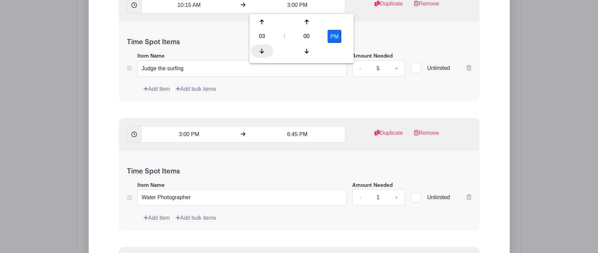
click at [262, 51] on icon at bounding box center [262, 50] width 4 height 5
click at [308, 44] on div at bounding box center [306, 50] width 22 height 13
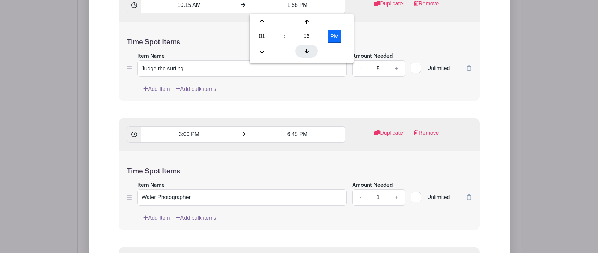
click at [308, 44] on div at bounding box center [306, 50] width 22 height 13
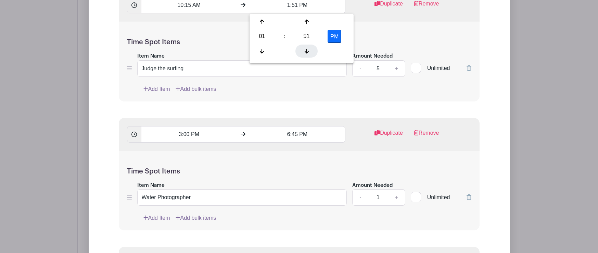
click at [308, 44] on div at bounding box center [306, 50] width 22 height 13
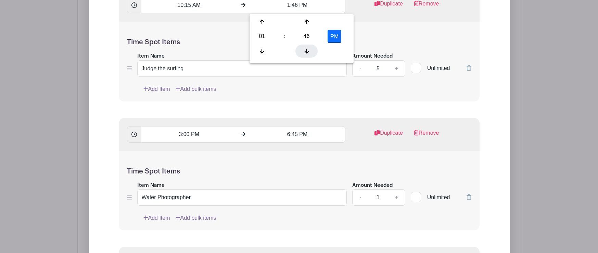
click at [308, 44] on div at bounding box center [306, 50] width 22 height 13
click at [261, 22] on icon at bounding box center [262, 21] width 4 height 5
type input "2:45 PM"
click at [181, 134] on input "3:00 PM" at bounding box center [189, 134] width 96 height 16
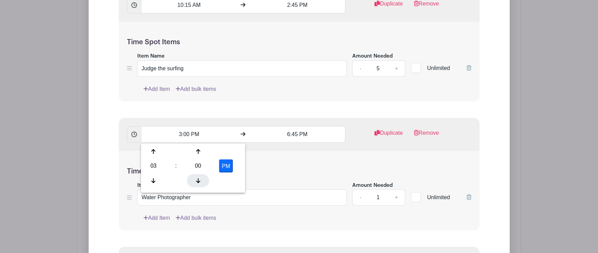
click at [199, 180] on icon at bounding box center [198, 180] width 4 height 5
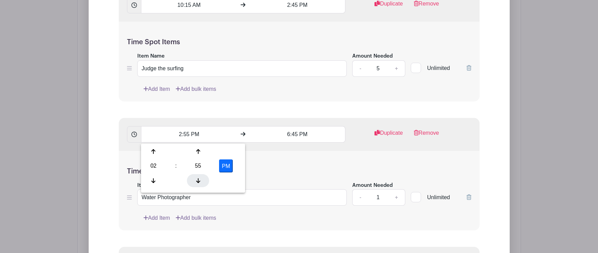
click at [199, 180] on icon at bounding box center [198, 180] width 4 height 5
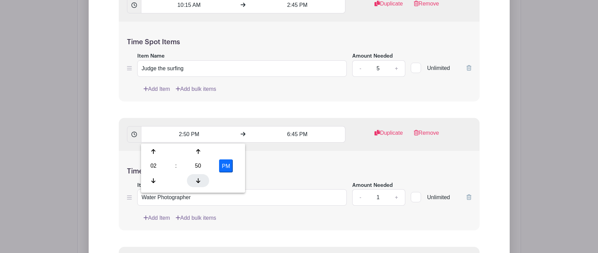
click at [199, 180] on icon at bounding box center [198, 180] width 4 height 5
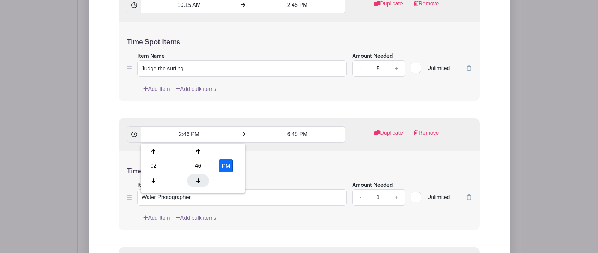
type input "2:45 PM"
click at [293, 156] on div "Time Spot Items Item Name Water Photographer Amount Needed - 1 + Unlimited Add …" at bounding box center [299, 191] width 361 height 80
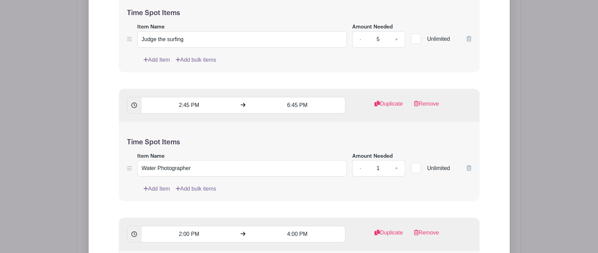
scroll to position [724, 0]
click at [397, 167] on link "+" at bounding box center [396, 167] width 17 height 16
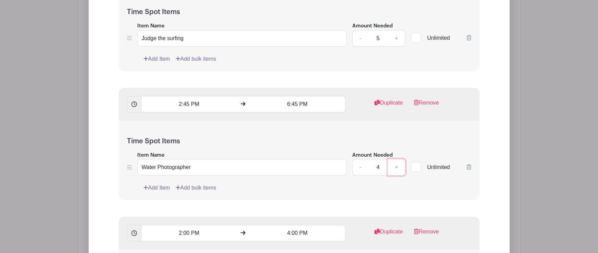
type input "5"
click at [214, 172] on input "Water Photographer" at bounding box center [242, 167] width 210 height 16
click at [166, 169] on input "Judge the women on waves" at bounding box center [242, 167] width 210 height 16
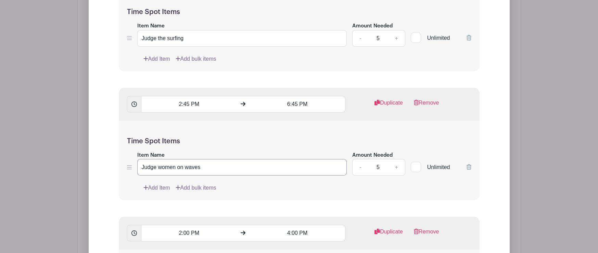
type input "Judge women on waves"
click at [190, 40] on input "Judge the surfing" at bounding box center [242, 38] width 210 height 16
drag, startPoint x: 207, startPoint y: 39, endPoint x: 141, endPoint y: 38, distance: 66.4
click at [141, 38] on input "Judge Women On Waves" at bounding box center [242, 38] width 210 height 16
type input "Judge Women On Waves"
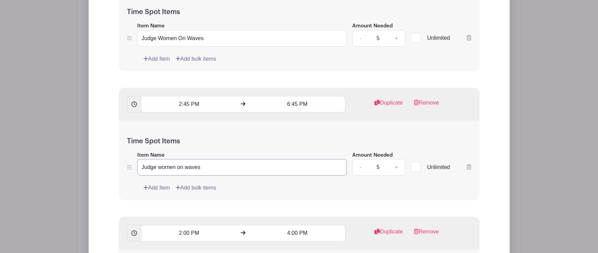
drag, startPoint x: 204, startPoint y: 169, endPoint x: 124, endPoint y: 165, distance: 79.5
click at [124, 165] on div "Time Spot Items Item Name Judge women on waves Amount Needed - 5 + Unlimited Ad…" at bounding box center [299, 160] width 361 height 80
paste input "Women On W"
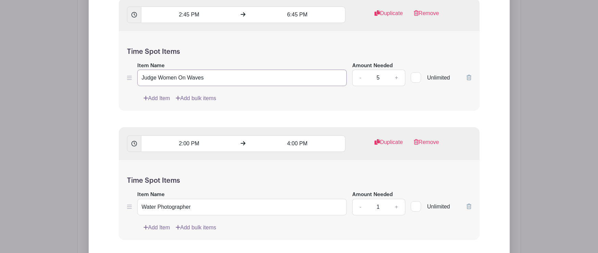
scroll to position [821, 0]
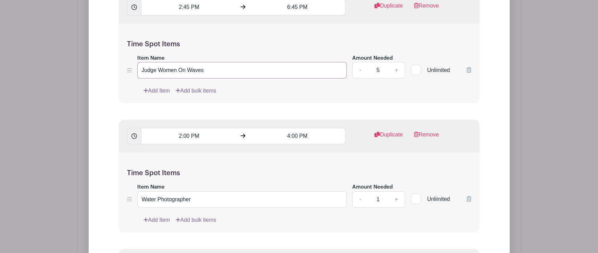
type input "Judge Women On Waves"
click at [193, 202] on input "Water Photographer" at bounding box center [242, 199] width 210 height 16
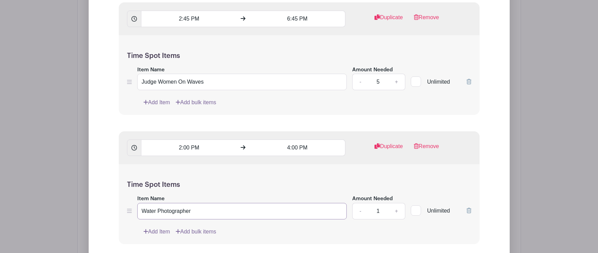
scroll to position [819, 0]
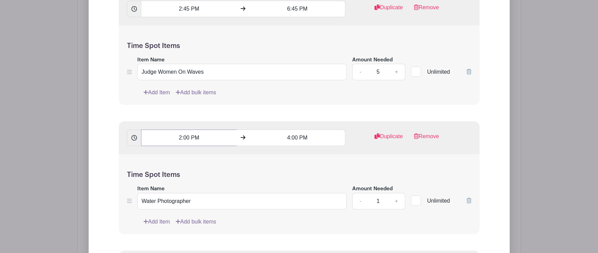
click at [198, 137] on input "2:00 PM" at bounding box center [189, 137] width 96 height 16
click at [152, 159] on div at bounding box center [153, 155] width 22 height 13
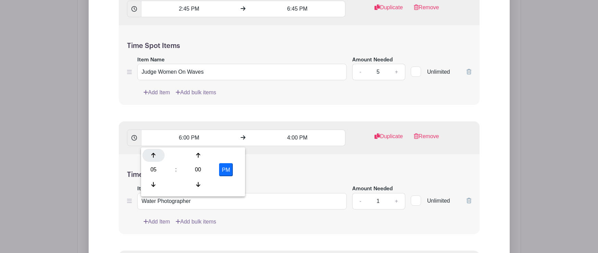
click at [152, 159] on div at bounding box center [153, 155] width 22 height 13
click at [197, 155] on icon at bounding box center [198, 155] width 4 height 5
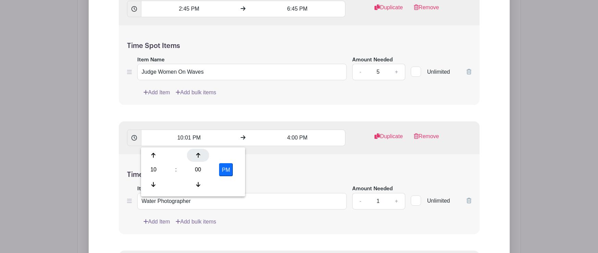
click at [197, 155] on icon at bounding box center [198, 155] width 4 height 5
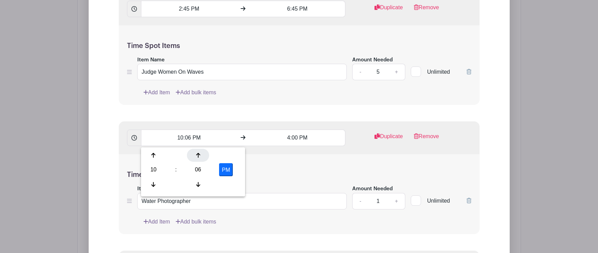
click at [197, 155] on icon at bounding box center [198, 155] width 4 height 5
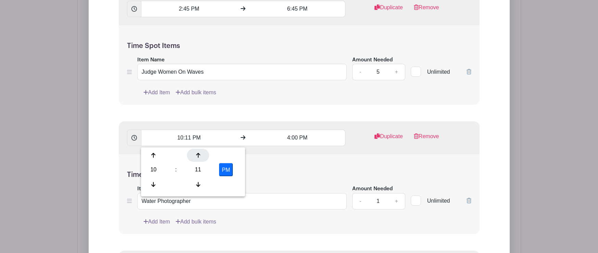
click at [197, 155] on icon at bounding box center [198, 155] width 4 height 5
type input "10:13 PM"
click at [430, 136] on link "Remove" at bounding box center [426, 139] width 25 height 14
click at [430, 137] on link "Remove" at bounding box center [426, 139] width 25 height 14
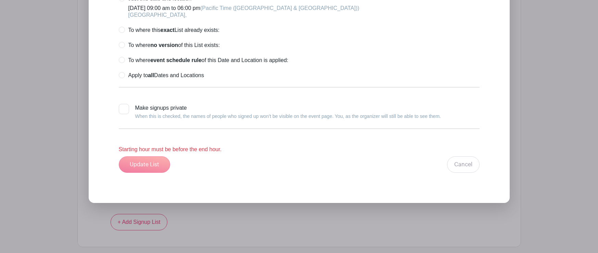
scroll to position [995, 0]
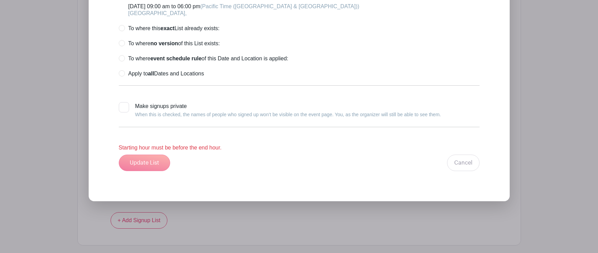
click at [200, 160] on div "Update List Cancel" at bounding box center [299, 162] width 361 height 16
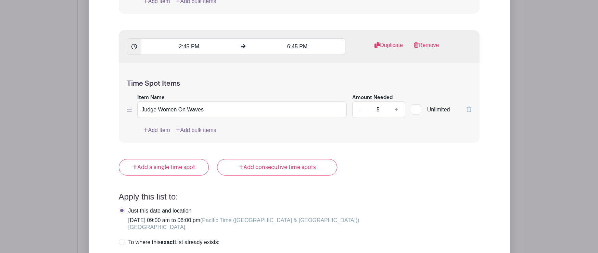
scroll to position [781, 0]
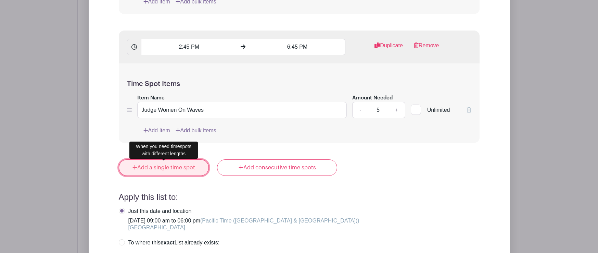
click at [172, 171] on link "Add a single time spot" at bounding box center [164, 167] width 90 height 16
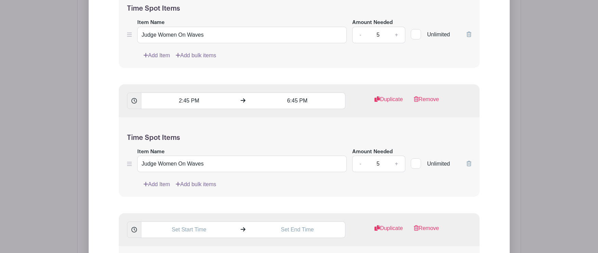
scroll to position [708, 0]
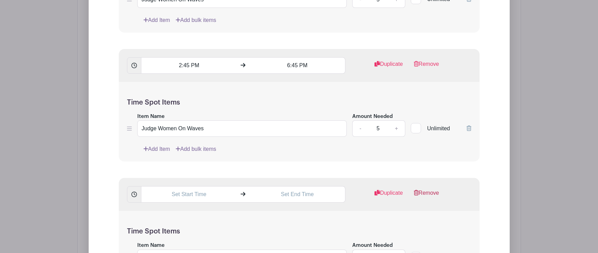
click at [434, 194] on link "Remove" at bounding box center [426, 196] width 25 height 14
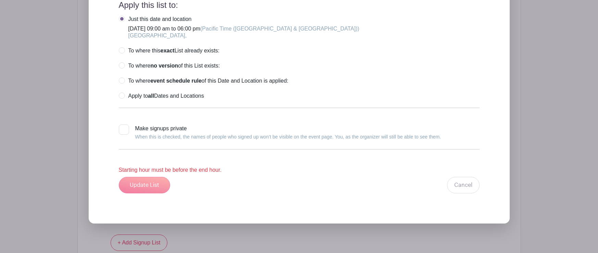
scroll to position [934, 0]
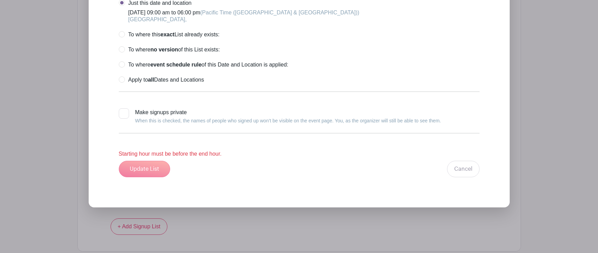
click at [150, 172] on div "Update List Cancel" at bounding box center [299, 168] width 361 height 16
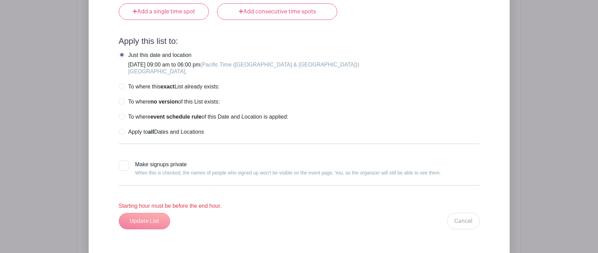
scroll to position [889, 0]
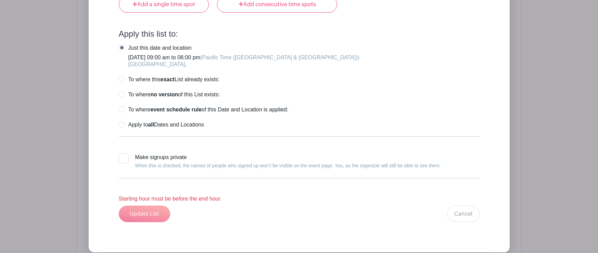
click at [157, 216] on div "Update List Cancel" at bounding box center [299, 213] width 361 height 16
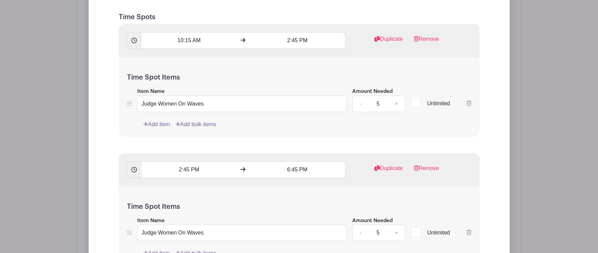
scroll to position [610, 0]
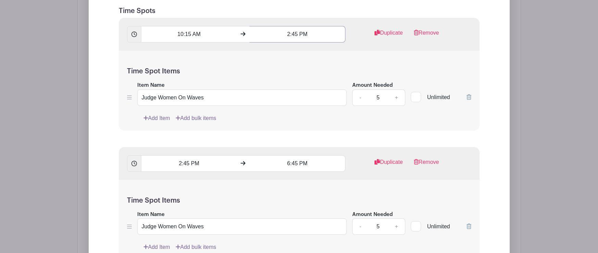
click at [298, 36] on input "2:45 PM" at bounding box center [297, 34] width 96 height 16
click at [339, 65] on button "PM" at bounding box center [334, 65] width 14 height 13
click at [339, 65] on button "AM" at bounding box center [334, 65] width 14 height 13
type input "2:45 PM"
click at [311, 124] on div "Time Spot Items Item Name Judge Women On Waves Amount Needed - 5 + Unlimited Ad…" at bounding box center [299, 91] width 361 height 80
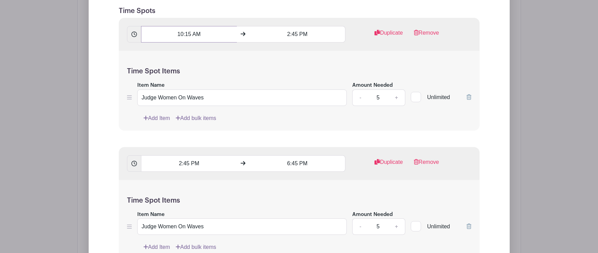
click at [188, 34] on input "10:15 AM" at bounding box center [189, 34] width 96 height 16
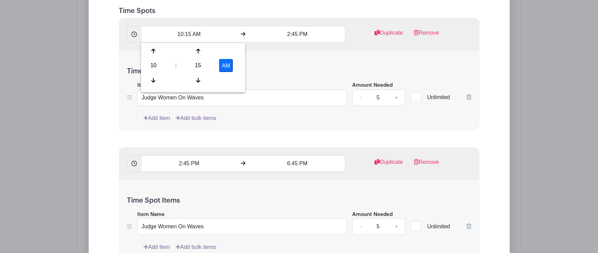
click at [225, 66] on button "AM" at bounding box center [226, 65] width 14 height 13
click at [225, 66] on button "PM" at bounding box center [226, 65] width 14 height 13
type input "10:15 AM"
click at [237, 129] on div "Time Spot Items Item Name Judge Women On Waves Amount Needed - 5 + Unlimited Ad…" at bounding box center [299, 91] width 361 height 80
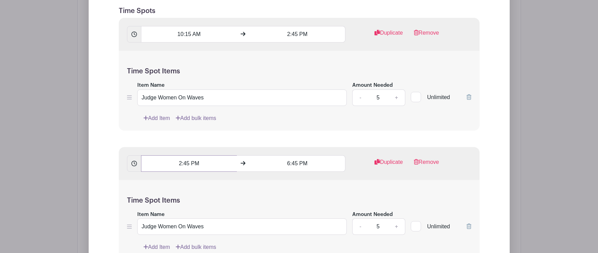
click at [194, 165] on input "2:45 PM" at bounding box center [189, 163] width 96 height 16
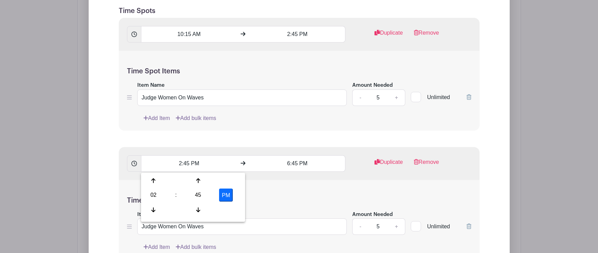
click at [224, 192] on button "PM" at bounding box center [226, 194] width 14 height 13
click at [224, 192] on button "AM" at bounding box center [226, 194] width 14 height 13
type input "2:45 PM"
click at [292, 165] on input "6:45 PM" at bounding box center [297, 163] width 96 height 16
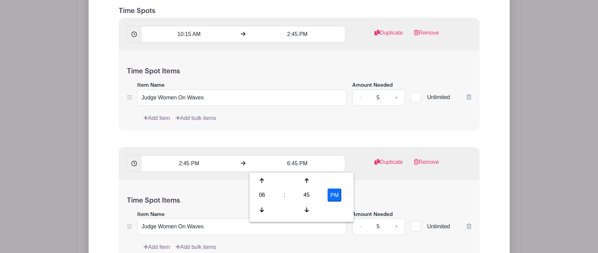
click at [333, 190] on button "PM" at bounding box center [334, 194] width 14 height 13
click at [333, 190] on button "AM" at bounding box center [334, 194] width 14 height 13
type input "6:45 PM"
click at [363, 182] on div "Time Spot Items Item Name Judge Women On Waves Amount Needed - 5 + Unlimited Ad…" at bounding box center [299, 220] width 361 height 80
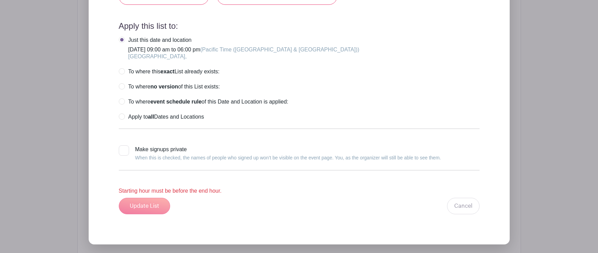
scroll to position [899, 0]
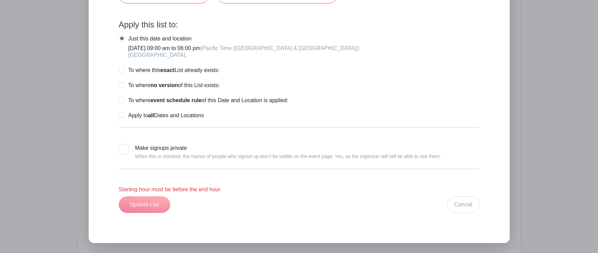
click at [153, 208] on div "Update List Cancel" at bounding box center [299, 204] width 361 height 16
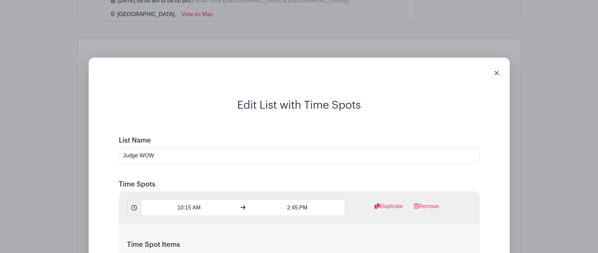
scroll to position [251, 0]
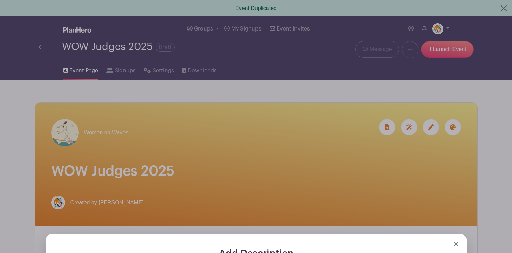
scroll to position [165, 0]
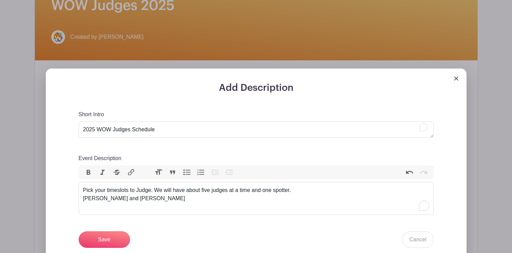
click at [111, 199] on div "Pick your timeslots to Judge. We will have about five judges at a time and one …" at bounding box center [256, 198] width 346 height 25
click at [124, 199] on div "Pick your timeslots to Judge. We will have about five judges at a time and one …" at bounding box center [256, 198] width 346 height 25
click at [179, 198] on div "Pick your timeslots to Judge. We will have about five judges at a time and one …" at bounding box center [256, 198] width 346 height 25
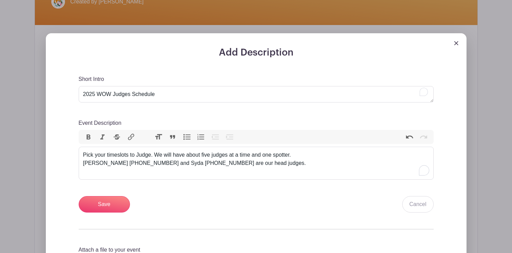
scroll to position [199, 0]
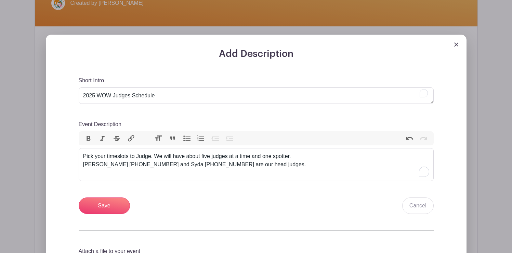
click at [111, 165] on div "Pick your timeslots to Judge. We will have about five judges at a time and one …" at bounding box center [256, 164] width 346 height 25
click at [220, 165] on div "Pick your timeslots to Judge. We will have about five judges at a time and one …" at bounding box center [256, 164] width 346 height 25
click at [233, 165] on div "Pick your timeslots to Judge. We will have about five judges at a time and one …" at bounding box center [256, 164] width 346 height 25
click at [254, 166] on div "Pick your timeslots to Judge. We will have about five judges at a time and one …" at bounding box center [256, 164] width 346 height 25
type trix-editor "<div>Pick your timeslots to Judge. We will have about five judges at a time and…"
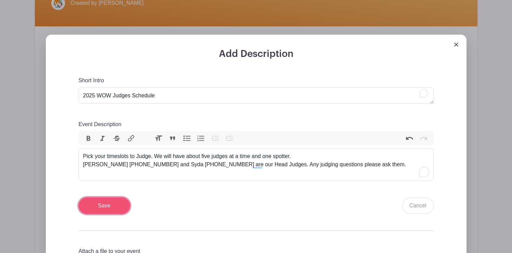
click at [96, 207] on input "Save" at bounding box center [104, 205] width 51 height 16
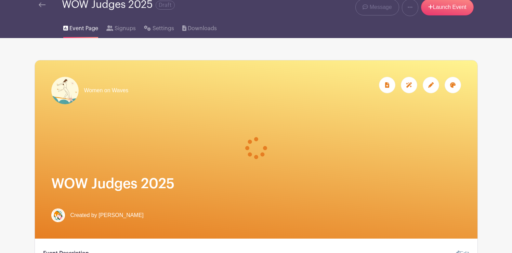
scroll to position [0, 0]
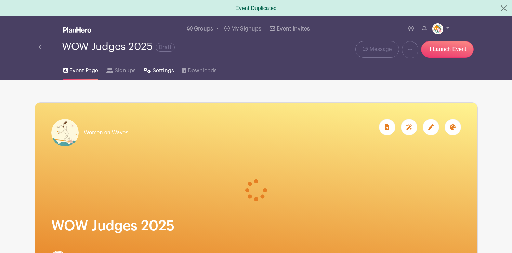
click at [159, 71] on span "Settings" at bounding box center [164, 70] width 22 height 8
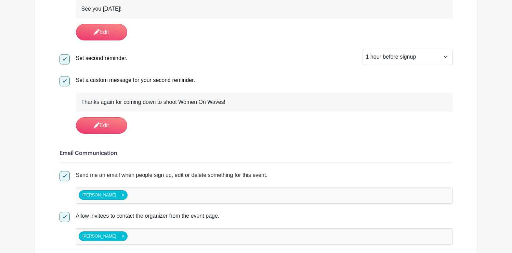
scroll to position [322, 0]
click at [115, 122] on link "Edit" at bounding box center [101, 125] width 51 height 16
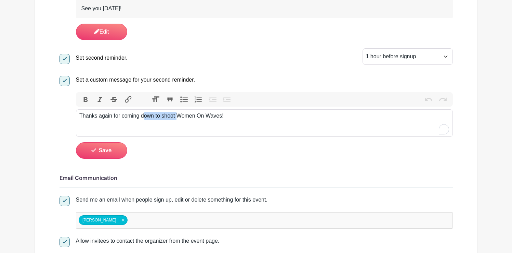
drag, startPoint x: 177, startPoint y: 117, endPoint x: 143, endPoint y: 116, distance: 33.9
click at [143, 116] on div "Thanks again for coming down to shoot Women On Waves!" at bounding box center [264, 116] width 370 height 8
type trix-editor "<div>Thanks again for coming to Judge Women On Waves!</div>"
click at [110, 150] on span "Save" at bounding box center [105, 149] width 13 height 5
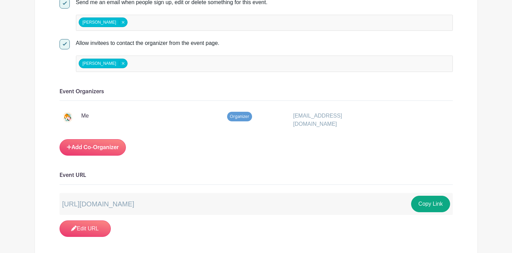
scroll to position [498, 0]
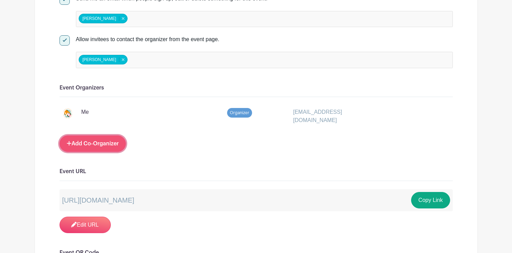
click at [115, 141] on link "Add Co-Organizer" at bounding box center [93, 143] width 66 height 16
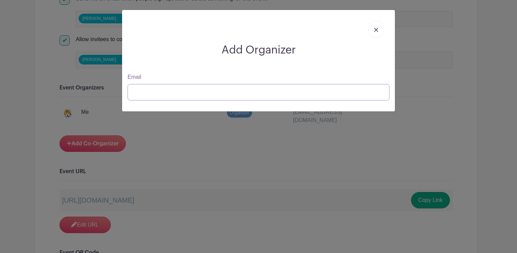
click at [144, 96] on input "Email" at bounding box center [259, 92] width 262 height 16
click at [140, 93] on input "[PERSON_NAME]" at bounding box center [259, 92] width 262 height 16
paste input "[EMAIL_ADDRESS][DOMAIN_NAME]"
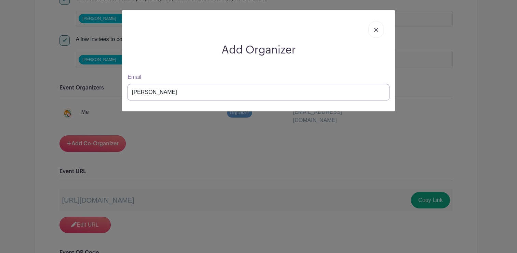
type input "[EMAIL_ADDRESS][DOMAIN_NAME]"
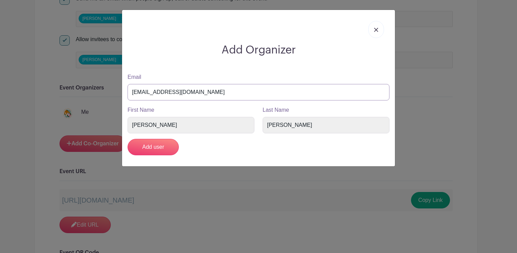
click at [189, 90] on input "[EMAIL_ADDRESS][DOMAIN_NAME]" at bounding box center [259, 92] width 262 height 16
click at [158, 146] on input "Add user" at bounding box center [153, 147] width 51 height 16
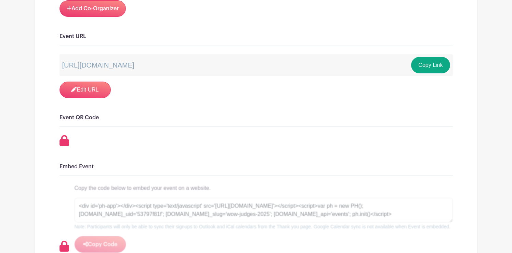
scroll to position [654, 0]
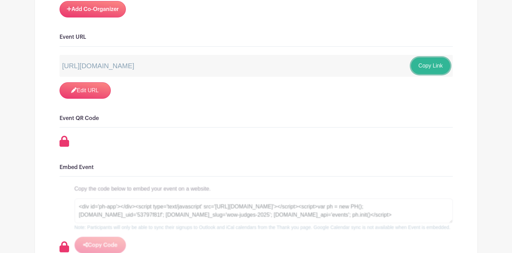
click at [432, 65] on button "Copy Link" at bounding box center [430, 65] width 39 height 16
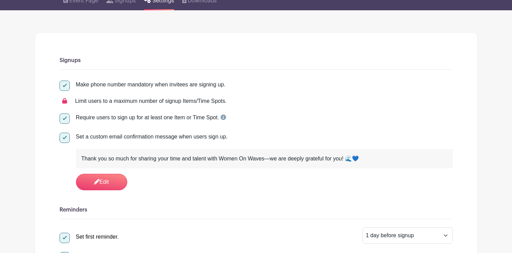
scroll to position [55, 0]
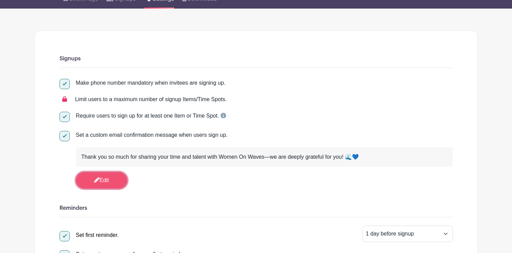
click at [111, 180] on link "Edit" at bounding box center [101, 180] width 51 height 16
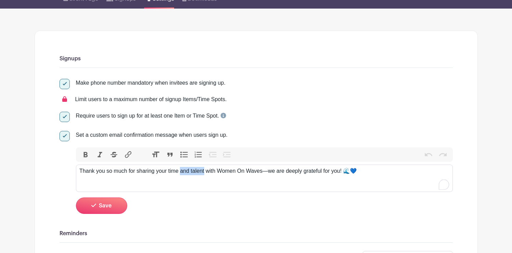
drag, startPoint x: 198, startPoint y: 171, endPoint x: 181, endPoint y: 171, distance: 16.8
click at [181, 171] on div "Thank you so much for sharing your time and talent with Women On Waves—we are d…" at bounding box center [264, 171] width 370 height 8
type trix-editor "<div>Thank you so much for sharing your time with Women On Waves—we are deeply …"
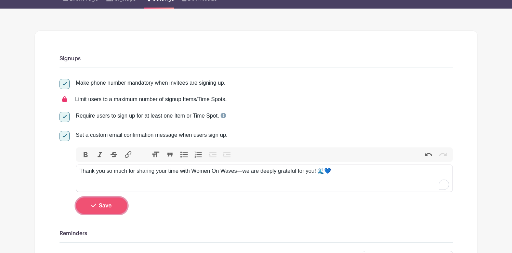
click at [111, 203] on span "Save" at bounding box center [105, 205] width 13 height 5
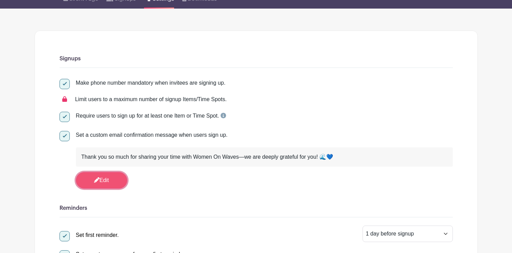
click at [117, 180] on link "Edit" at bounding box center [101, 180] width 51 height 16
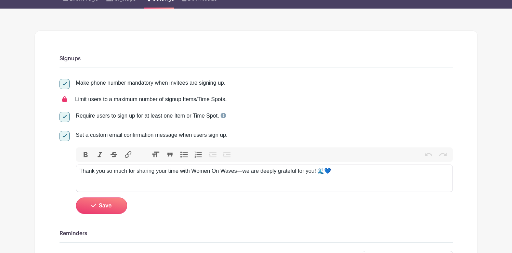
click at [180, 172] on div "Thank you so much for sharing your time with Women On Waves—we are deeply grate…" at bounding box center [264, 171] width 370 height 8
type trix-editor "<div>Thank you so much for sharing your time and skills with Women On Waves—we …"
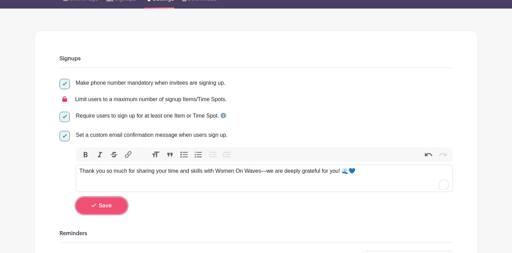
click at [102, 207] on span "Save" at bounding box center [105, 205] width 13 height 5
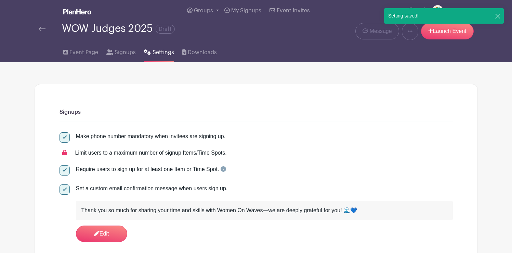
scroll to position [0, 0]
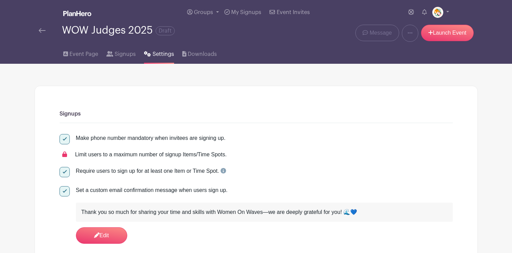
click at [42, 29] on img at bounding box center [42, 30] width 7 height 5
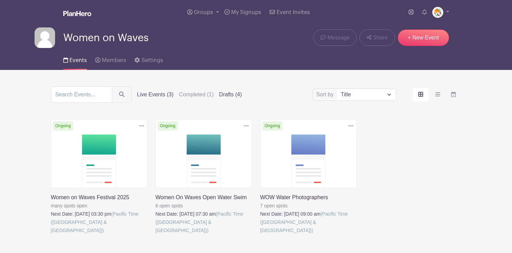
click at [219, 93] on label "Drafts (4)" at bounding box center [230, 94] width 23 height 8
click at [0, 0] on input "Drafts (4)" at bounding box center [0, 0] width 0 height 0
click at [219, 93] on label "Drafts (4)" at bounding box center [230, 94] width 23 height 8
click at [0, 0] on input "Drafts (4)" at bounding box center [0, 0] width 0 height 0
